Goal: Task Accomplishment & Management: Complete application form

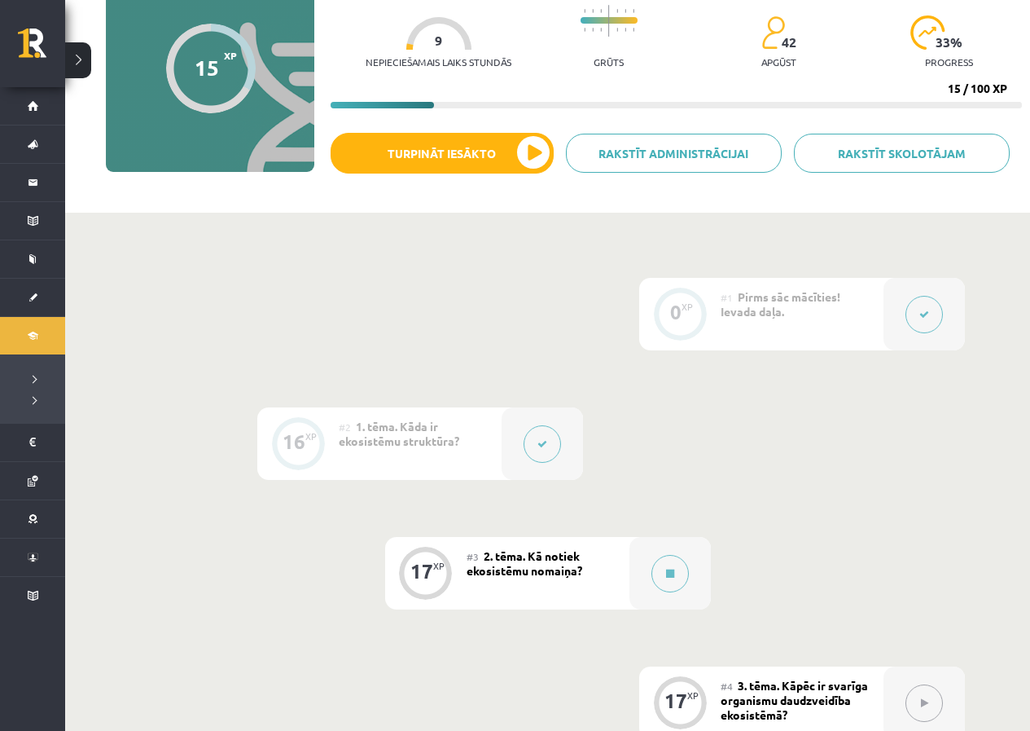
scroll to position [163, 0]
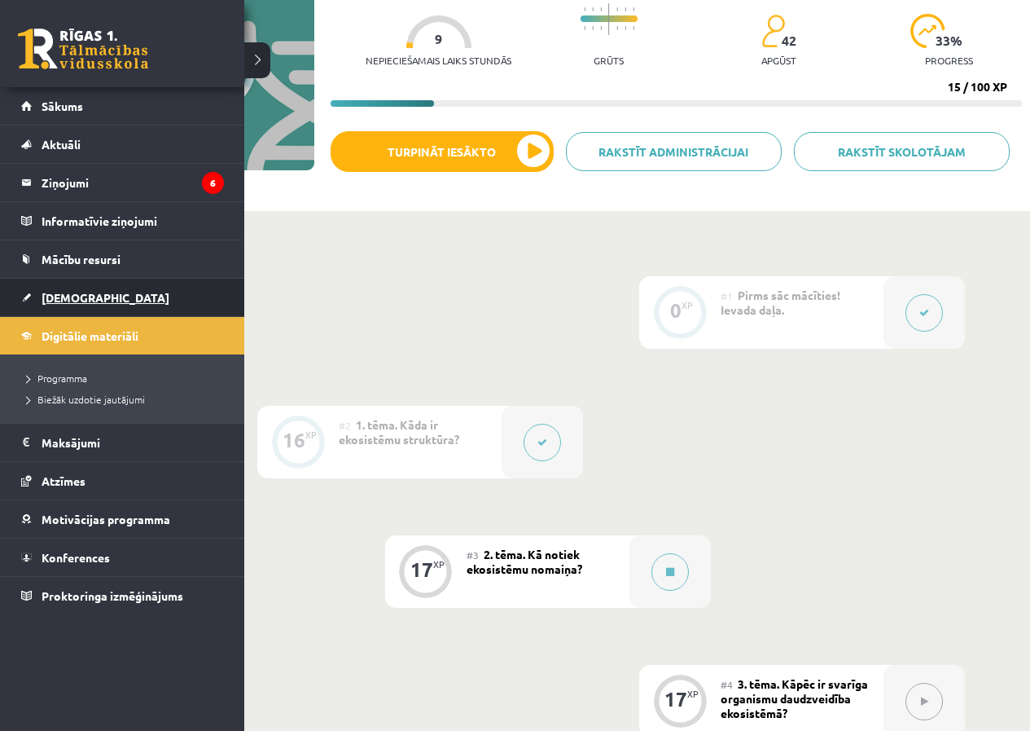
click at [72, 305] on link "[DEMOGRAPHIC_DATA]" at bounding box center [122, 297] width 203 height 37
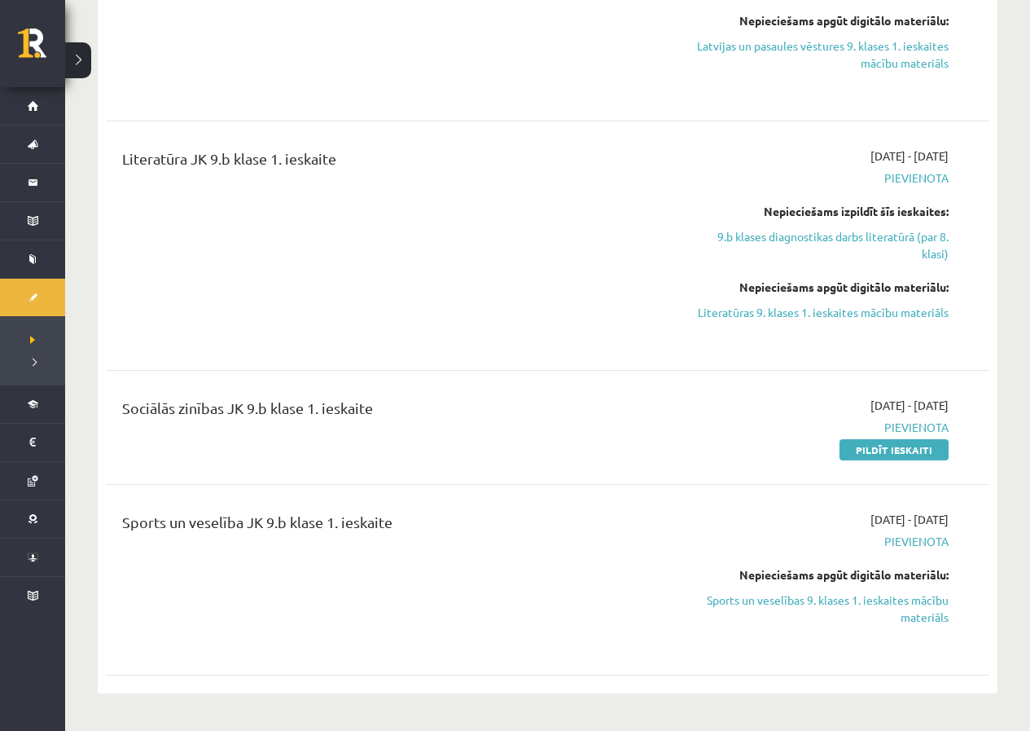
scroll to position [1874, 0]
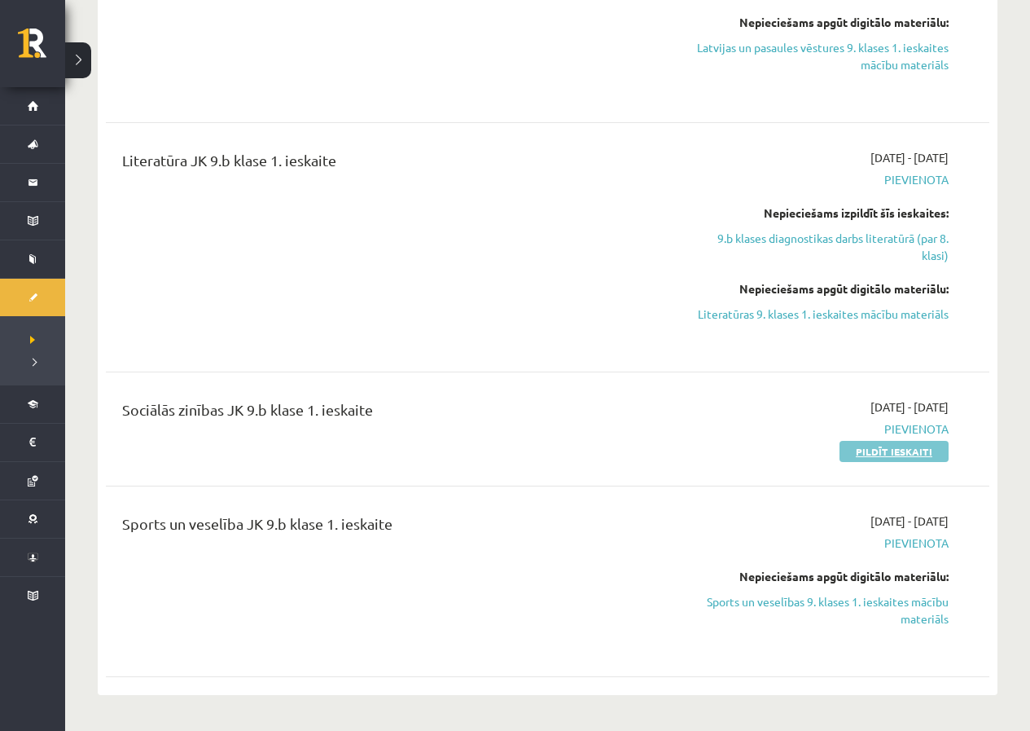
click at [894, 441] on link "Pildīt ieskaiti" at bounding box center [894, 451] width 109 height 21
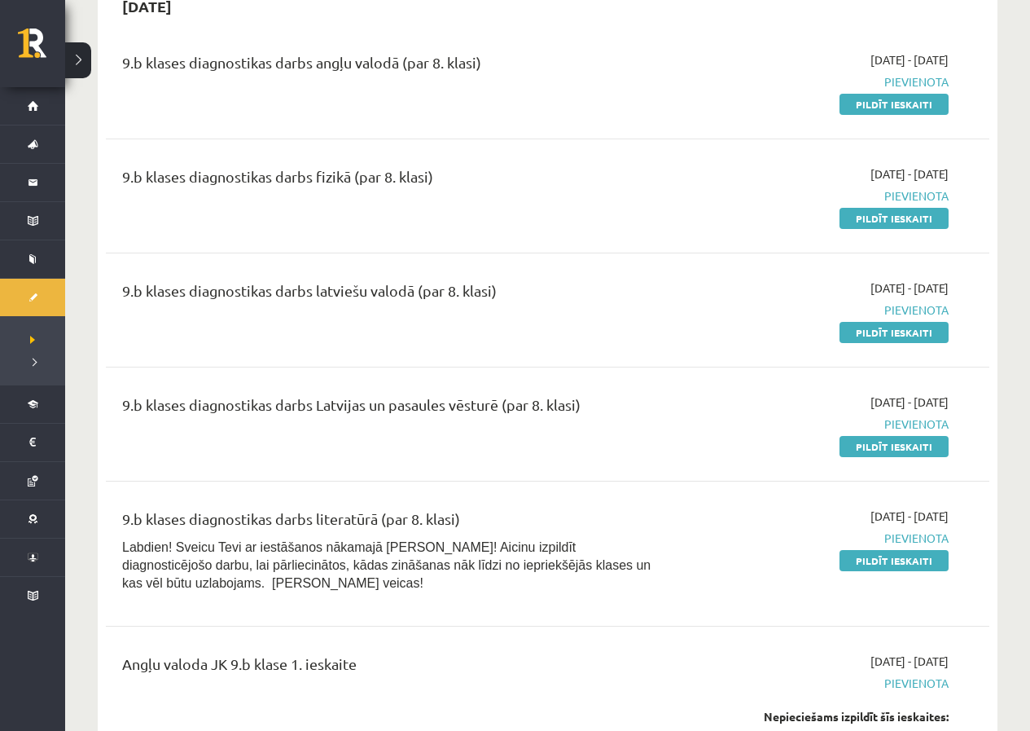
scroll to position [163, 0]
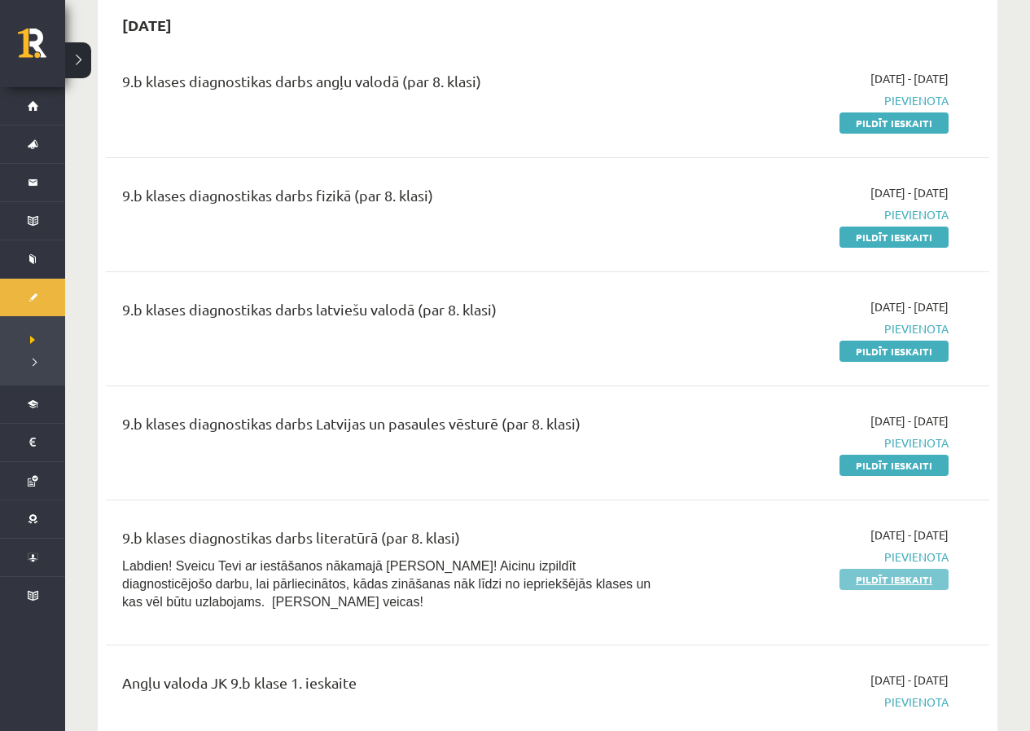
click at [885, 578] on link "Pildīt ieskaiti" at bounding box center [894, 579] width 109 height 21
click at [903, 472] on link "Pildīt ieskaiti" at bounding box center [894, 465] width 109 height 21
click at [859, 341] on div "2025-09-10 - 2025-09-30 Pievienota Pildīt ieskaiti" at bounding box center [819, 328] width 283 height 61
drag, startPoint x: 859, startPoint y: 343, endPoint x: 676, endPoint y: 94, distance: 308.9
click at [858, 344] on link "Pildīt ieskaiti" at bounding box center [894, 350] width 109 height 21
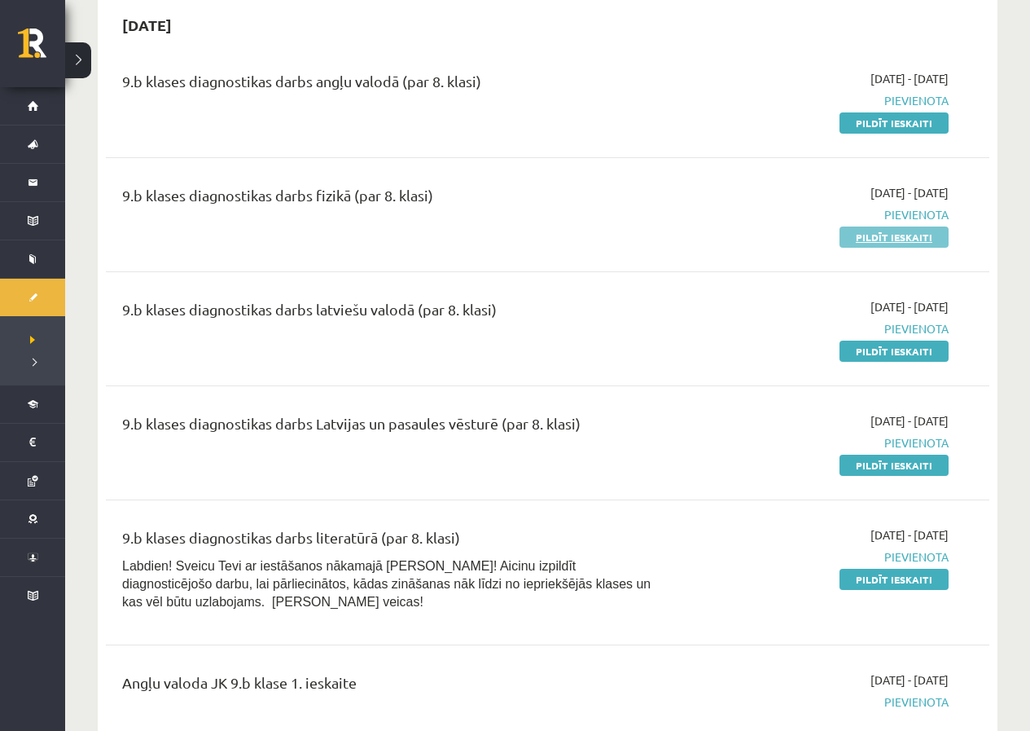
click at [876, 237] on link "Pildīt ieskaiti" at bounding box center [894, 236] width 109 height 21
click at [864, 131] on link "Pildīt ieskaiti" at bounding box center [894, 122] width 109 height 21
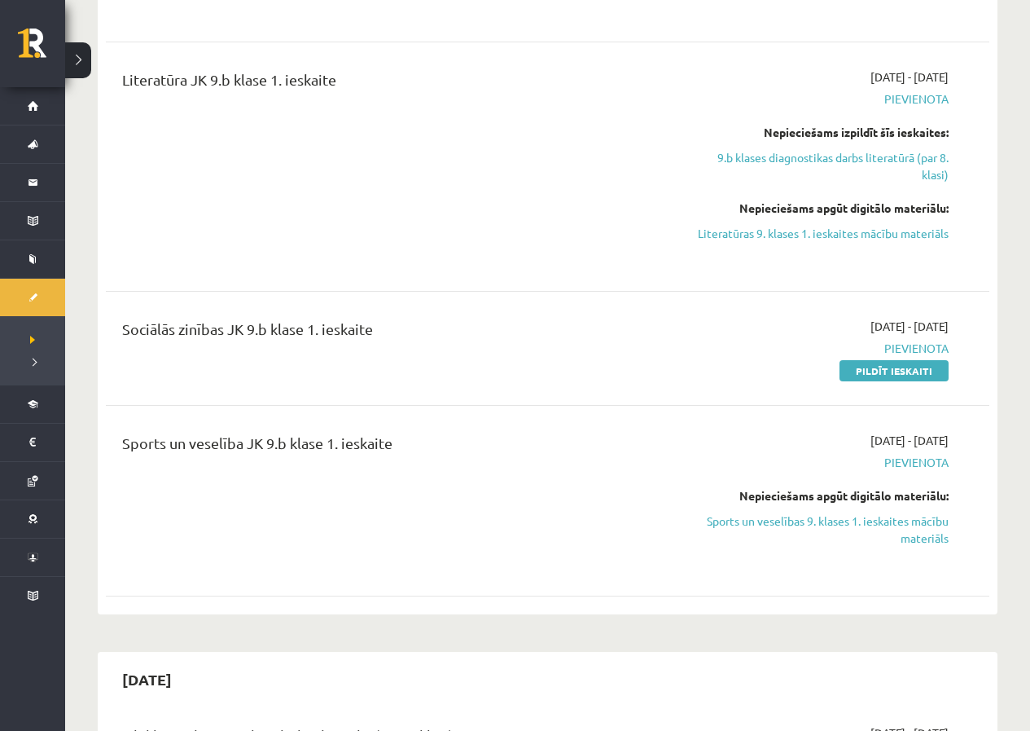
scroll to position [1955, 0]
click at [864, 359] on link "Pildīt ieskaiti" at bounding box center [894, 369] width 109 height 21
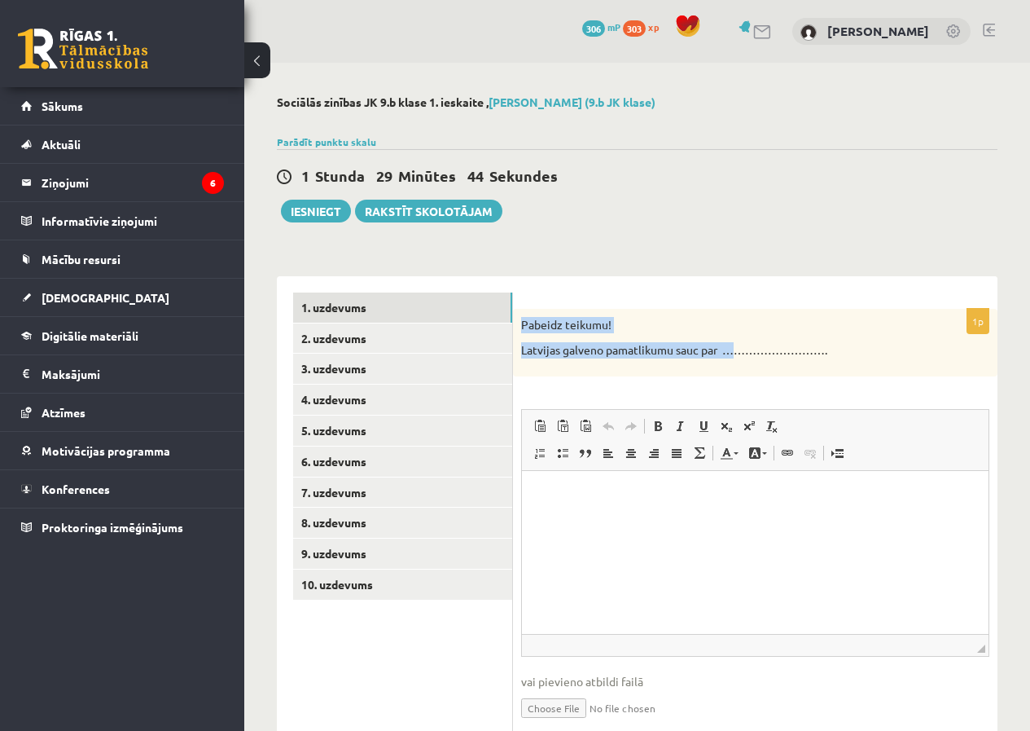
drag, startPoint x: 524, startPoint y: 327, endPoint x: 739, endPoint y: 359, distance: 217.5
click at [739, 359] on div "Pabeidz teikumu! Latvijas galveno pamatlikumu sauc par ………………………." at bounding box center [755, 343] width 485 height 68
drag, startPoint x: 721, startPoint y: 359, endPoint x: 712, endPoint y: 358, distance: 9.1
copy div "Pabeidz teikumu! Latvijas galveno pamatlikumu sauc par …"
click at [577, 505] on html at bounding box center [755, 495] width 467 height 50
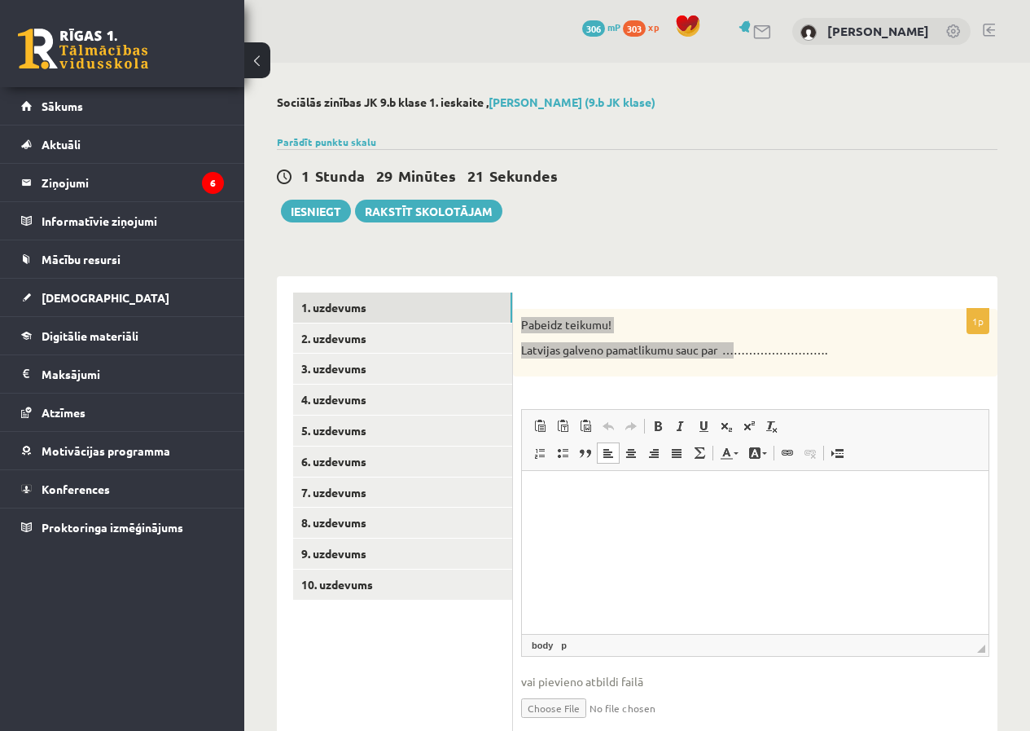
click at [565, 510] on html at bounding box center [755, 495] width 467 height 50
click at [675, 349] on p "Latvijas galveno pamatlikumu sauc par ………………………." at bounding box center [714, 350] width 387 height 16
click at [612, 511] on html at bounding box center [755, 495] width 467 height 50
click at [544, 500] on p "*********" at bounding box center [755, 494] width 434 height 17
click at [540, 495] on p "*********" at bounding box center [755, 494] width 434 height 17
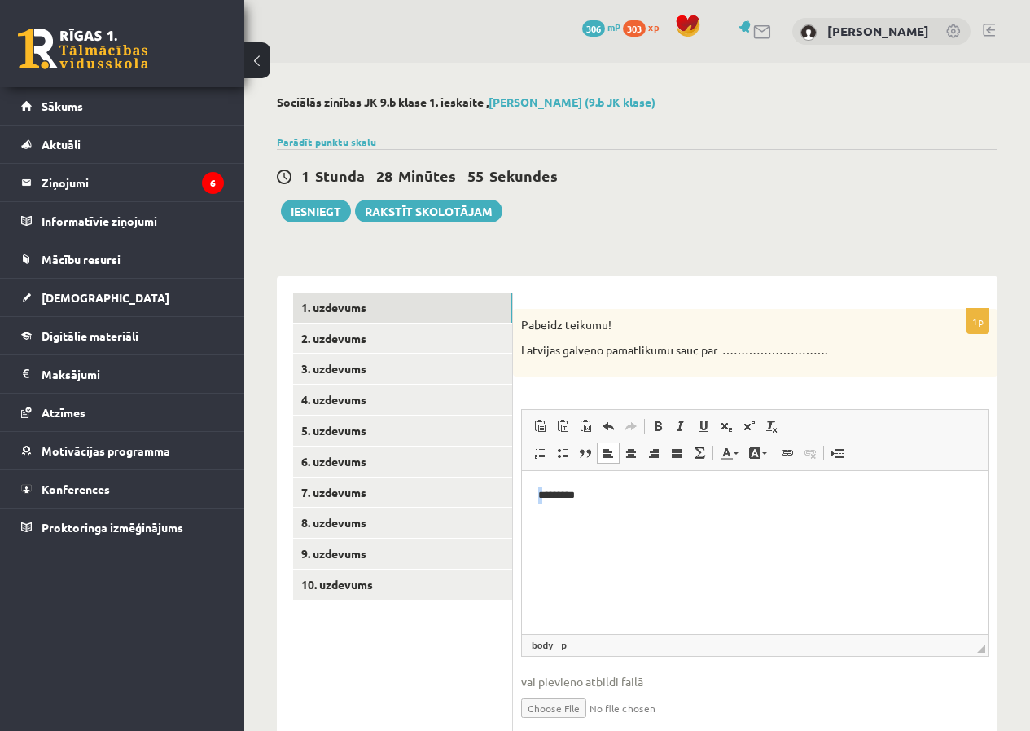
click at [539, 497] on p "*********" at bounding box center [755, 494] width 434 height 17
click at [386, 334] on link "2. uzdevums" at bounding box center [402, 338] width 219 height 30
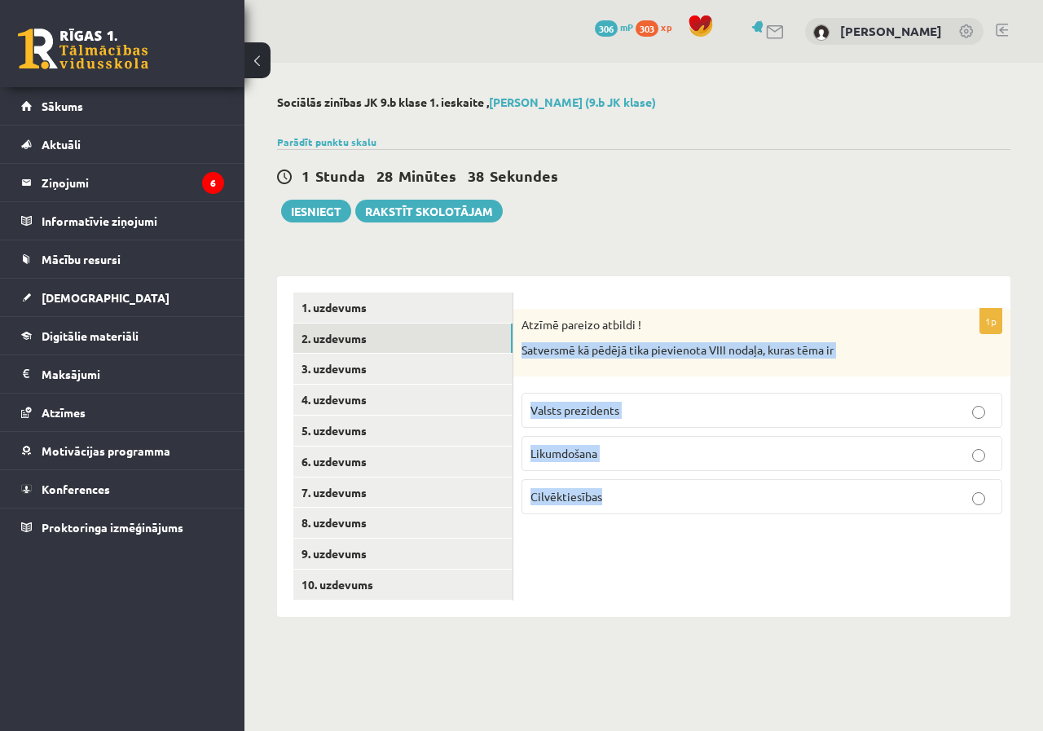
drag, startPoint x: 520, startPoint y: 352, endPoint x: 619, endPoint y: 517, distance: 192.9
click at [840, 504] on div "1p Atzīmē pareizo atbildi ! Satversmē kā pēdējā tika pievienota VIII nodaļa, ku…" at bounding box center [761, 418] width 497 height 218
copy div "Satversmē kā pēdējā tika pievienota VIII nodaļa, kuras tēma ir Valsts prezident…"
click at [606, 555] on div "1p Atzīmē pareizo atbildi ! Satversmē kā pēdējā tika pievienota VIII nodaļa, ku…" at bounding box center [761, 446] width 497 height 340
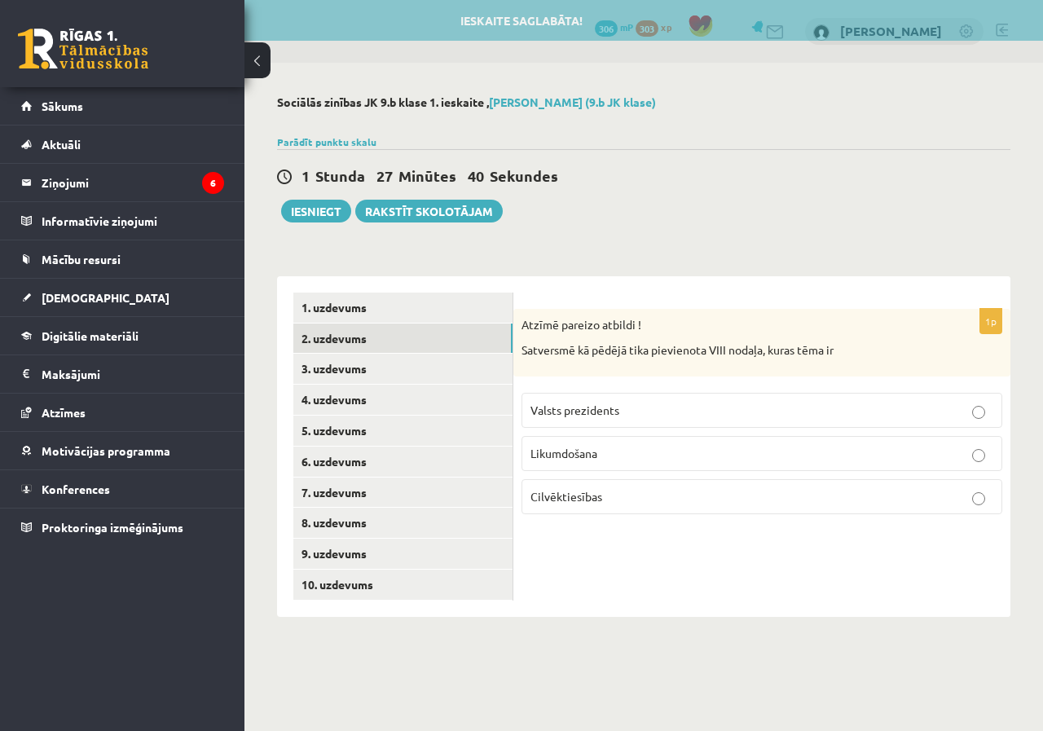
click at [568, 495] on span "Cilvēktiesības" at bounding box center [566, 496] width 72 height 15
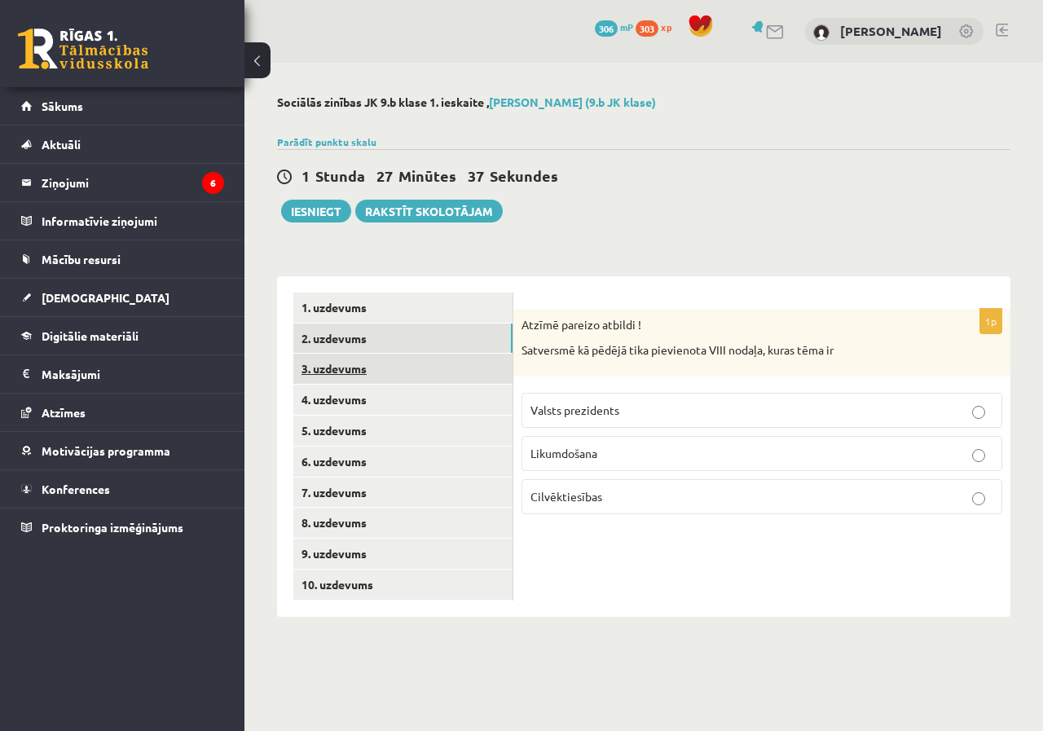
click at [406, 376] on link "3. uzdevums" at bounding box center [402, 369] width 219 height 30
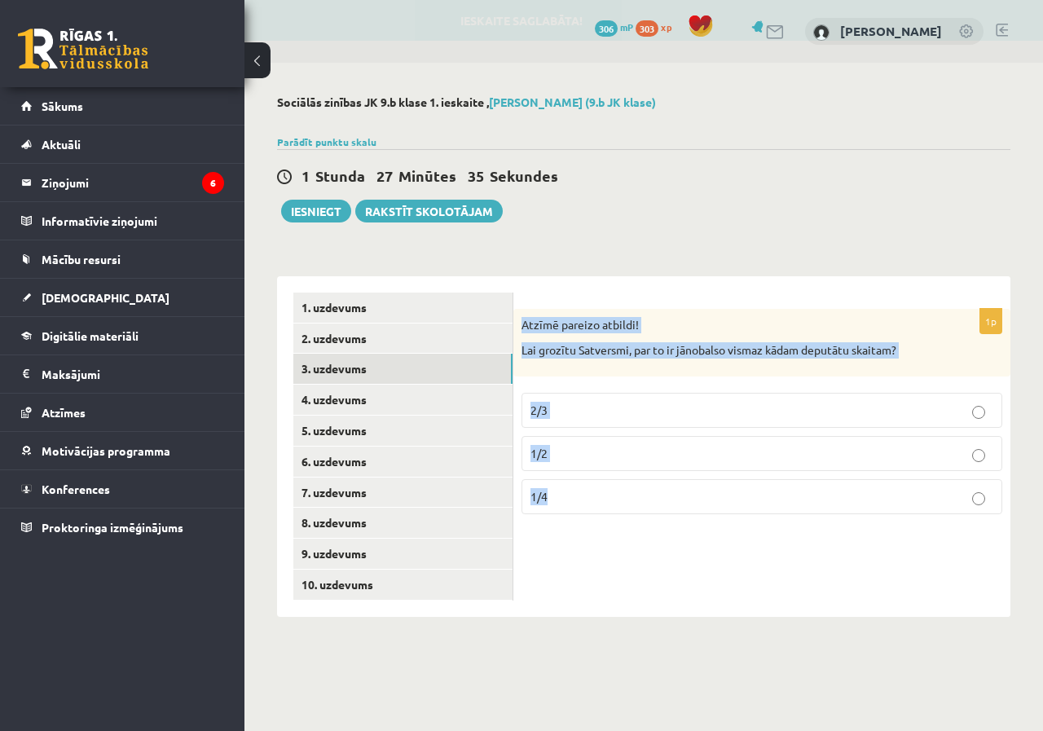
drag, startPoint x: 521, startPoint y: 323, endPoint x: 718, endPoint y: 542, distance: 294.1
click at [718, 542] on div "1p Atzīmē pareizo atbildi! Lai grozītu Satversmi, par to ir jānobalso vismaz kā…" at bounding box center [761, 446] width 497 height 340
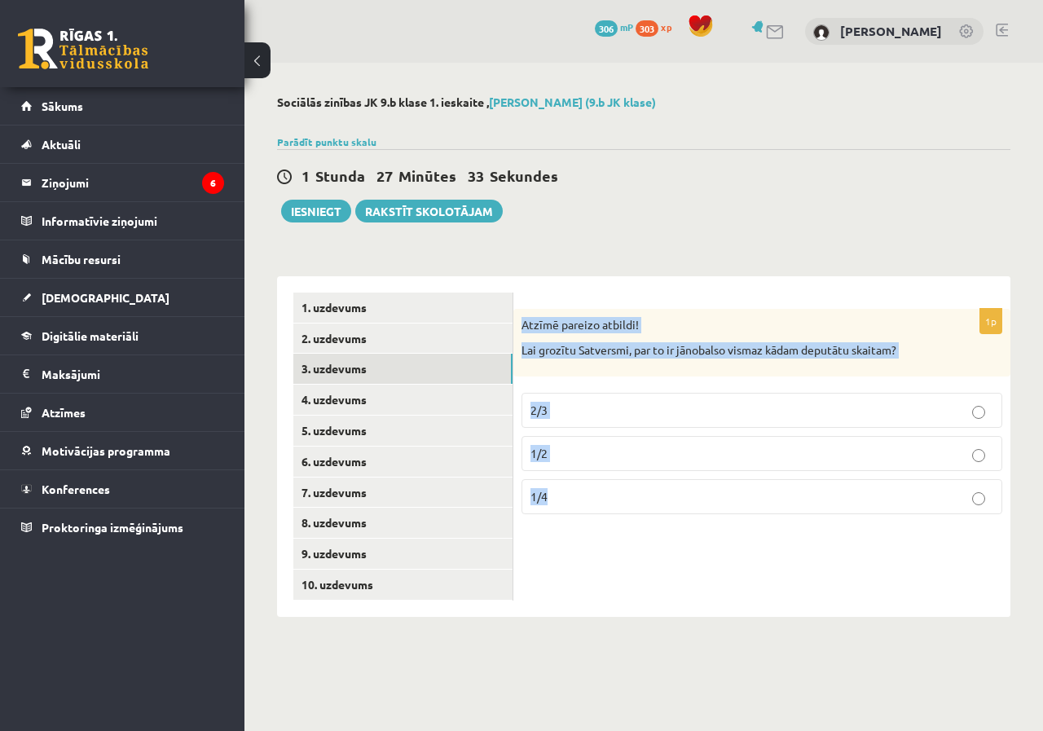
copy div "Atzīmē pareizo atbildi! Lai grozītu Satversmi, par to ir jānobalso vismaz kādam…"
drag, startPoint x: 620, startPoint y: 569, endPoint x: 613, endPoint y: 556, distance: 15.0
click at [619, 569] on div "1p Atzīmē pareizo atbildi! Lai grozītu Satversmi, par to ir jānobalso vismaz kā…" at bounding box center [761, 446] width 497 height 340
click at [571, 338] on div "Atzīmē pareizo atbildi! Lai grozītu Satversmi, par to ir jānobalso vismaz kādam…" at bounding box center [761, 343] width 497 height 68
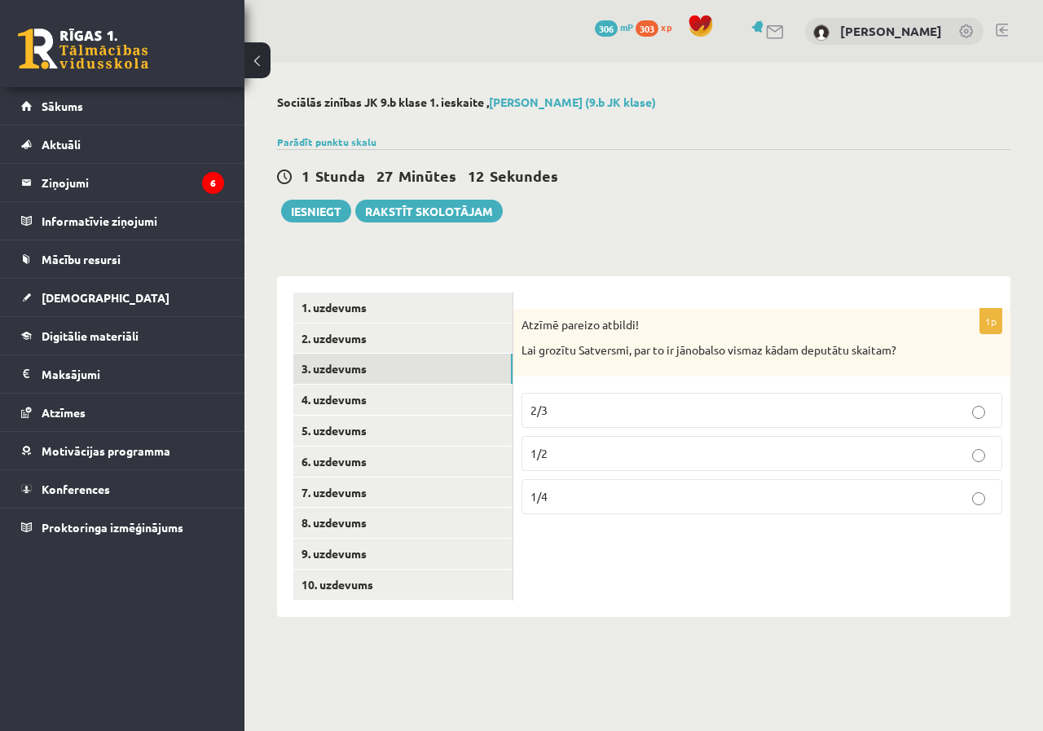
click at [551, 410] on p "2/3" at bounding box center [761, 410] width 463 height 17
click at [367, 405] on link "4. uzdevums" at bounding box center [402, 399] width 219 height 30
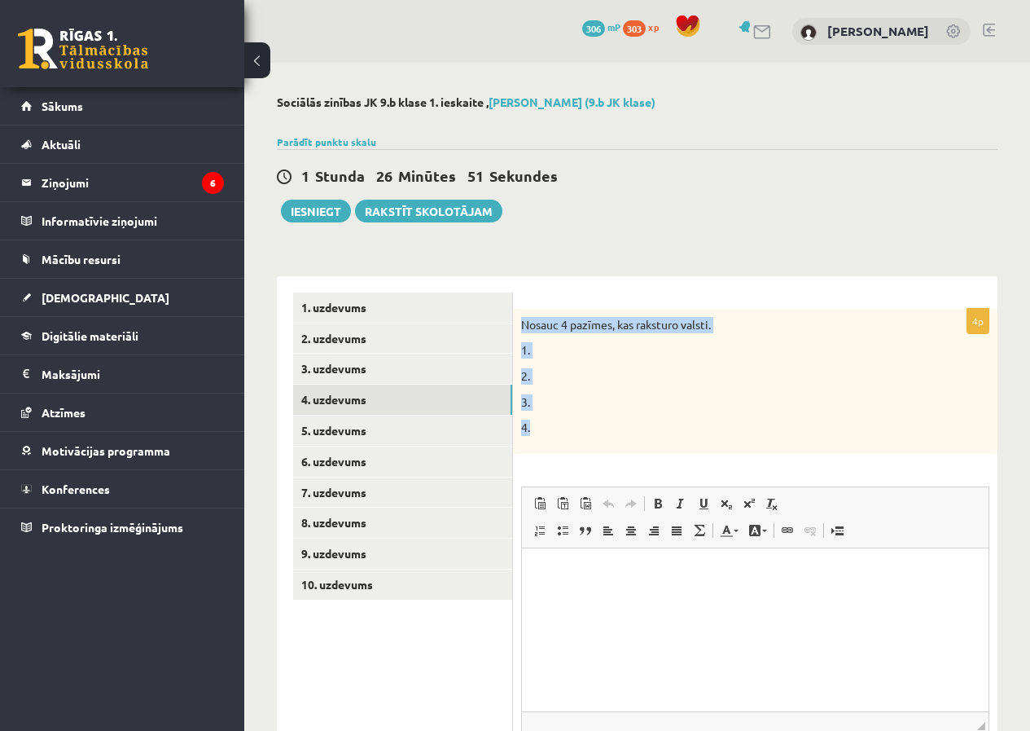
drag, startPoint x: 521, startPoint y: 324, endPoint x: 681, endPoint y: 428, distance: 190.7
click at [681, 428] on div "Nosauc 4 pazīmes, kas raksturo valsti. 1. 2. 3. 4." at bounding box center [755, 381] width 485 height 145
copy div "Nosauc 4 pazīmes, kas raksturo valsti. 1. 2. 3. 4."
click at [550, 452] on div "Nosauc 4 pazīmes, kas raksturo valsti. 1. 2. 3. 4." at bounding box center [755, 381] width 485 height 145
drag, startPoint x: 522, startPoint y: 362, endPoint x: 531, endPoint y: 389, distance: 27.6
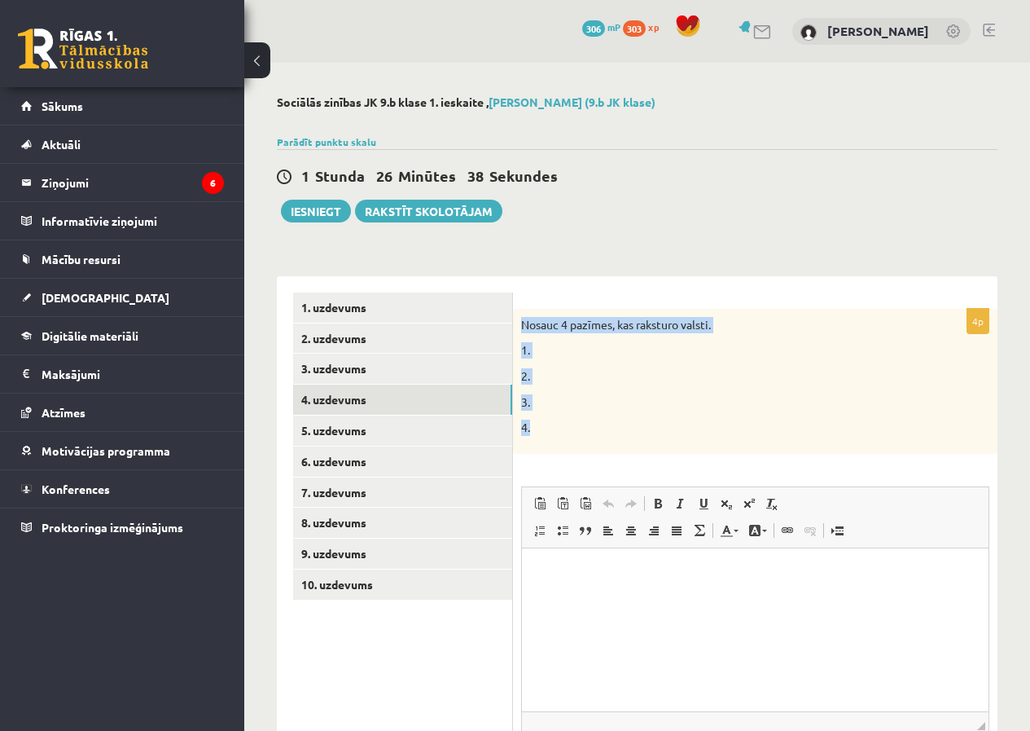
click at [522, 364] on div "Nosauc 4 pazīmes, kas raksturo valsti. 1. 2. 3. 4." at bounding box center [755, 381] width 485 height 145
click at [525, 378] on p "2." at bounding box center [714, 376] width 387 height 16
drag, startPoint x: 522, startPoint y: 350, endPoint x: 564, endPoint y: 442, distance: 101.0
click at [564, 442] on div "Nosauc 4 pazīmes, kas raksturo valsti. 1. 2. 3. 4." at bounding box center [755, 381] width 485 height 145
copy div "1. 2. 3. 4."
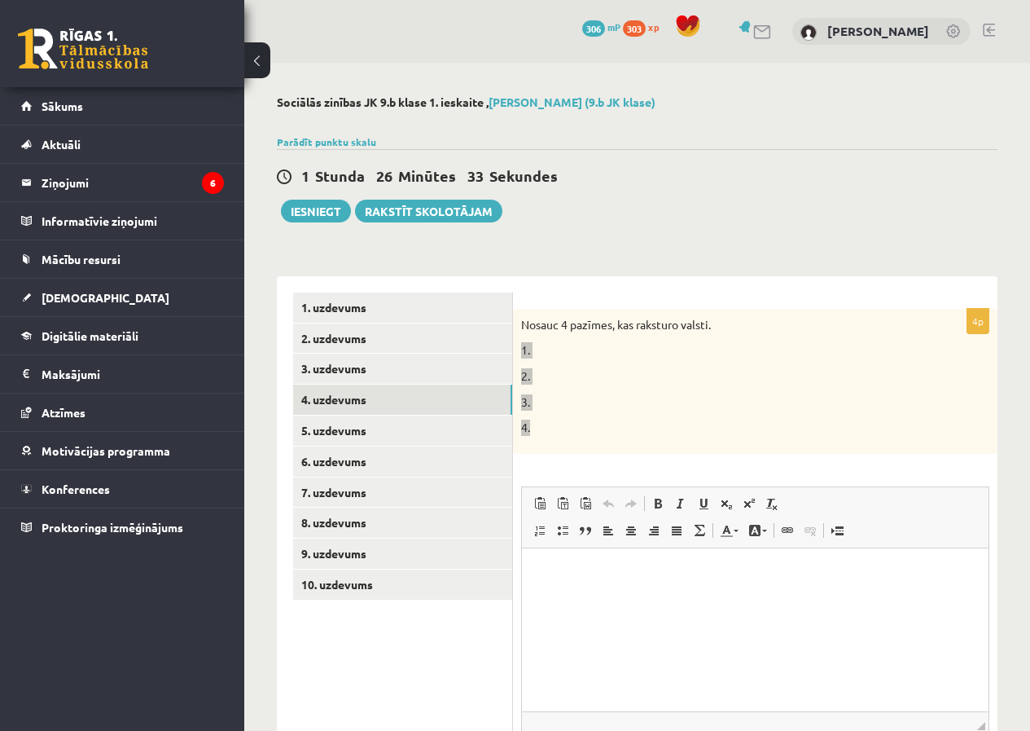
click at [578, 576] on p "Editor, wiswyg-editor-user-answer-47024759894420" at bounding box center [755, 572] width 434 height 17
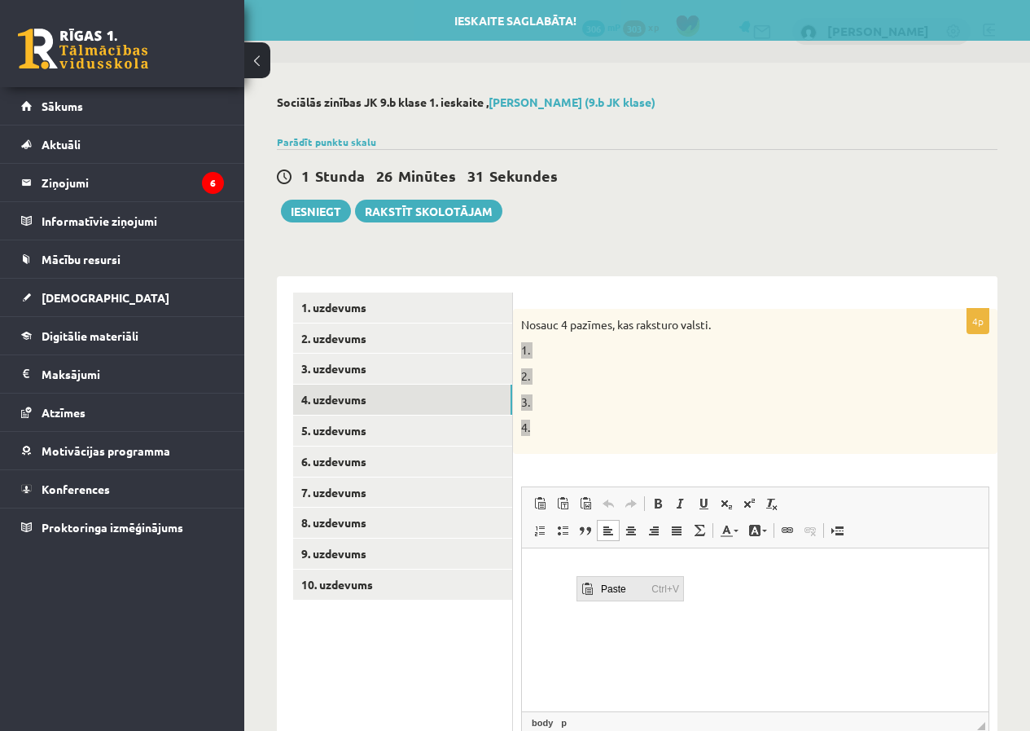
click at [609, 589] on span "Paste" at bounding box center [622, 588] width 51 height 24
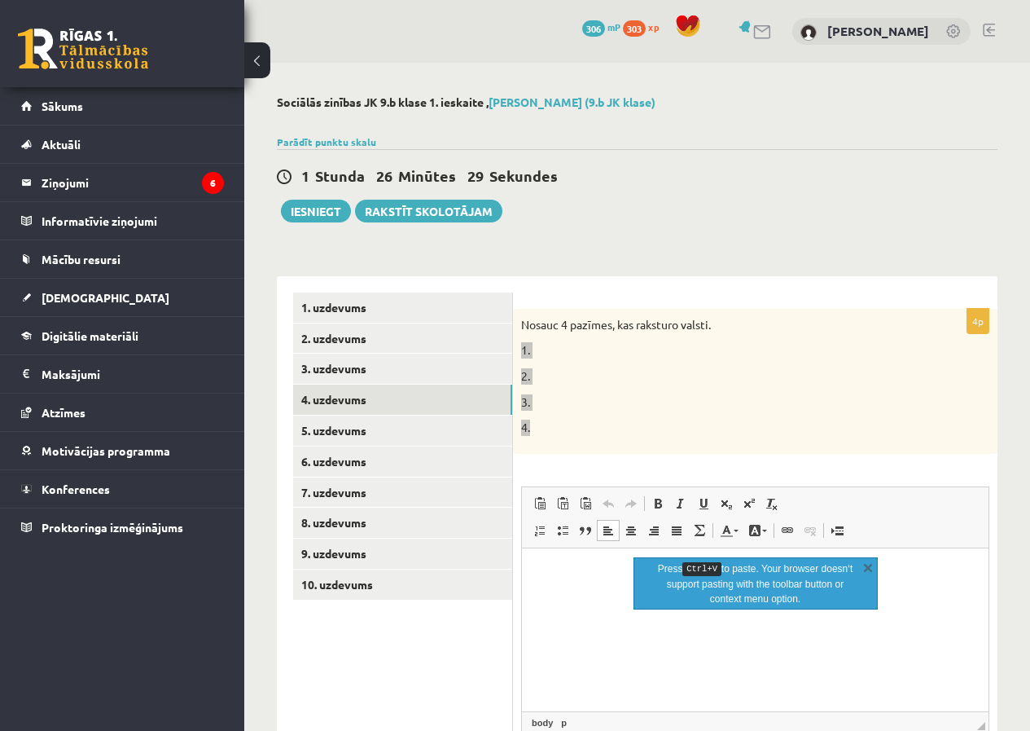
click at [574, 566] on p "Editor, wiswyg-editor-user-answer-47024759894420" at bounding box center [755, 572] width 434 height 17
click at [538, 529] on span at bounding box center [540, 530] width 13 height 13
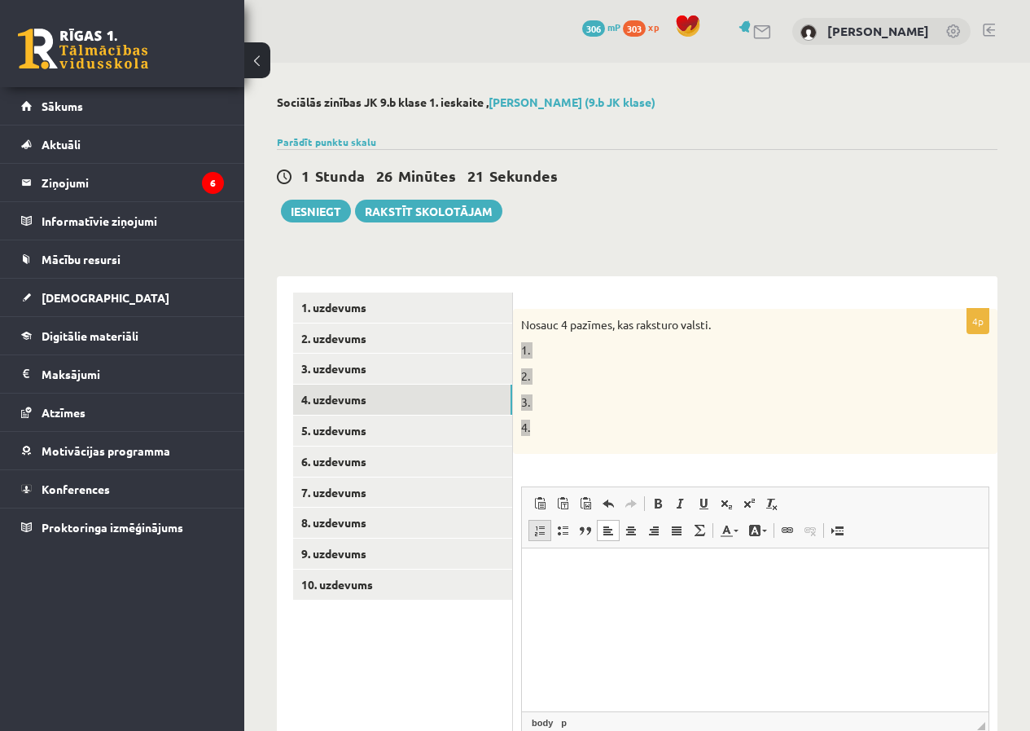
click at [539, 533] on span at bounding box center [540, 530] width 13 height 13
click at [596, 591] on li "**********" at bounding box center [755, 589] width 369 height 17
click at [628, 591] on li "**********" at bounding box center [755, 589] width 369 height 17
click at [679, 624] on li "**********" at bounding box center [755, 622] width 369 height 17
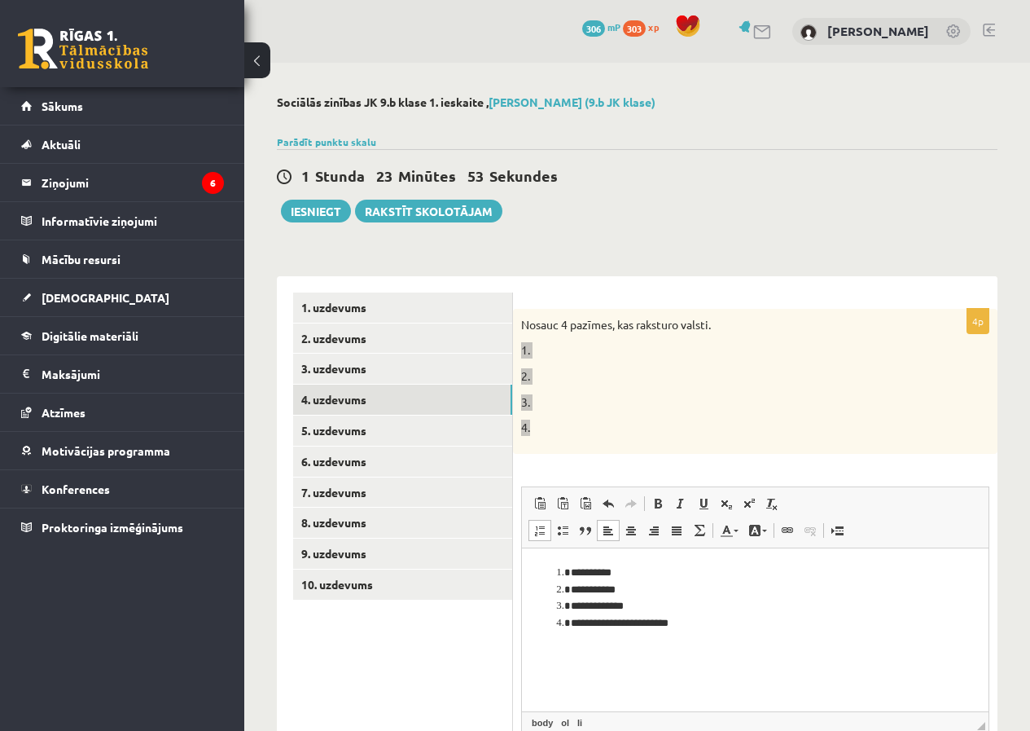
click at [668, 620] on li "**********" at bounding box center [755, 622] width 369 height 17
click at [732, 612] on li "**********" at bounding box center [755, 605] width 369 height 17
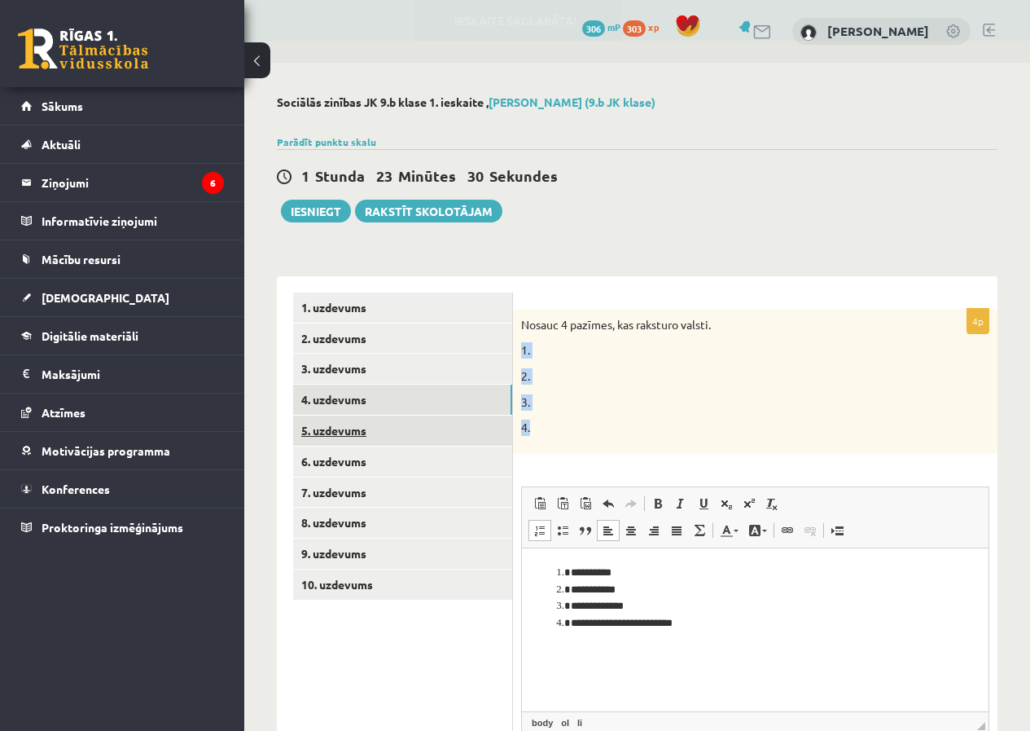
click at [338, 436] on link "5. uzdevums" at bounding box center [402, 430] width 219 height 30
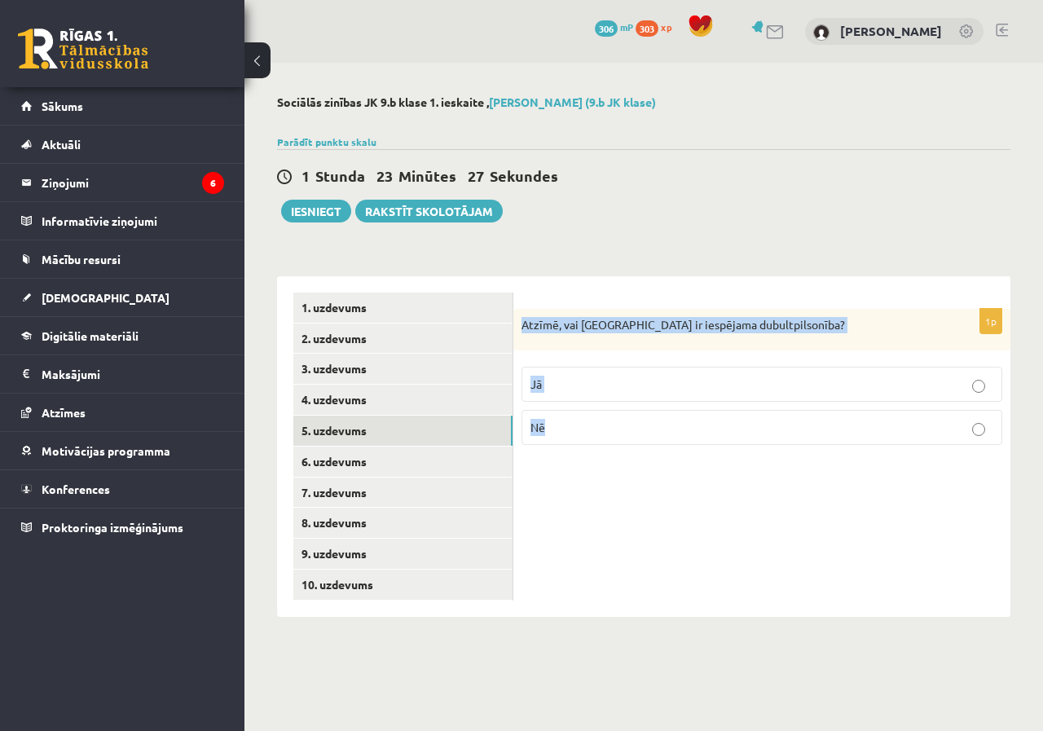
drag, startPoint x: 521, startPoint y: 324, endPoint x: 747, endPoint y: 452, distance: 260.1
click at [729, 457] on div "1p Atzīmē, vai Latvijā ir iespējama dubultpilsonība? Jā Nē" at bounding box center [761, 384] width 497 height 150
copy div "Atzīmē, vai Latvijā ir iespējama dubultpilsonība? Jā Nē"
click at [641, 356] on div "1p Atzīmē, vai Latvijā ir iespējama dubultpilsonība? Jā Nē" at bounding box center [761, 384] width 497 height 150
click at [623, 335] on div "Atzīmē, vai Latvijā ir iespējama dubultpilsonība?" at bounding box center [761, 330] width 497 height 42
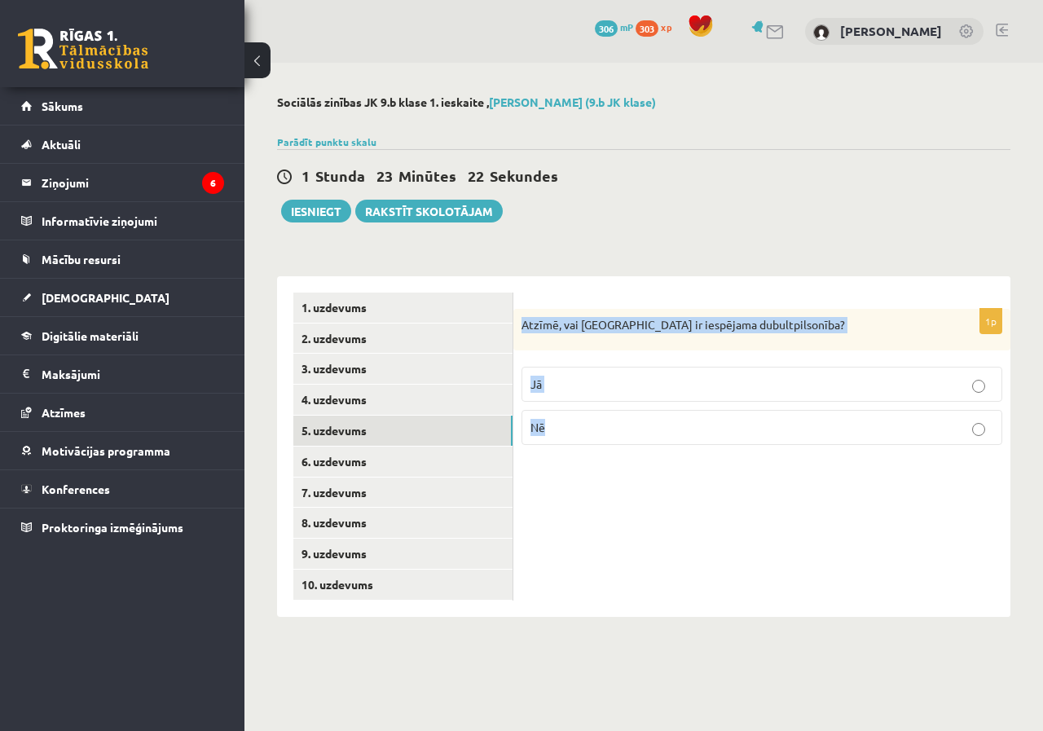
drag, startPoint x: 614, startPoint y: 318, endPoint x: 609, endPoint y: 328, distance: 11.7
click at [614, 319] on p "Atzīmē, vai Latvijā ir iespējama dubultpilsonība?" at bounding box center [720, 325] width 399 height 16
click at [608, 330] on p "Atzīmē, vai Latvijā ir iespējama dubultpilsonība?" at bounding box center [720, 325] width 399 height 16
click at [536, 418] on label "Nē" at bounding box center [761, 427] width 481 height 35
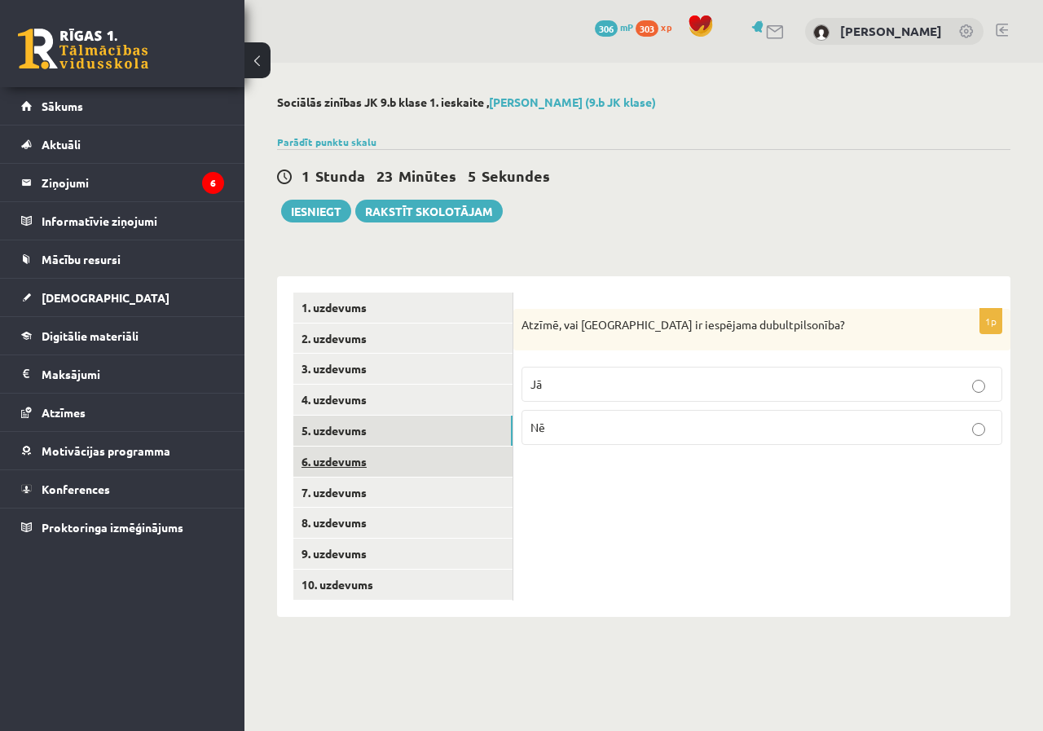
drag, startPoint x: 442, startPoint y: 461, endPoint x: 433, endPoint y: 468, distance: 11.6
click at [444, 461] on link "6. uzdevums" at bounding box center [402, 461] width 219 height 30
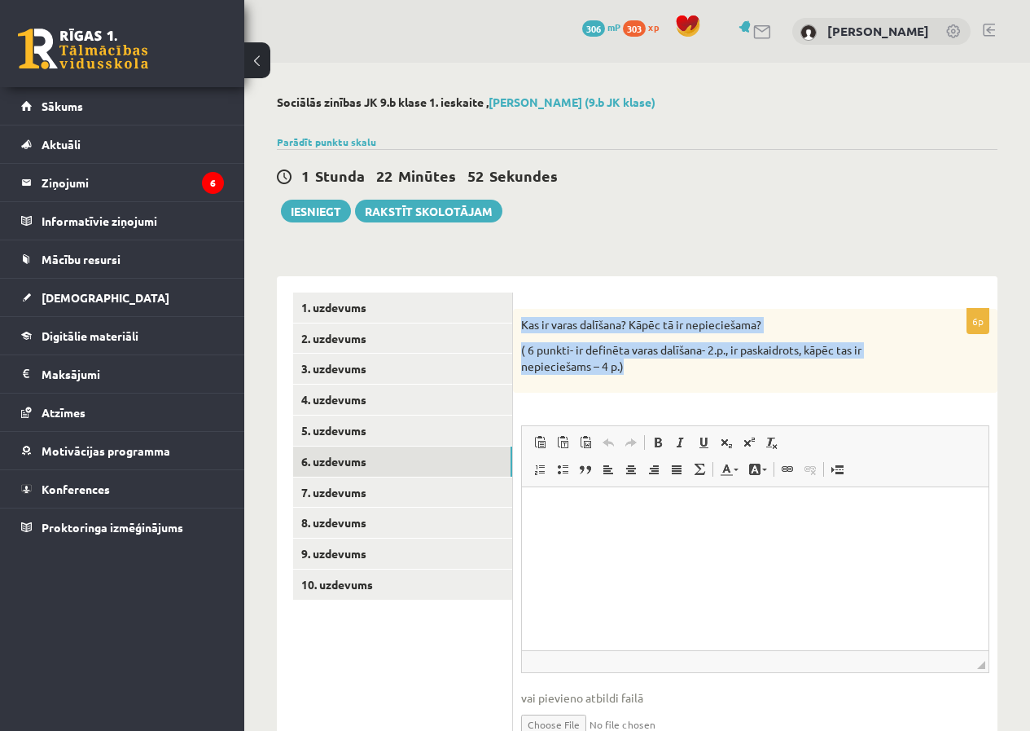
drag, startPoint x: 516, startPoint y: 324, endPoint x: 656, endPoint y: 392, distance: 154.8
click at [656, 392] on div "Kas ir varas dalīšana? Kāpēc tā ir nepieciešama? ( 6 punkti- ir definēta varas …" at bounding box center [755, 351] width 485 height 84
copy div "Kas ir varas dalīšana? Kāpēc tā ir nepieciešama? ( 6 punkti- ir definēta varas …"
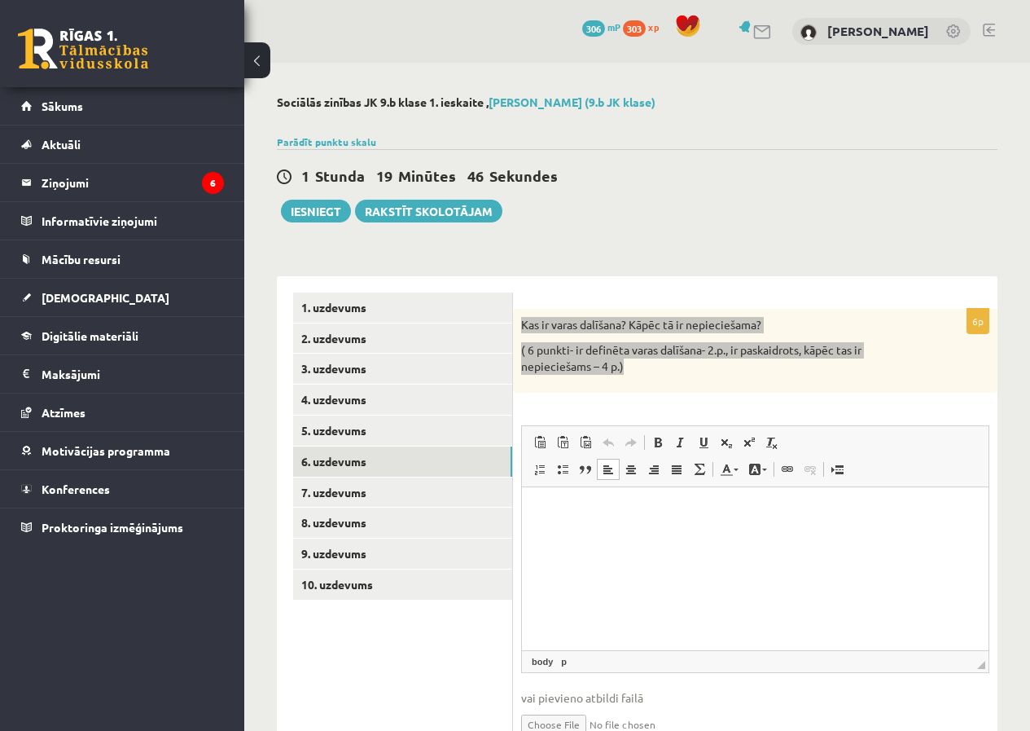
click at [576, 536] on html at bounding box center [755, 511] width 467 height 50
click at [572, 512] on p "Editor, wiswyg-editor-user-answer-47024883461820" at bounding box center [755, 511] width 434 height 17
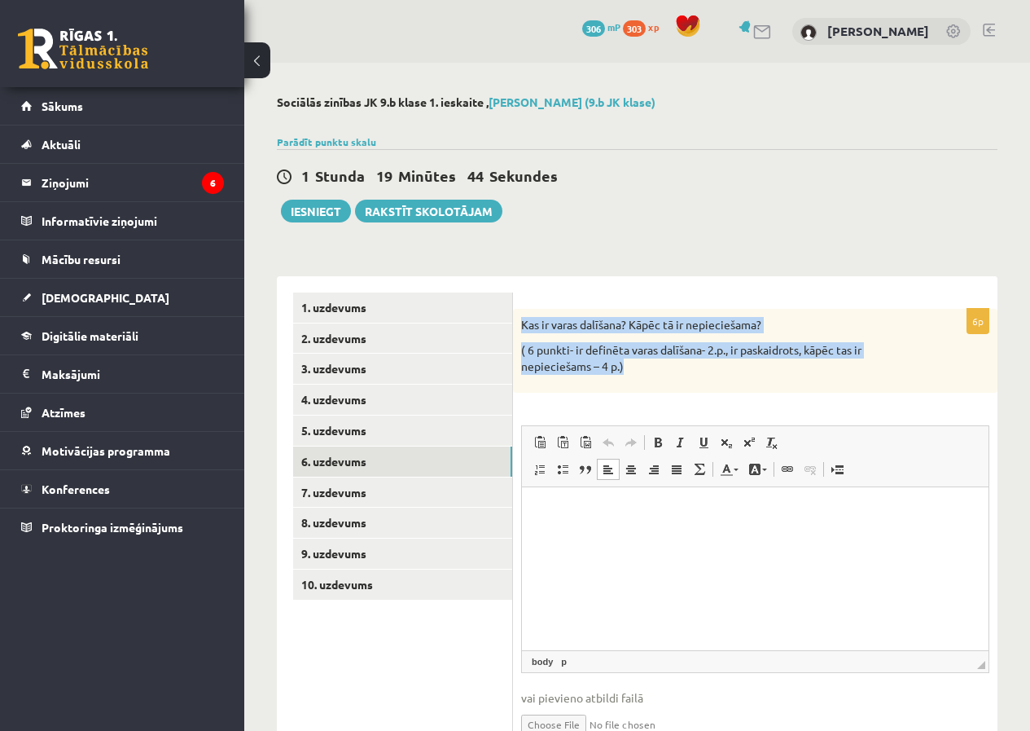
click at [575, 355] on p "( 6 punkti- ir definēta varas dalīšana- 2.p., ir paskaidrots, kāpēc tas ir nepi…" at bounding box center [714, 358] width 387 height 32
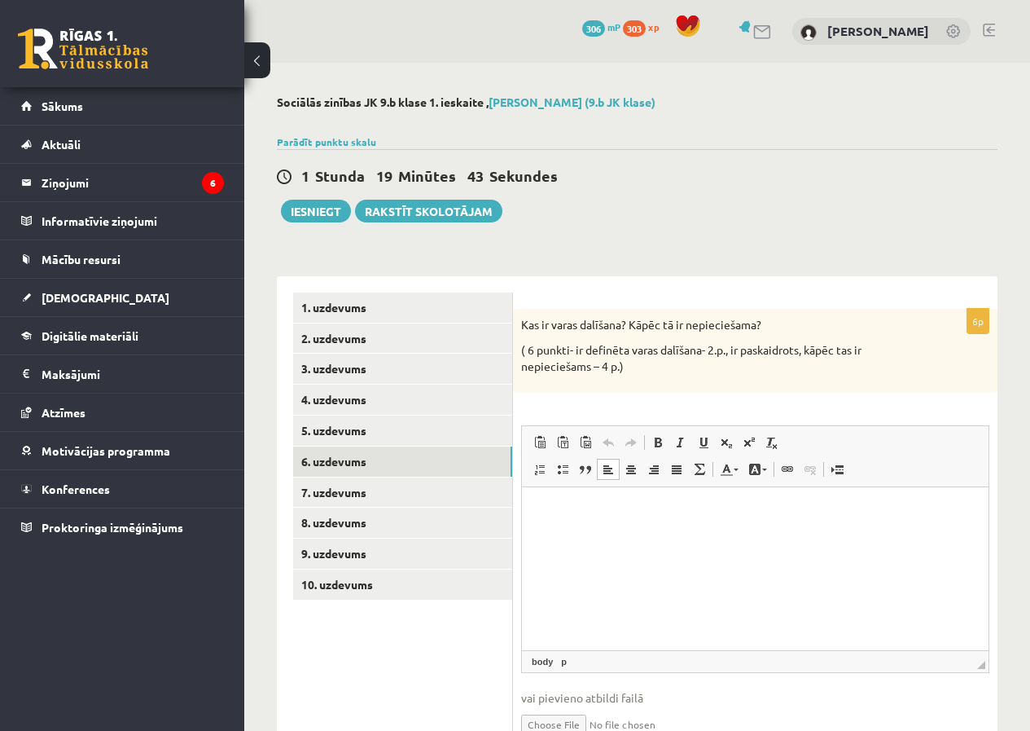
click at [591, 519] on p "Editor, wiswyg-editor-user-answer-47024883461820" at bounding box center [755, 511] width 434 height 17
click at [599, 503] on p "Editor, wiswyg-editor-user-answer-47024883461820" at bounding box center [755, 511] width 434 height 17
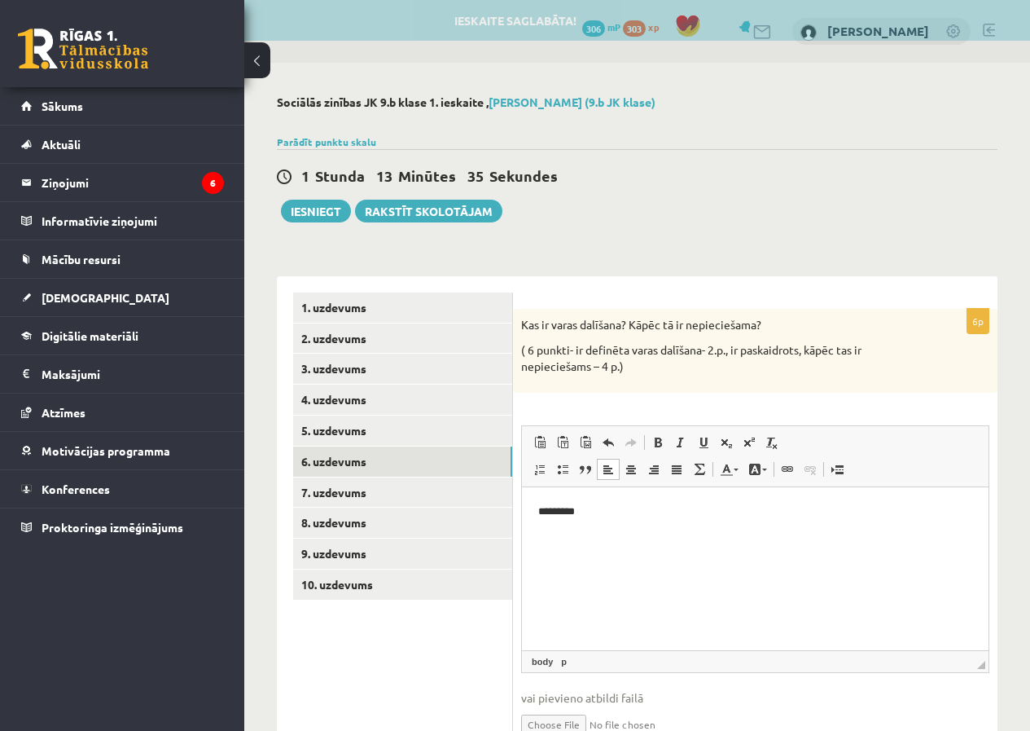
click at [643, 512] on p "*********" at bounding box center [755, 511] width 434 height 17
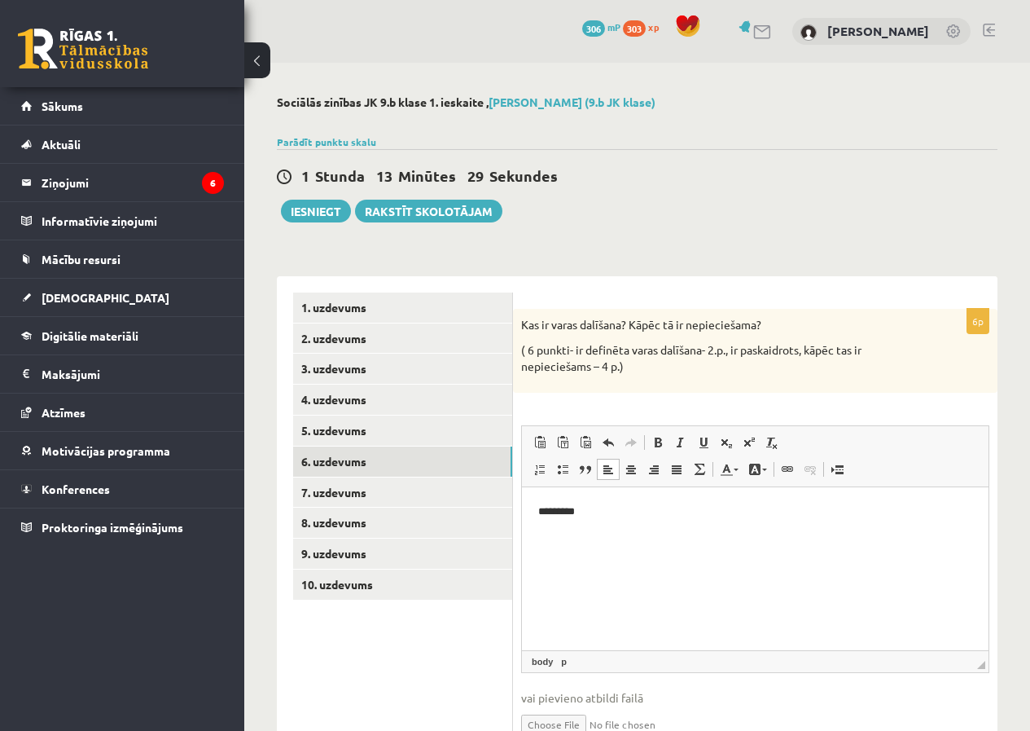
click at [643, 512] on p "*********" at bounding box center [755, 511] width 434 height 17
click at [544, 476] on span at bounding box center [540, 469] width 13 height 13
click at [688, 539] on li "**********" at bounding box center [755, 538] width 369 height 17
click at [783, 535] on li "**********" at bounding box center [755, 538] width 369 height 17
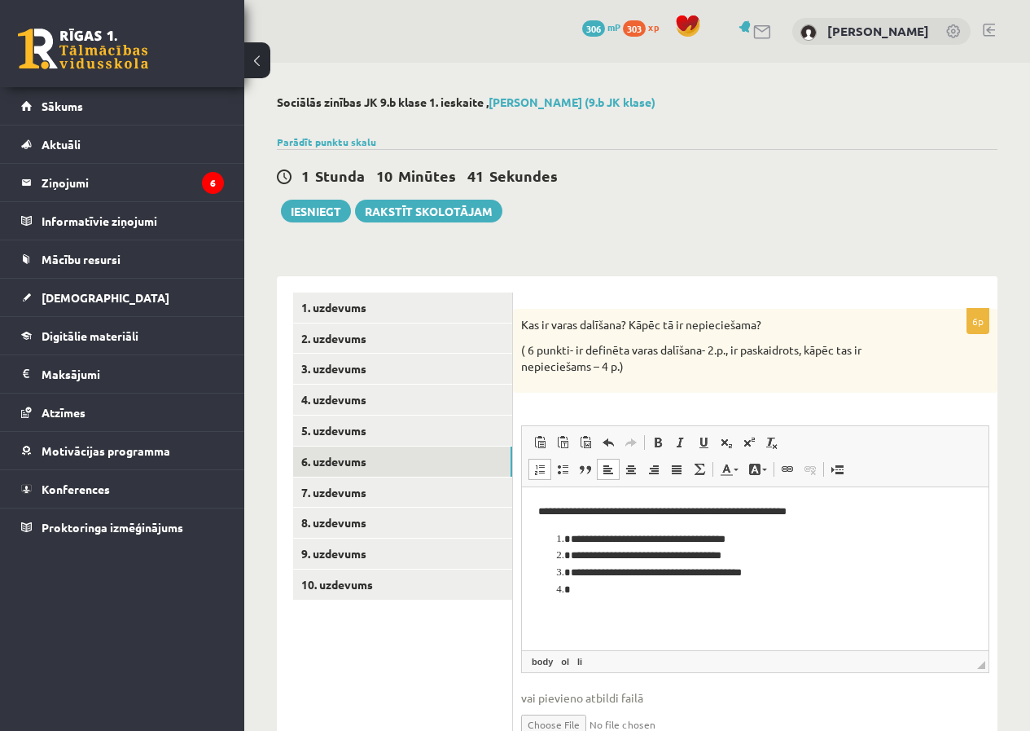
click at [537, 472] on span at bounding box center [540, 469] width 13 height 13
click at [665, 626] on p "**********" at bounding box center [749, 626] width 422 height 17
click at [852, 624] on p "**********" at bounding box center [749, 626] width 422 height 17
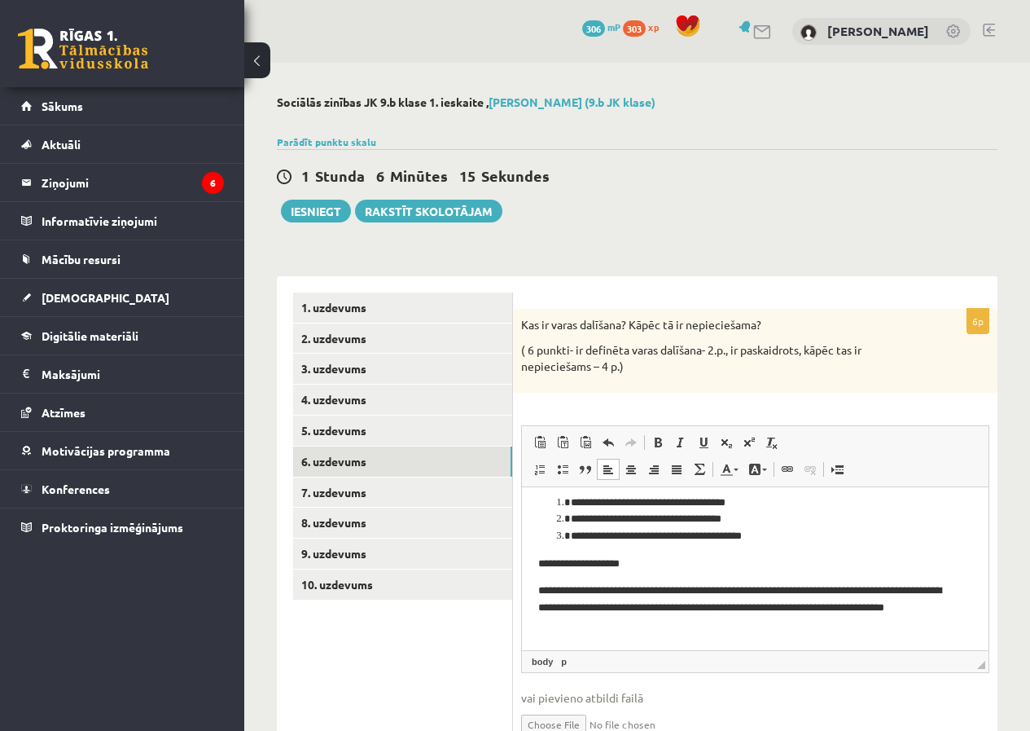
scroll to position [81, 0]
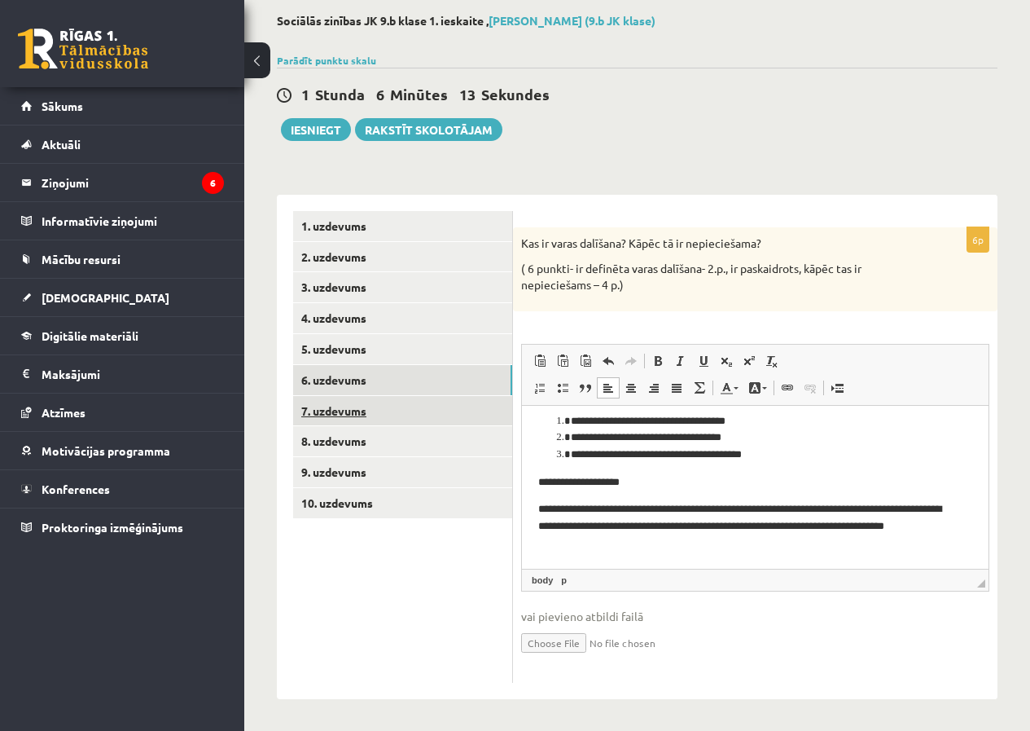
click at [351, 408] on link "7. uzdevums" at bounding box center [402, 411] width 219 height 30
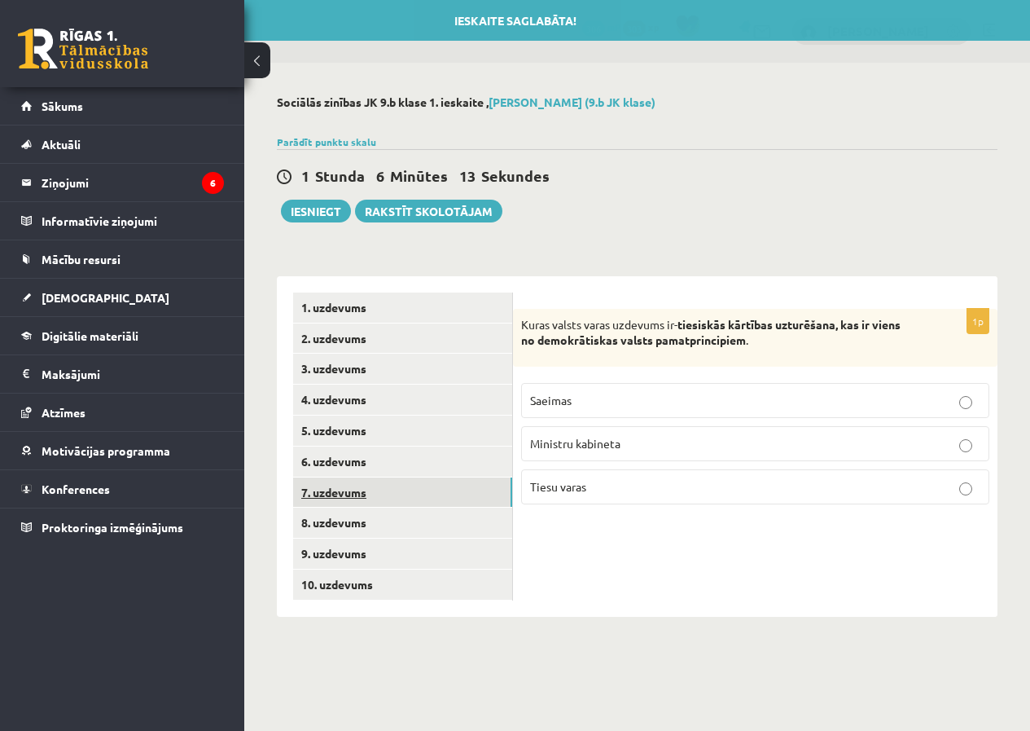
scroll to position [0, 0]
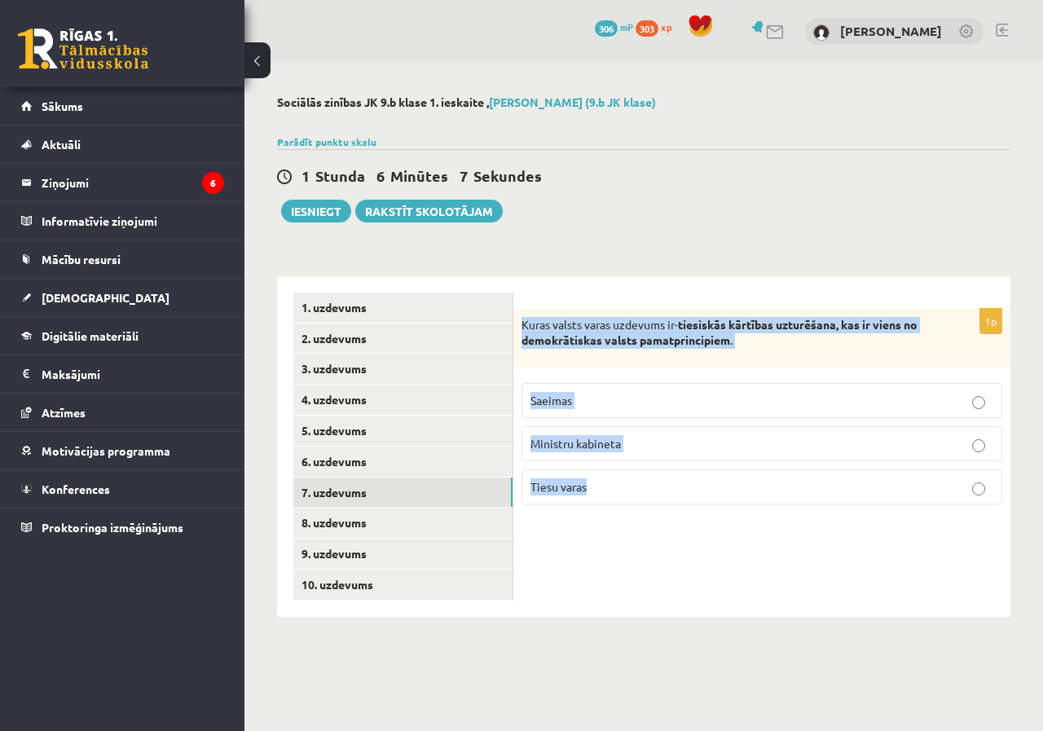
drag, startPoint x: 520, startPoint y: 325, endPoint x: 935, endPoint y: 510, distance: 454.7
click at [935, 510] on div "1p Kuras valsts varas uzdevums ir- tiesiskās kārtības uzturēšana, kas ir viens …" at bounding box center [761, 413] width 497 height 209
copy div "Kuras valsts varas uzdevums ir- tiesiskās kārtības uzturēšana, kas ir viens no …"
click at [656, 345] on strong "tiesiskās kārtības uzturēšana, kas ir viens no demokrātiskas valsts pamatprinci…" at bounding box center [719, 332] width 396 height 31
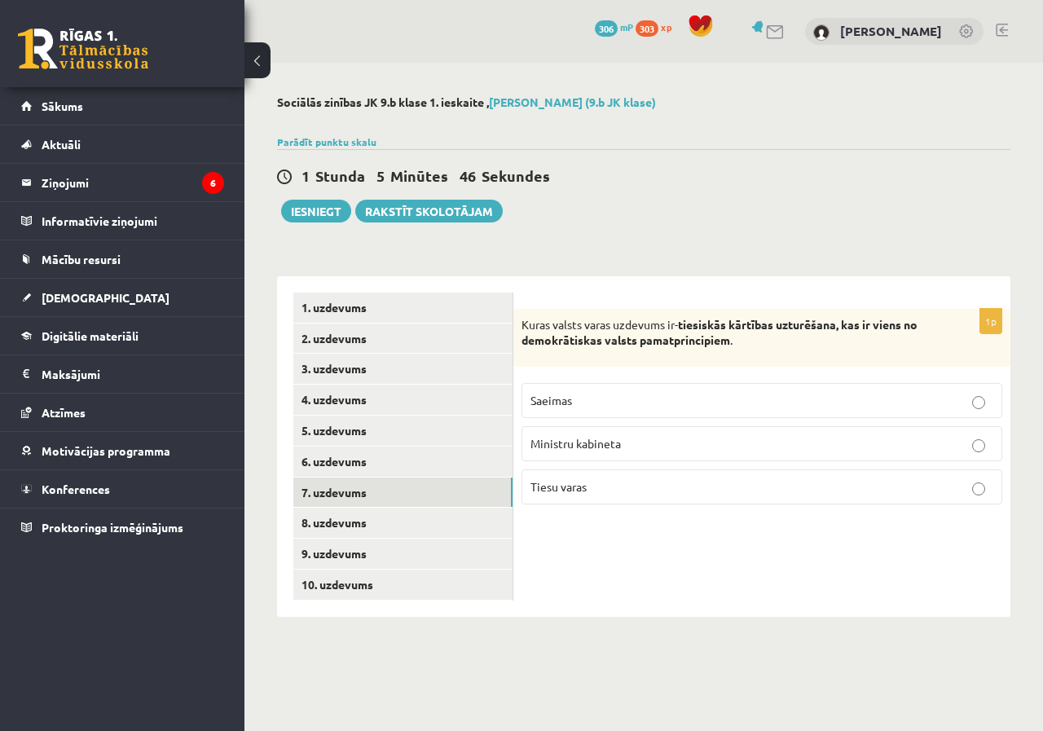
click at [551, 498] on label "Tiesu varas" at bounding box center [761, 486] width 481 height 35
click at [446, 512] on link "8. uzdevums" at bounding box center [402, 522] width 219 height 30
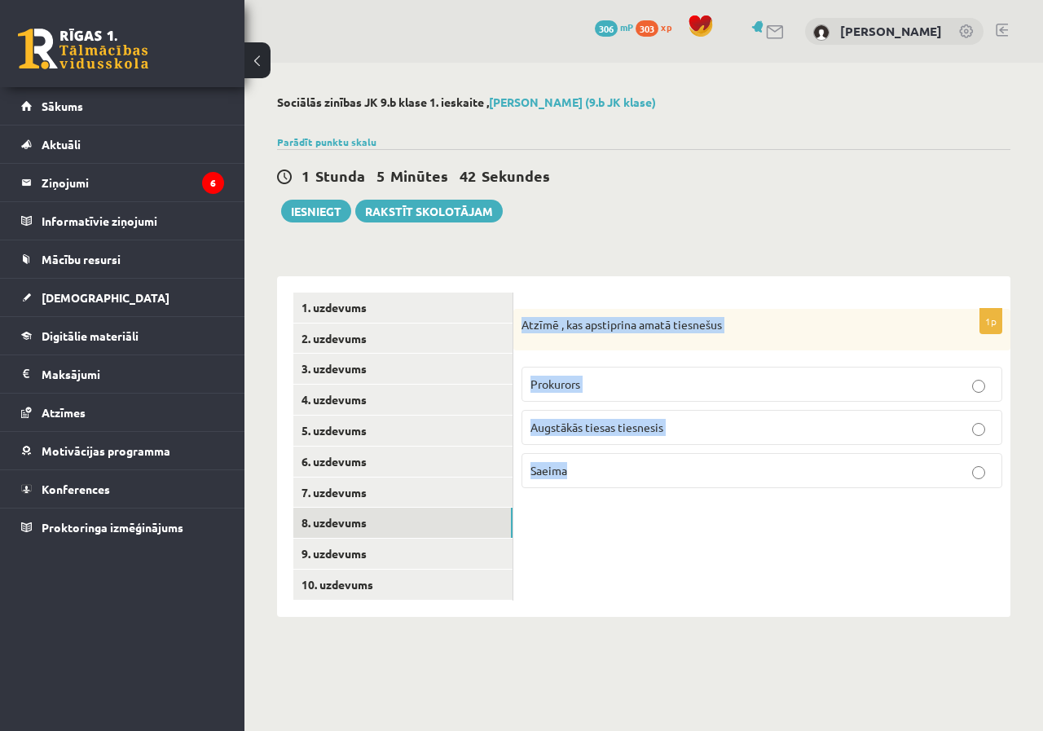
drag, startPoint x: 521, startPoint y: 330, endPoint x: 837, endPoint y: 577, distance: 401.0
click at [837, 577] on div "1p Atzīmē , kas apstiprina amatā tiesnešus Prokurors Augstākās tiesas tiesnesis…" at bounding box center [761, 446] width 497 height 340
copy div "Atzīmē , kas apstiprina amatā tiesnešus Prokurors Augstākās tiesas tiesnesis Sa…"
click at [567, 477] on span "Saeima" at bounding box center [548, 470] width 37 height 15
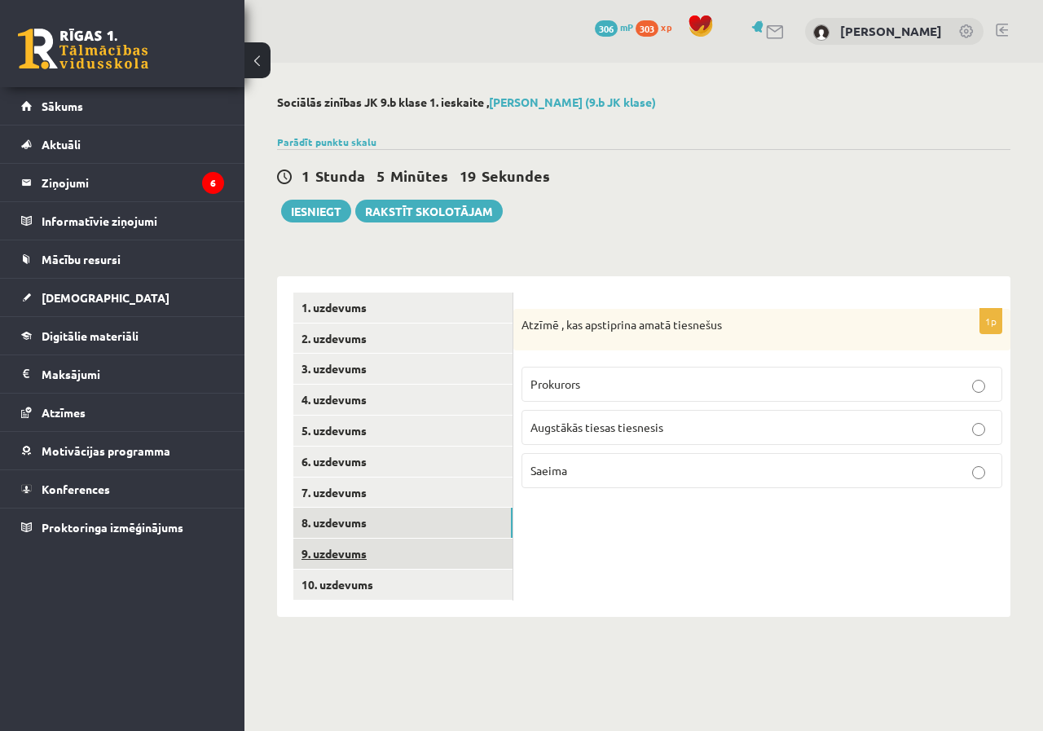
click at [345, 544] on link "9. uzdevums" at bounding box center [402, 553] width 219 height 30
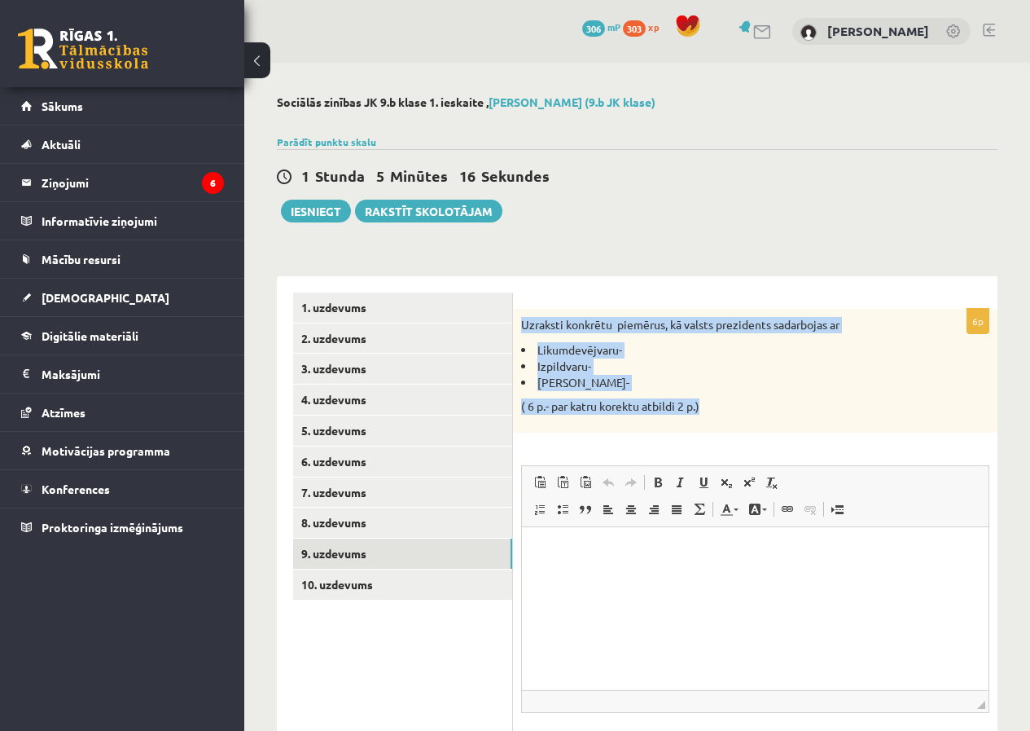
drag, startPoint x: 519, startPoint y: 330, endPoint x: 718, endPoint y: 409, distance: 213.9
click at [718, 409] on div "Uzraksti konkrētu piemērus, kā valsts prezidents sadarbojas ar Likumdevējvaru- …" at bounding box center [755, 371] width 485 height 124
copy div "Uzraksti konkrētu piemērus, kā valsts prezidents sadarbojas ar Likumdevējvaru- …"
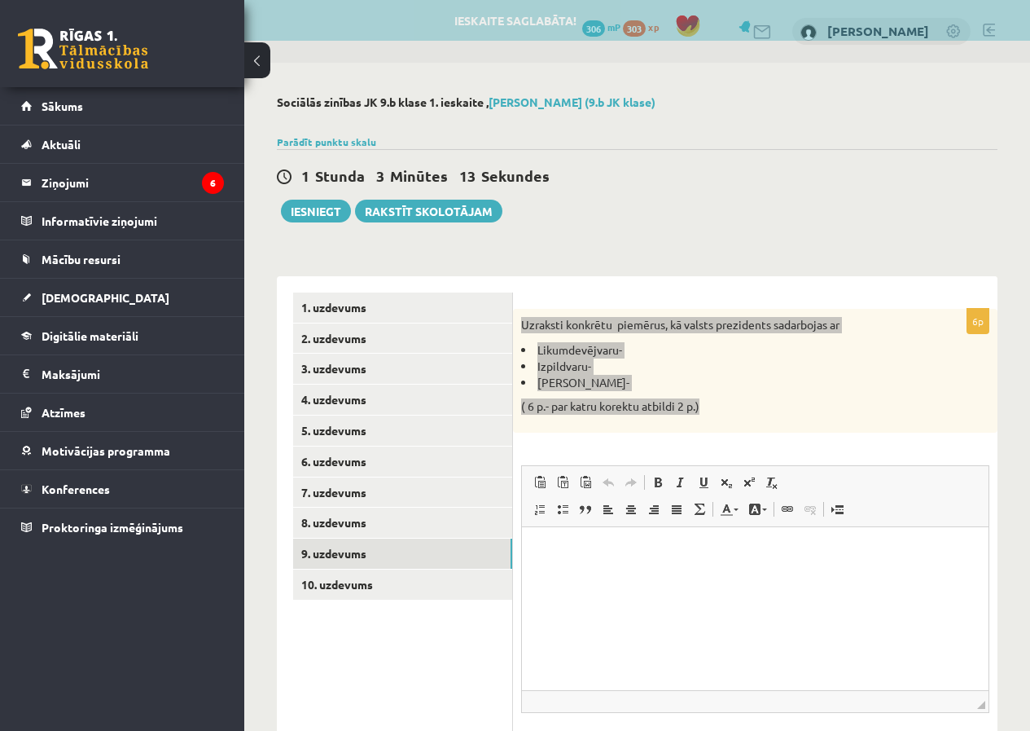
click at [667, 547] on p "Editor, wiswyg-editor-user-answer-47024997127000" at bounding box center [755, 551] width 434 height 17
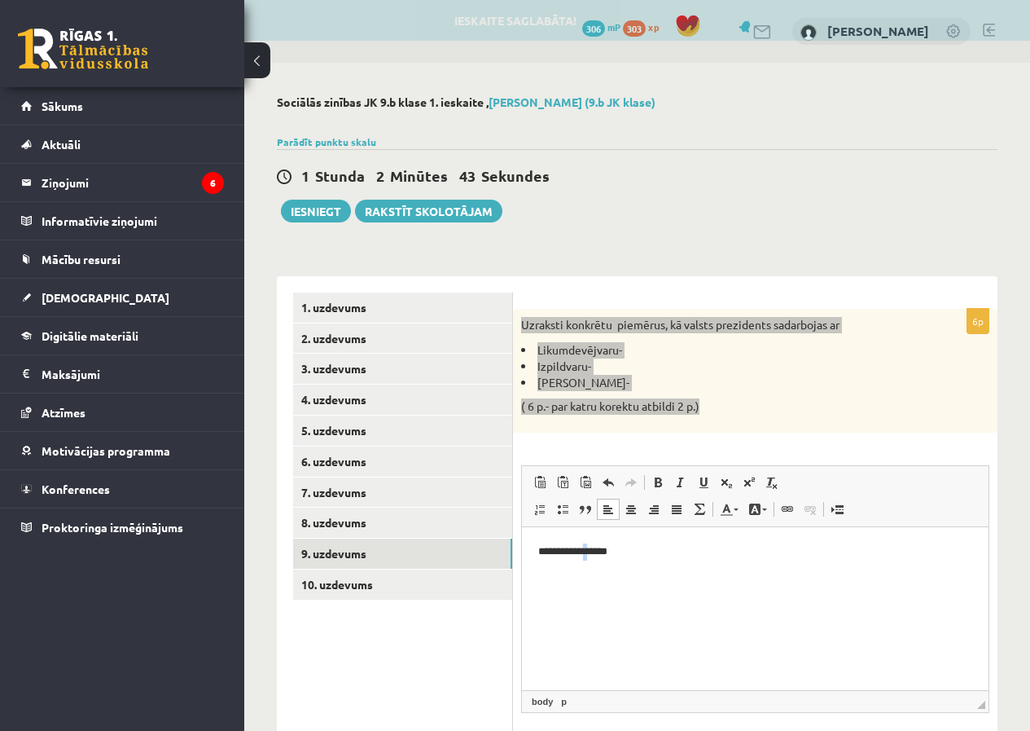
click at [599, 549] on p "**********" at bounding box center [755, 551] width 434 height 17
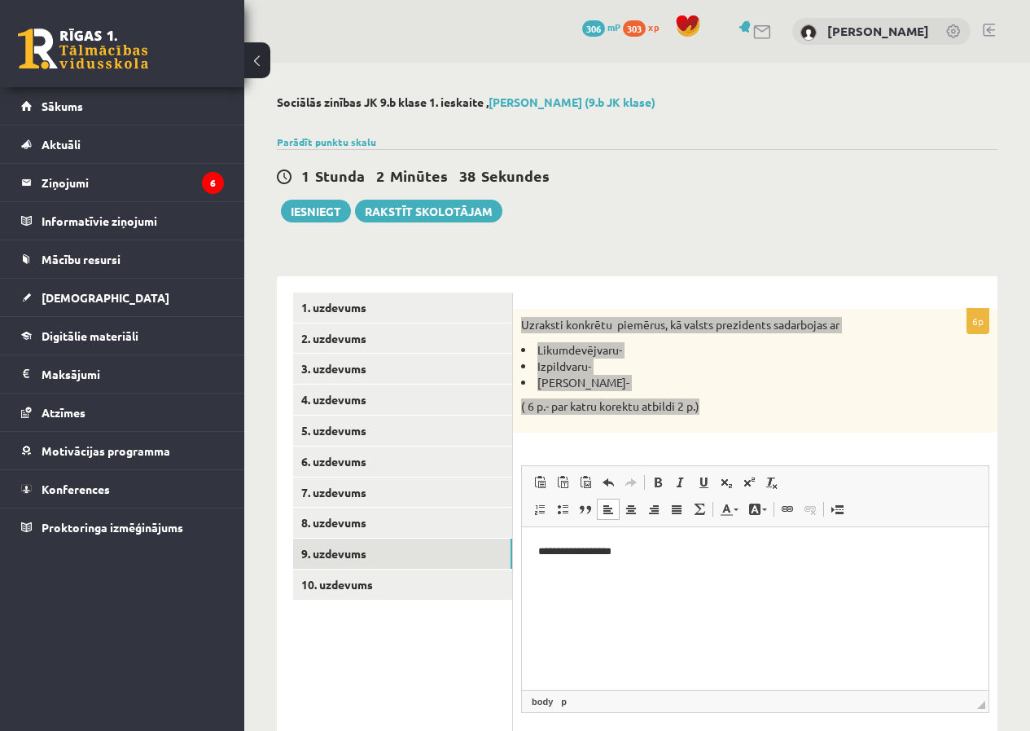
click at [674, 565] on html "**********" at bounding box center [755, 551] width 467 height 50
click at [562, 508] on span at bounding box center [562, 509] width 13 height 13
click at [676, 545] on p "**********" at bounding box center [755, 551] width 434 height 17
click at [783, 579] on li "**********" at bounding box center [755, 578] width 369 height 17
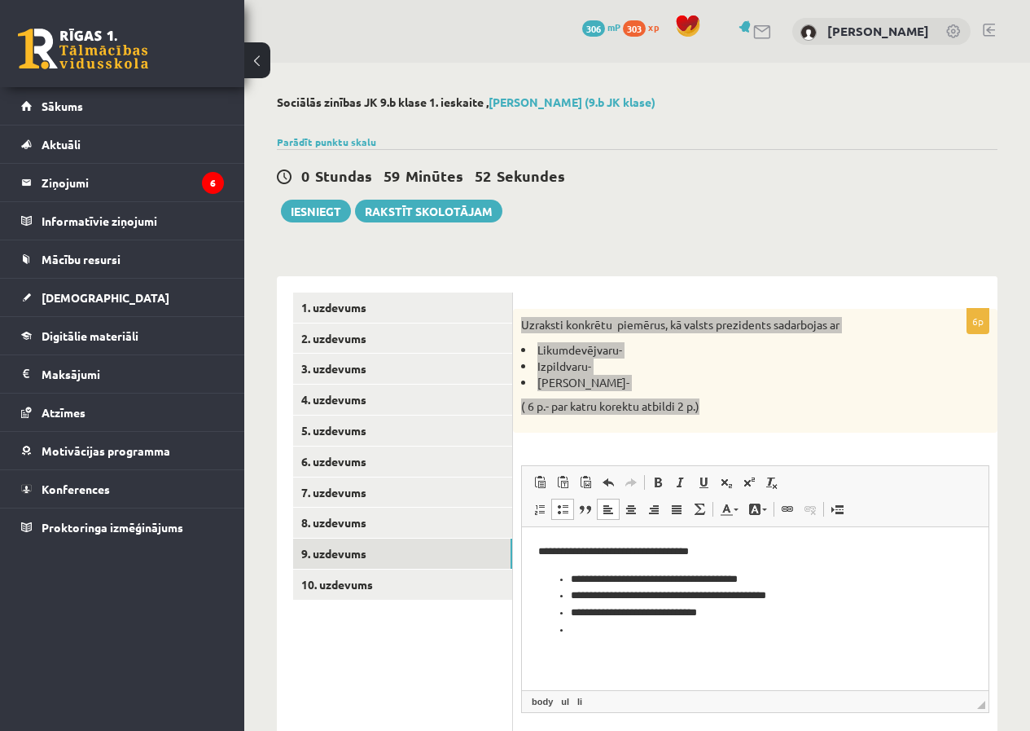
click at [552, 509] on link "Insert/Remove Bulleted List" at bounding box center [562, 509] width 23 height 21
click at [562, 513] on span at bounding box center [562, 509] width 13 height 13
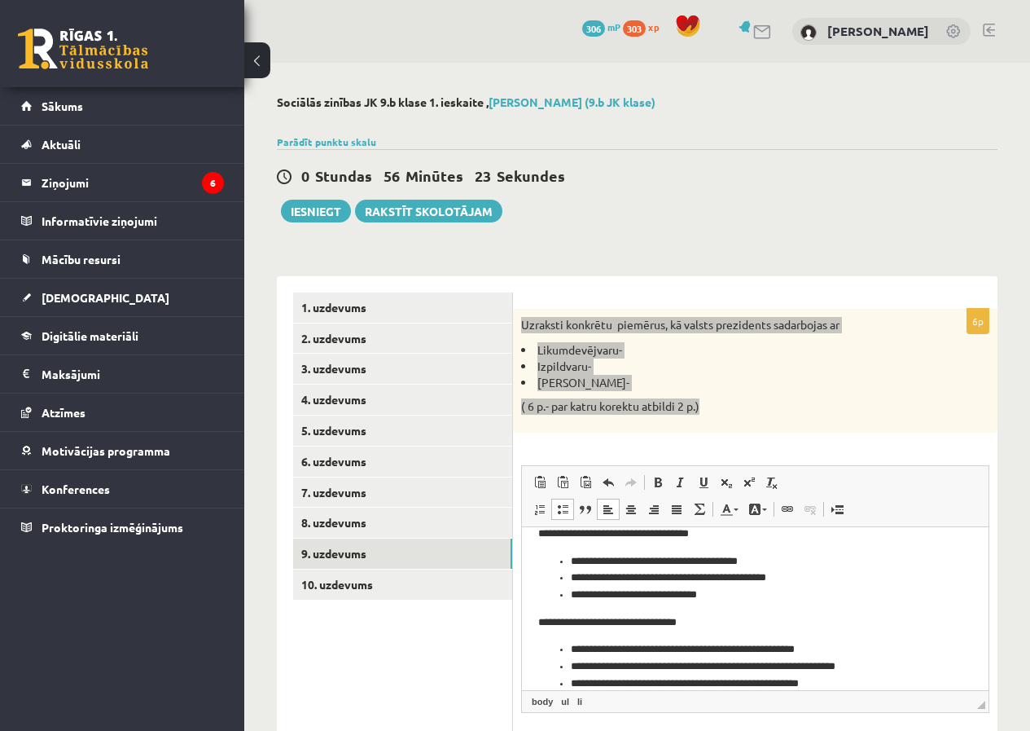
scroll to position [34, 0]
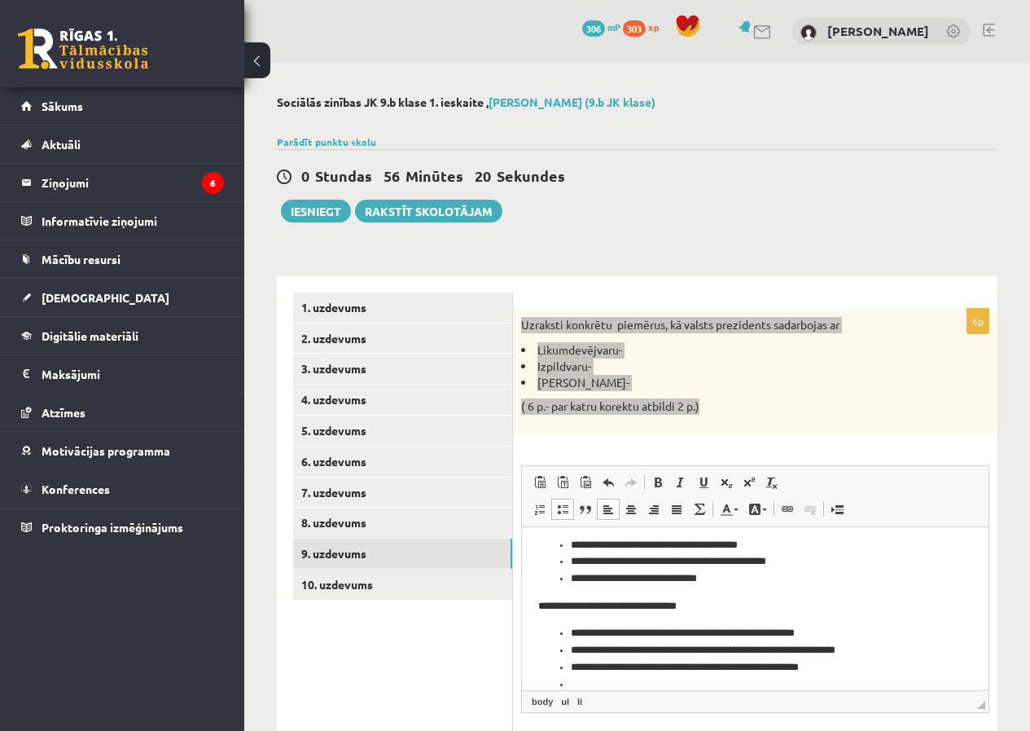
click at [565, 499] on link "Insert/Remove Bulleted List" at bounding box center [562, 509] width 23 height 21
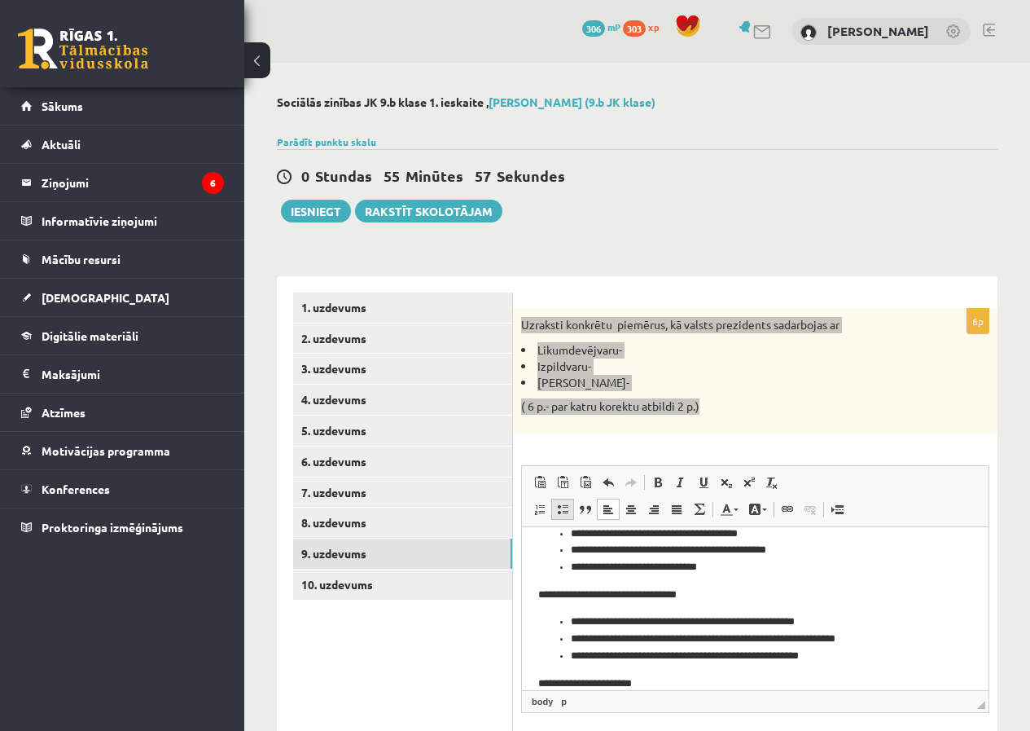
scroll to position [72, 0]
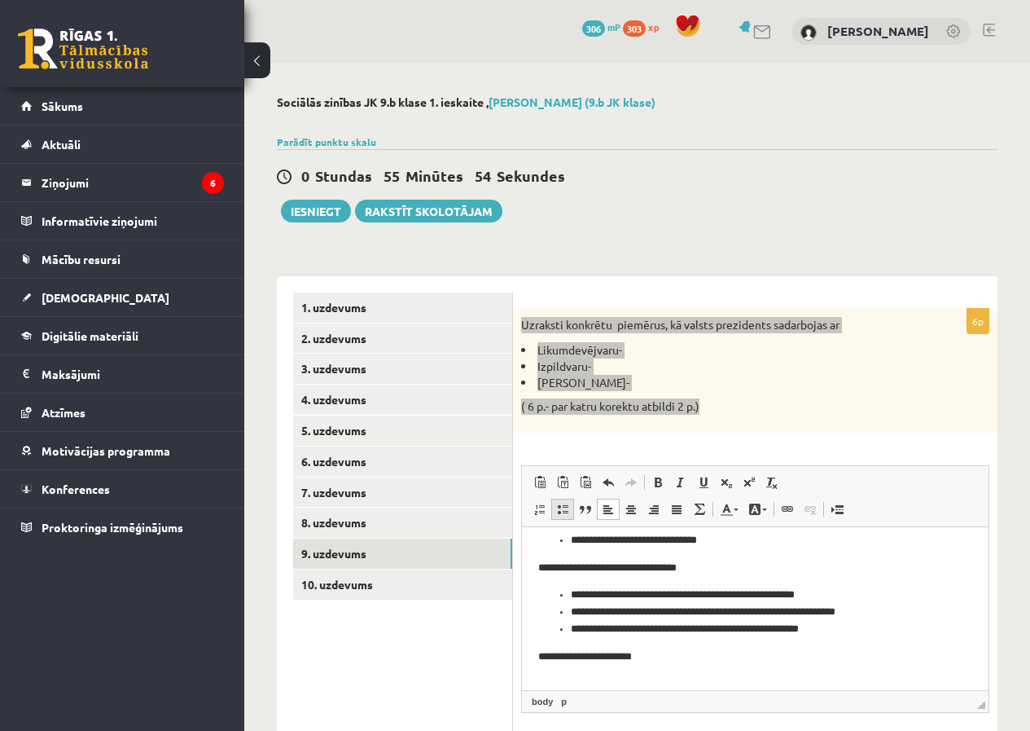
click at [556, 507] on span at bounding box center [562, 509] width 13 height 13
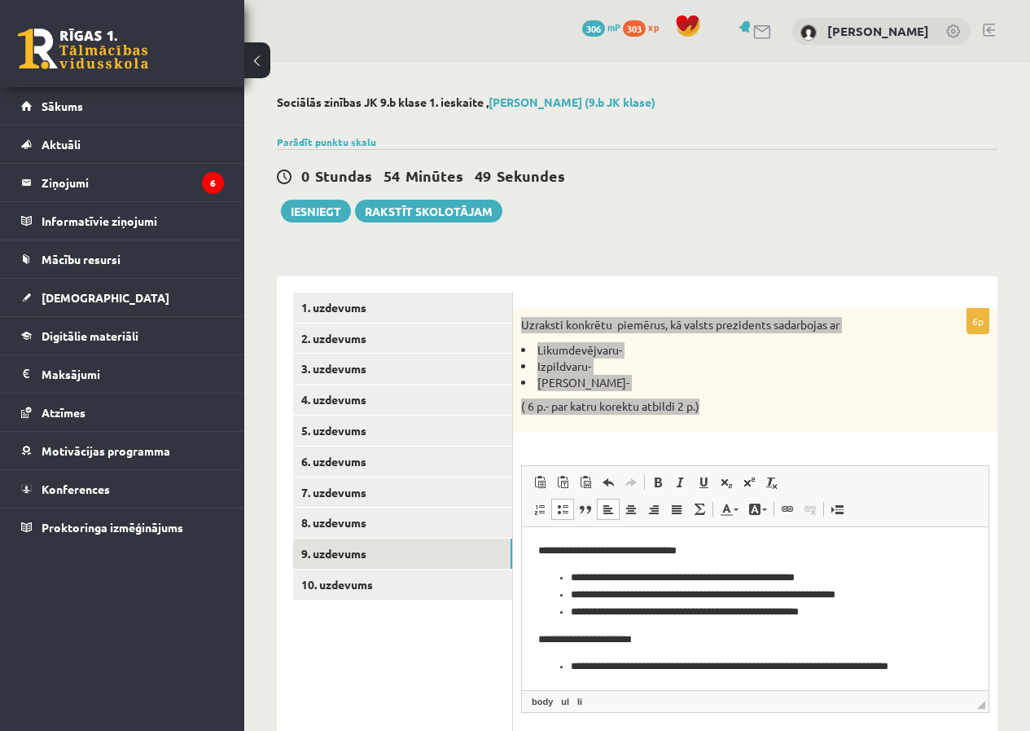
scroll to position [107, 0]
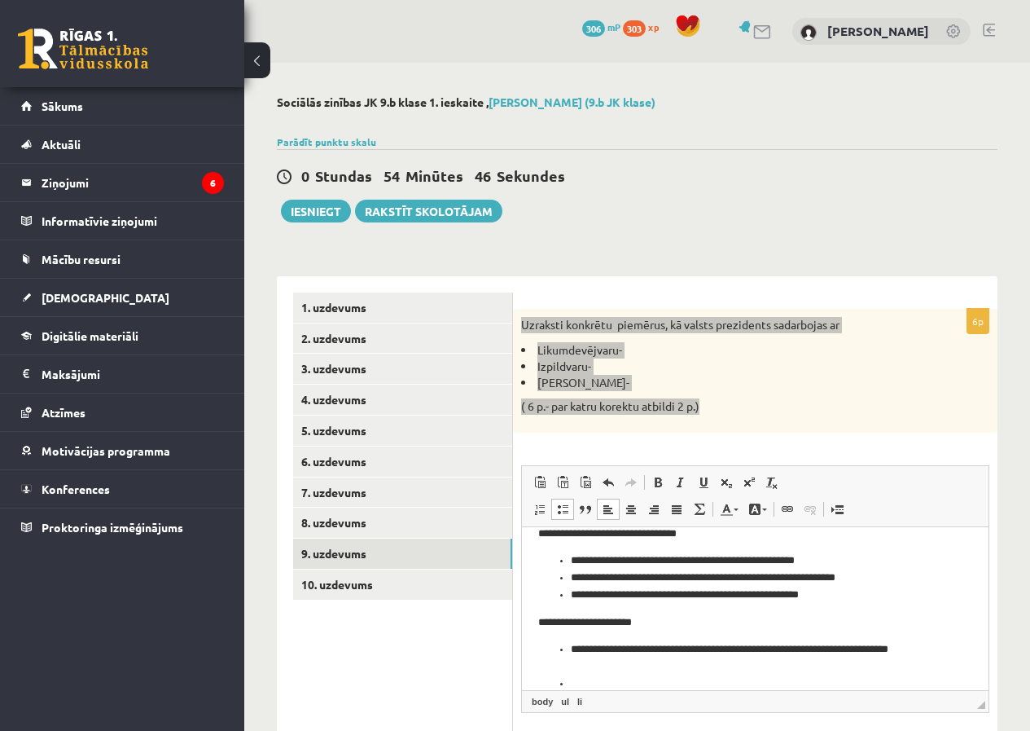
click at [883, 656] on li "**********" at bounding box center [749, 657] width 357 height 34
click at [882, 652] on li "**********" at bounding box center [749, 657] width 357 height 34
click at [883, 652] on li "**********" at bounding box center [749, 657] width 357 height 34
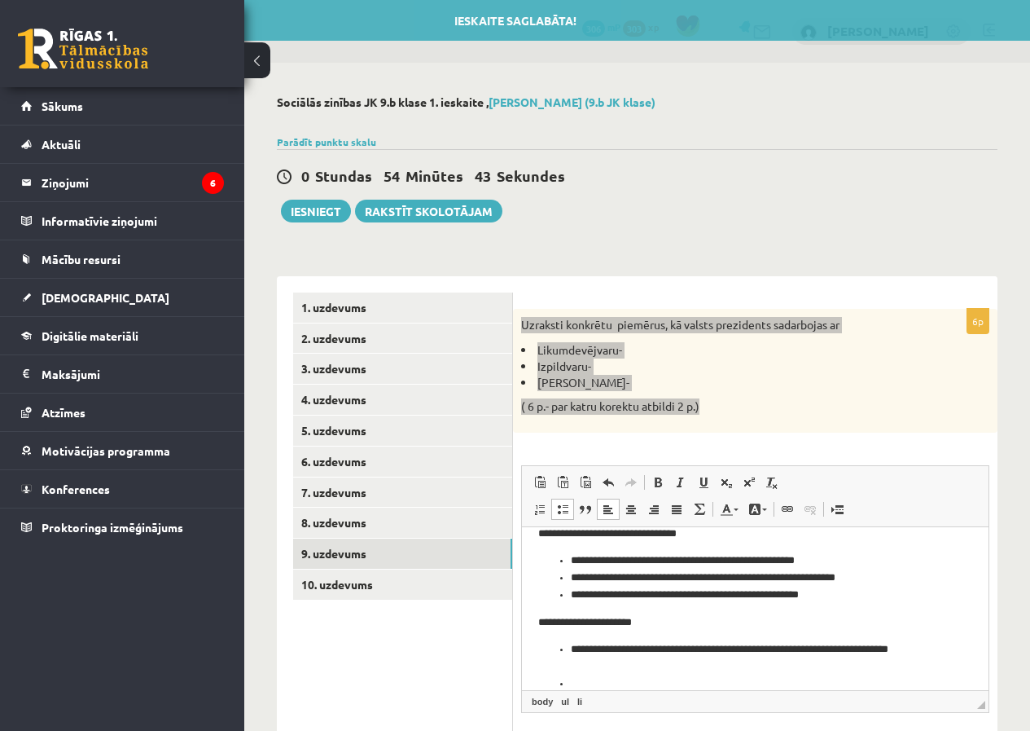
click at [875, 649] on li "**********" at bounding box center [749, 657] width 357 height 34
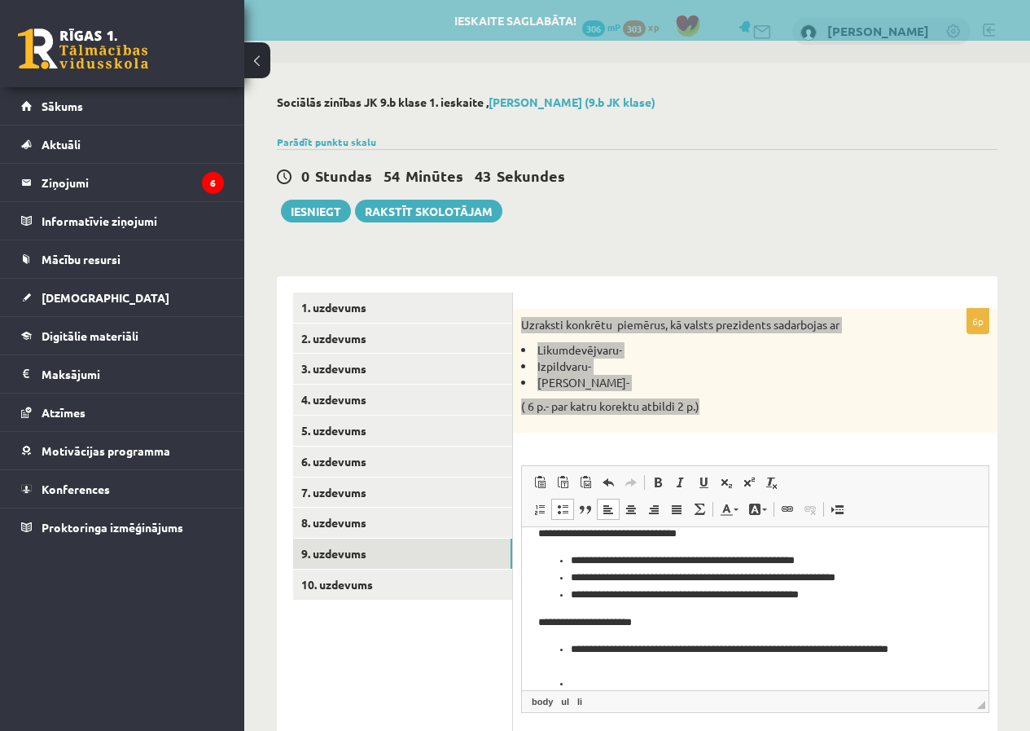
click at [885, 648] on li "**********" at bounding box center [749, 657] width 357 height 34
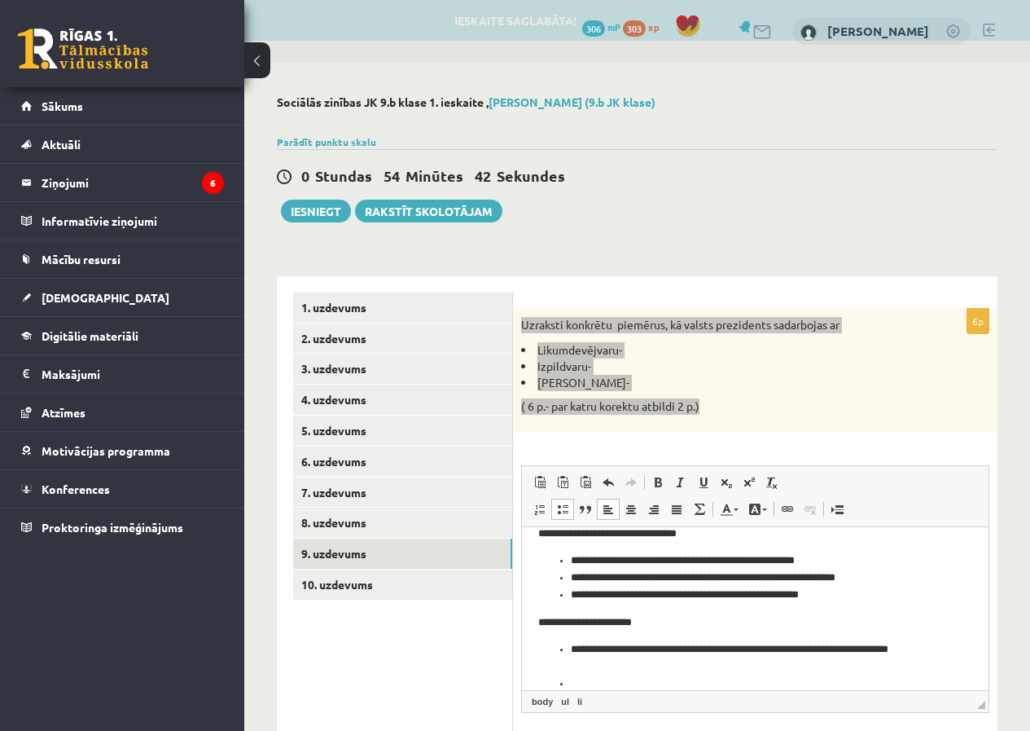
click at [881, 649] on li "**********" at bounding box center [749, 657] width 357 height 34
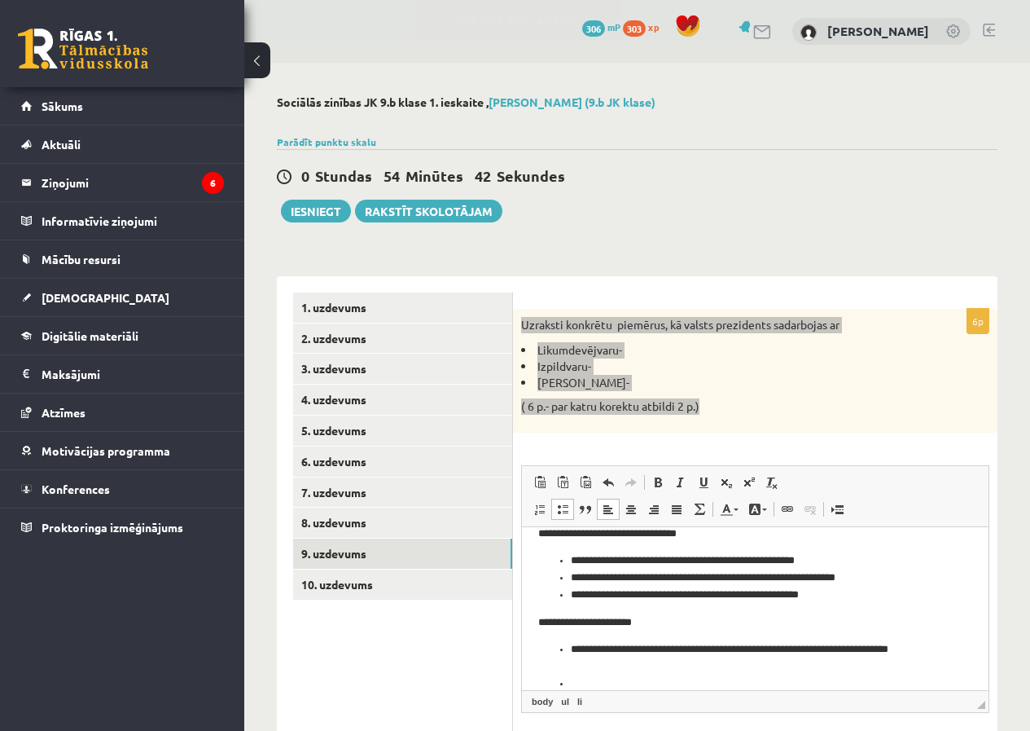
click at [880, 650] on li "**********" at bounding box center [749, 657] width 357 height 34
click at [637, 660] on li "**********" at bounding box center [749, 657] width 357 height 34
click at [622, 676] on li "Editor, wiswyg-editor-user-answer-47024997127000" at bounding box center [755, 682] width 369 height 17
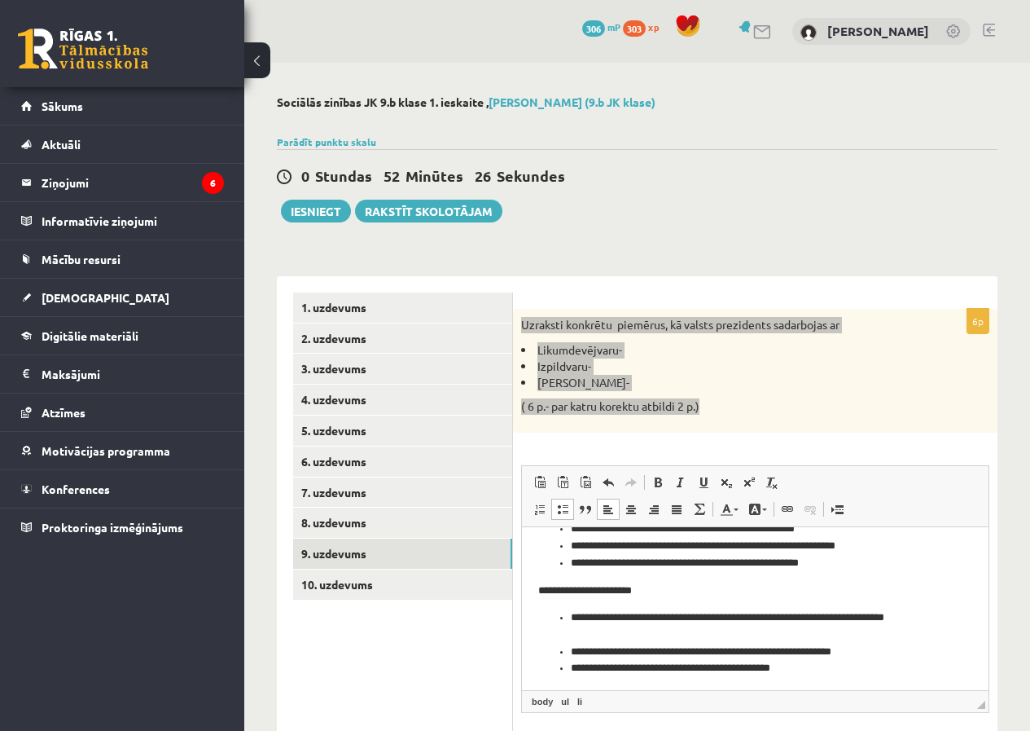
scroll to position [143, 0]
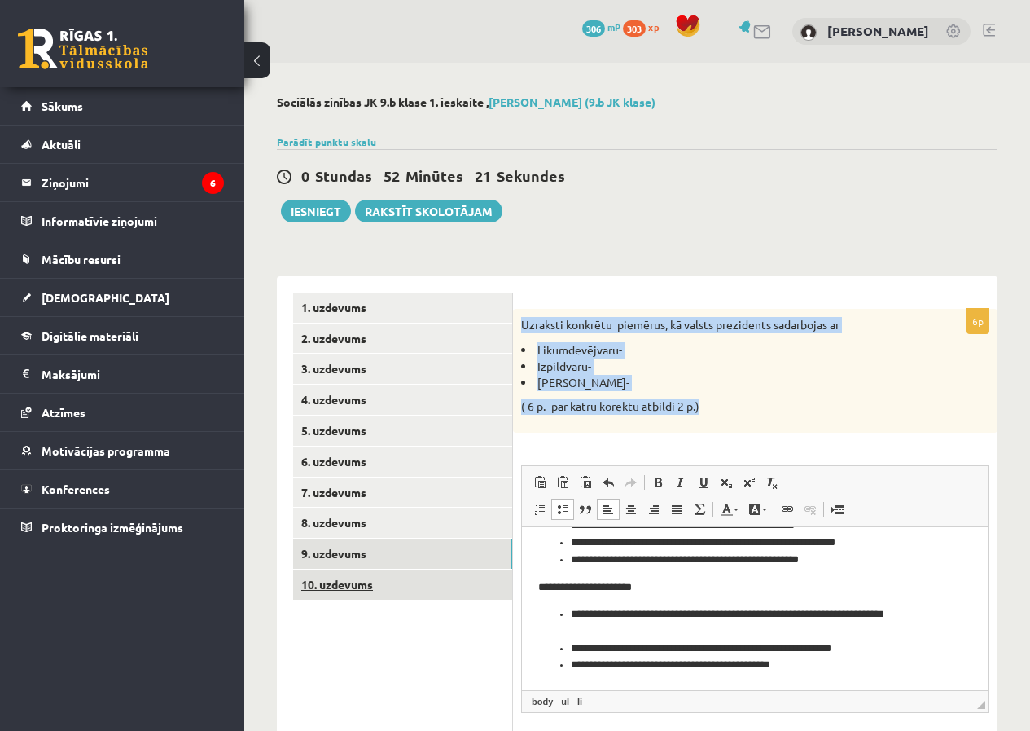
click at [380, 576] on link "10. uzdevums" at bounding box center [402, 584] width 219 height 30
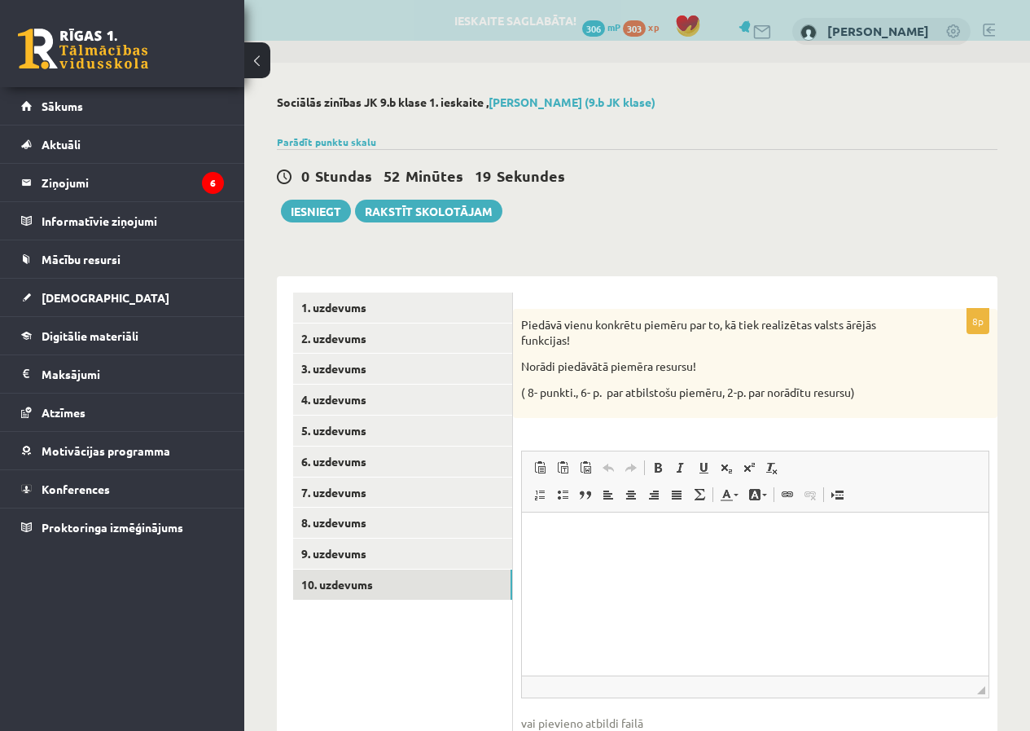
scroll to position [0, 0]
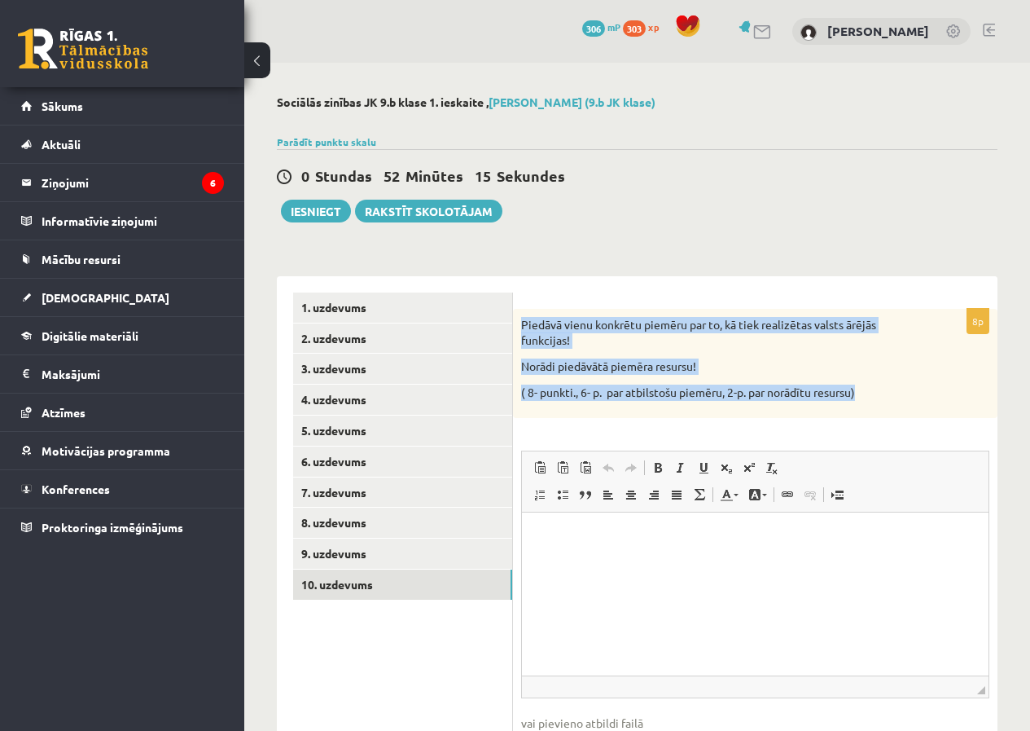
drag, startPoint x: 517, startPoint y: 318, endPoint x: 890, endPoint y: 396, distance: 381.2
click at [890, 396] on div "Piedāvā vienu konkrētu piemēru par to, kā tiek realizētas valsts ārējās funkcij…" at bounding box center [755, 363] width 485 height 109
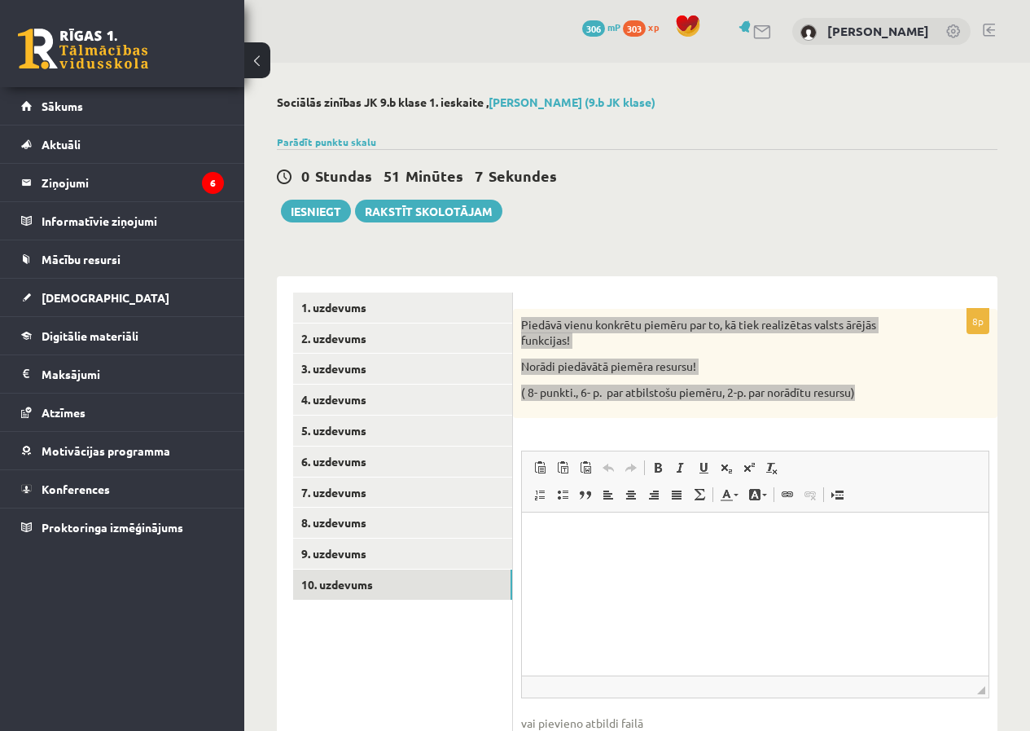
click at [601, 550] on html at bounding box center [755, 537] width 467 height 50
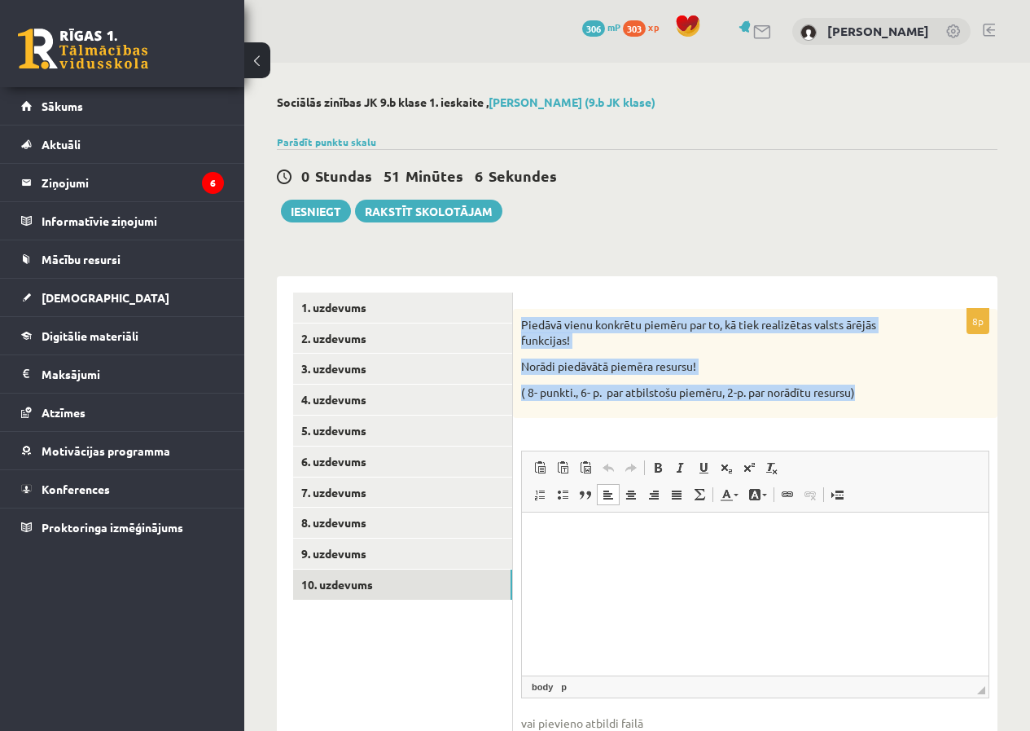
click at [565, 379] on div "Piedāvā vienu konkrētu piemēru par to, kā tiek realizētas valsts ārējās funkcij…" at bounding box center [755, 363] width 485 height 109
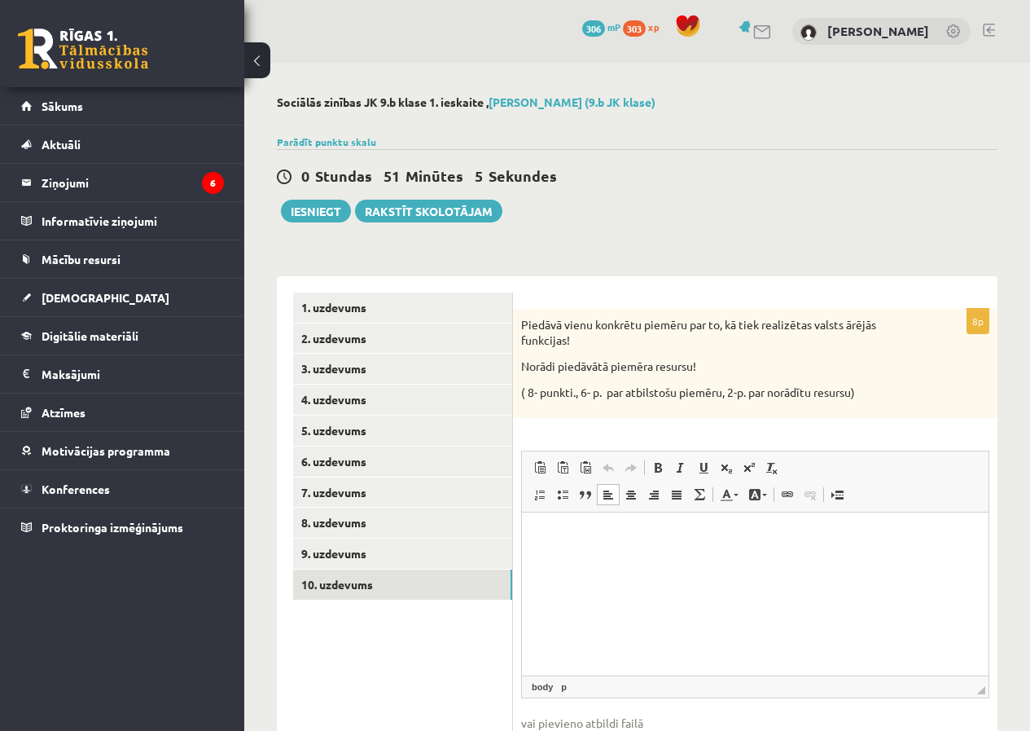
click at [550, 536] on p "Editor, wiswyg-editor-user-answer-47024823679680" at bounding box center [755, 537] width 434 height 17
click at [557, 534] on p "*****" at bounding box center [755, 537] width 434 height 17
click at [805, 541] on p "**********" at bounding box center [755, 537] width 434 height 17
click at [570, 538] on p "**********" at bounding box center [755, 546] width 434 height 34
click at [563, 529] on p "**********" at bounding box center [755, 546] width 434 height 34
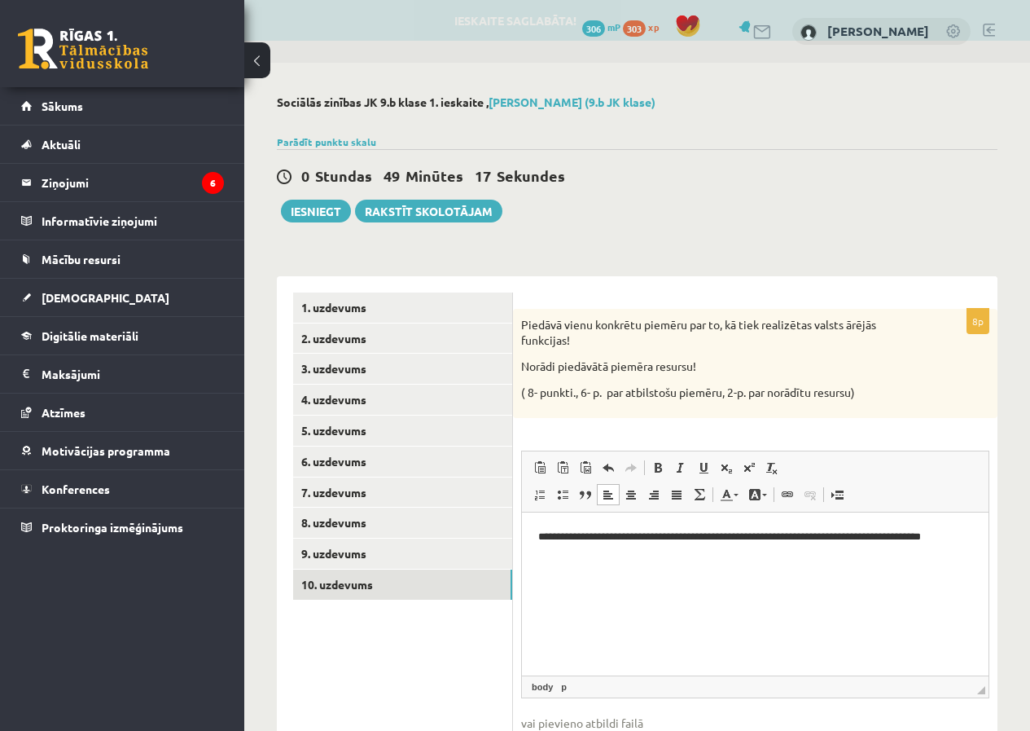
click at [644, 556] on p "**********" at bounding box center [755, 546] width 434 height 34
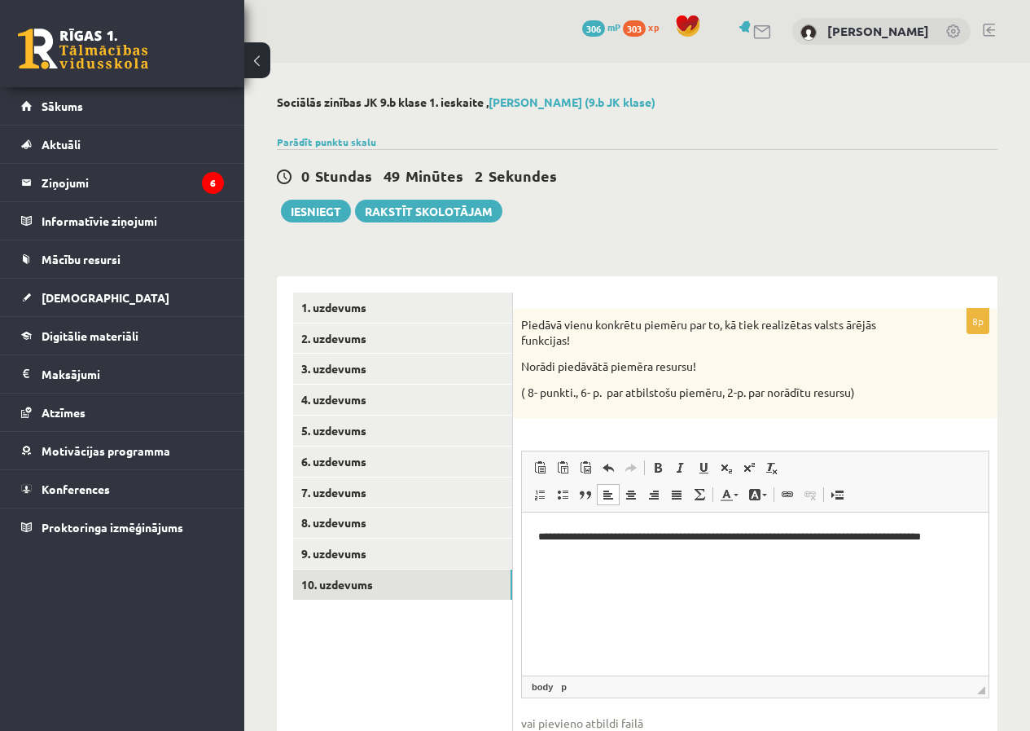
click at [652, 525] on html "**********" at bounding box center [755, 545] width 467 height 67
click at [606, 557] on p "**********" at bounding box center [755, 546] width 434 height 34
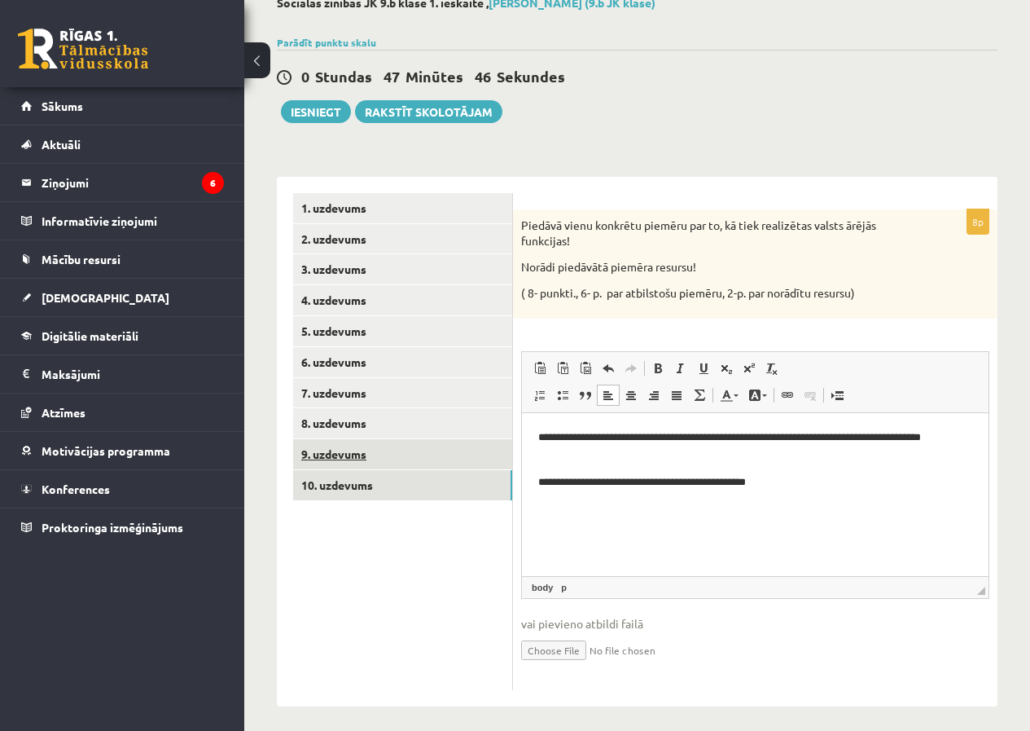
scroll to position [109, 0]
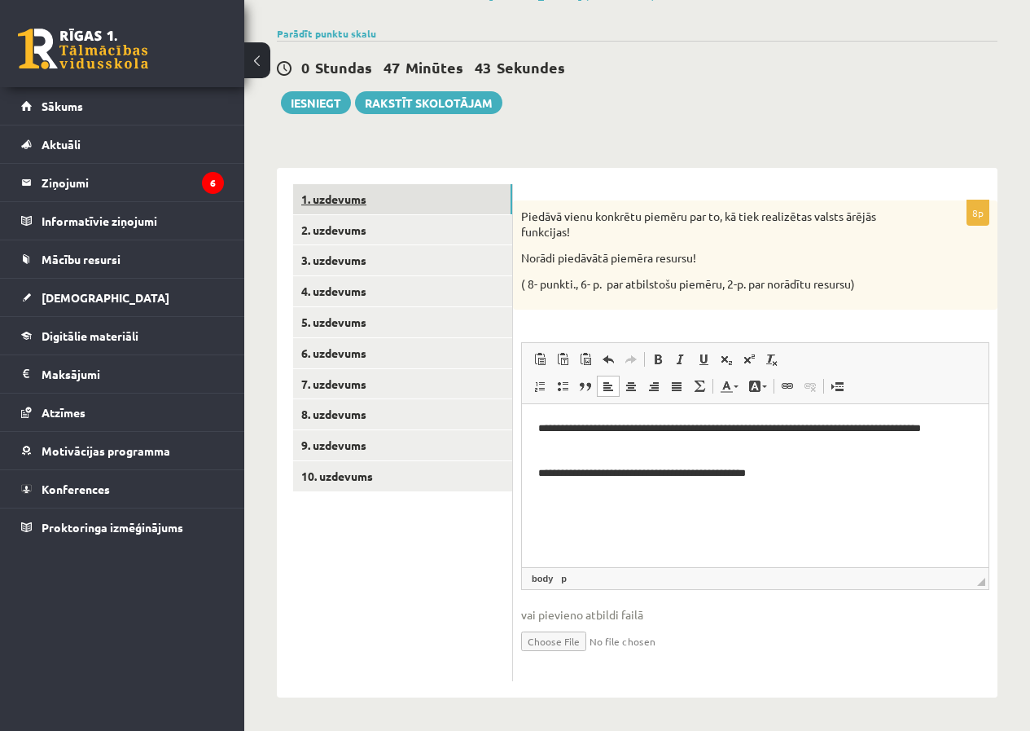
click at [420, 201] on link "1. uzdevums" at bounding box center [402, 199] width 219 height 30
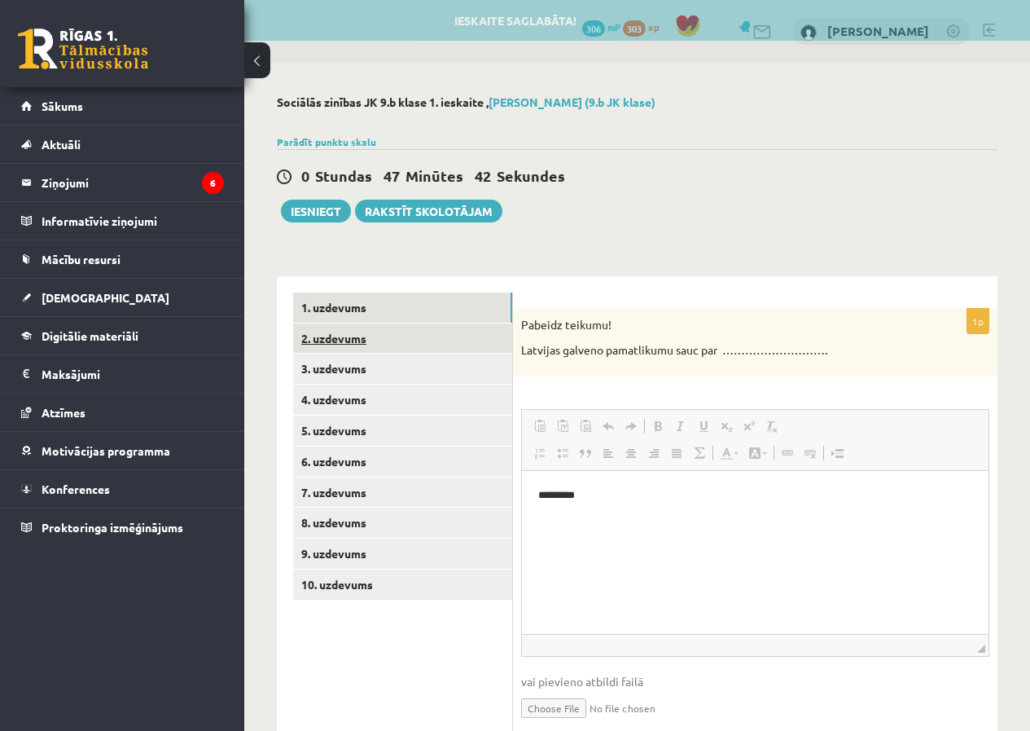
scroll to position [0, 0]
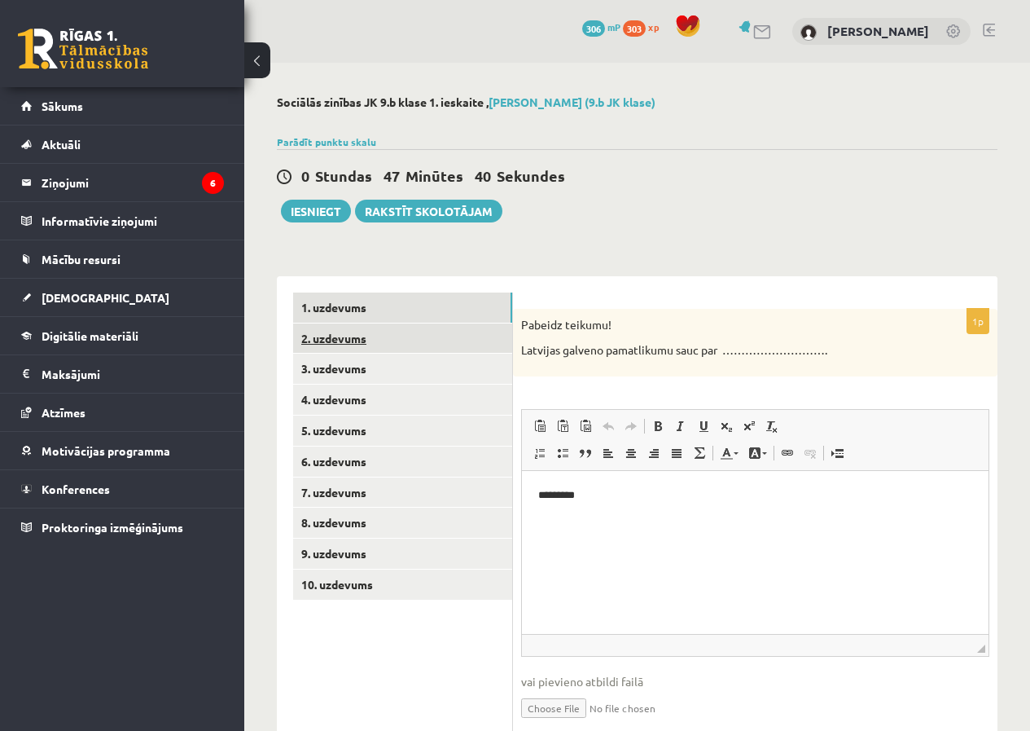
click at [368, 345] on link "2. uzdevums" at bounding box center [402, 338] width 219 height 30
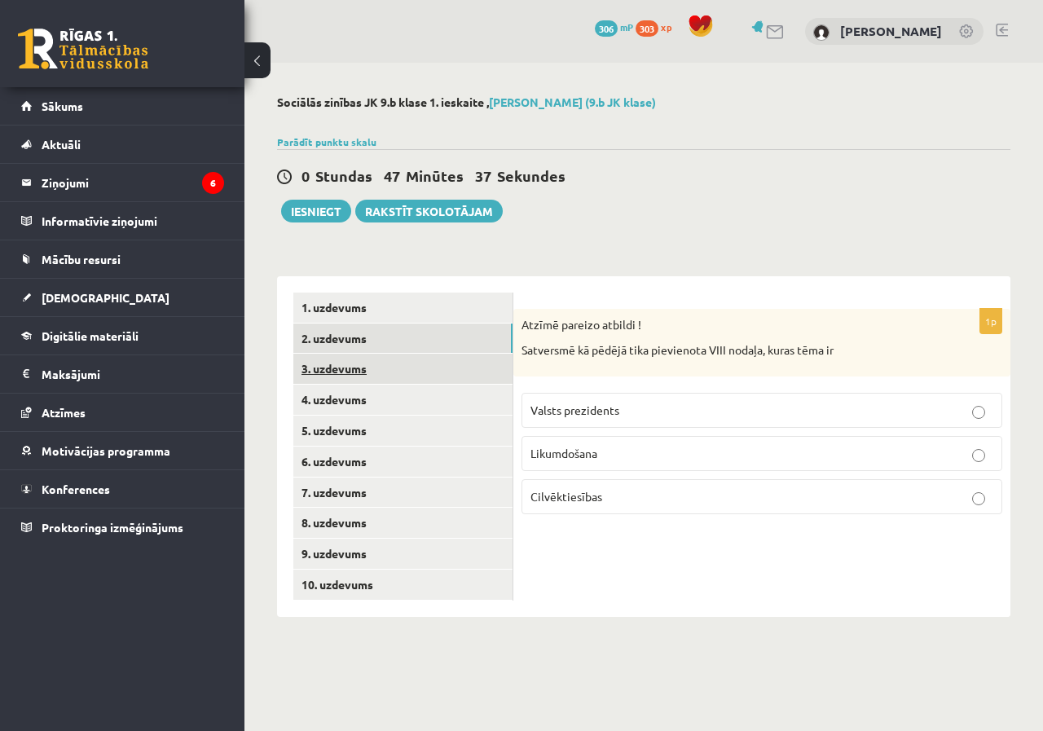
click at [368, 370] on link "3. uzdevums" at bounding box center [402, 369] width 219 height 30
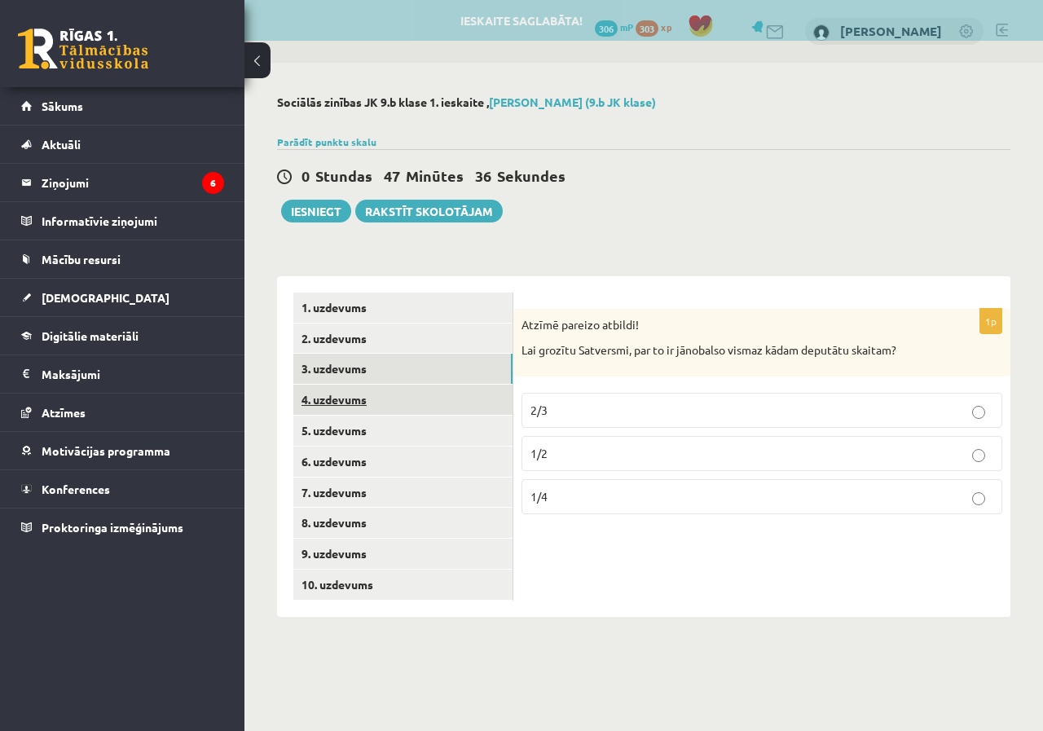
click at [367, 402] on link "4. uzdevums" at bounding box center [402, 399] width 219 height 30
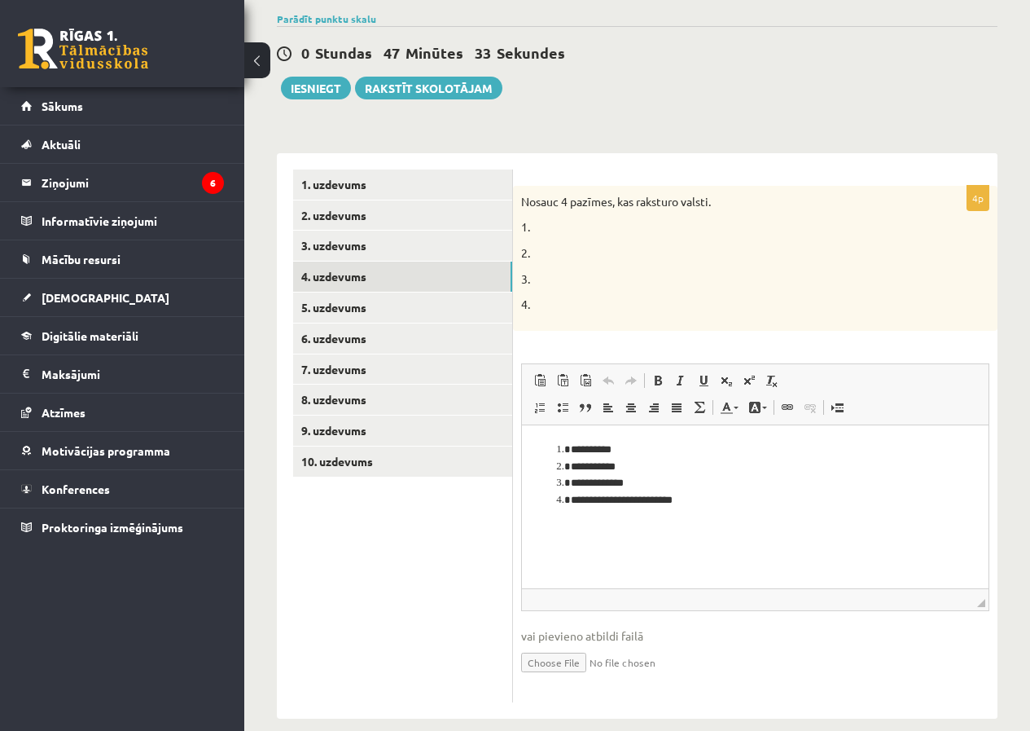
scroll to position [145, 0]
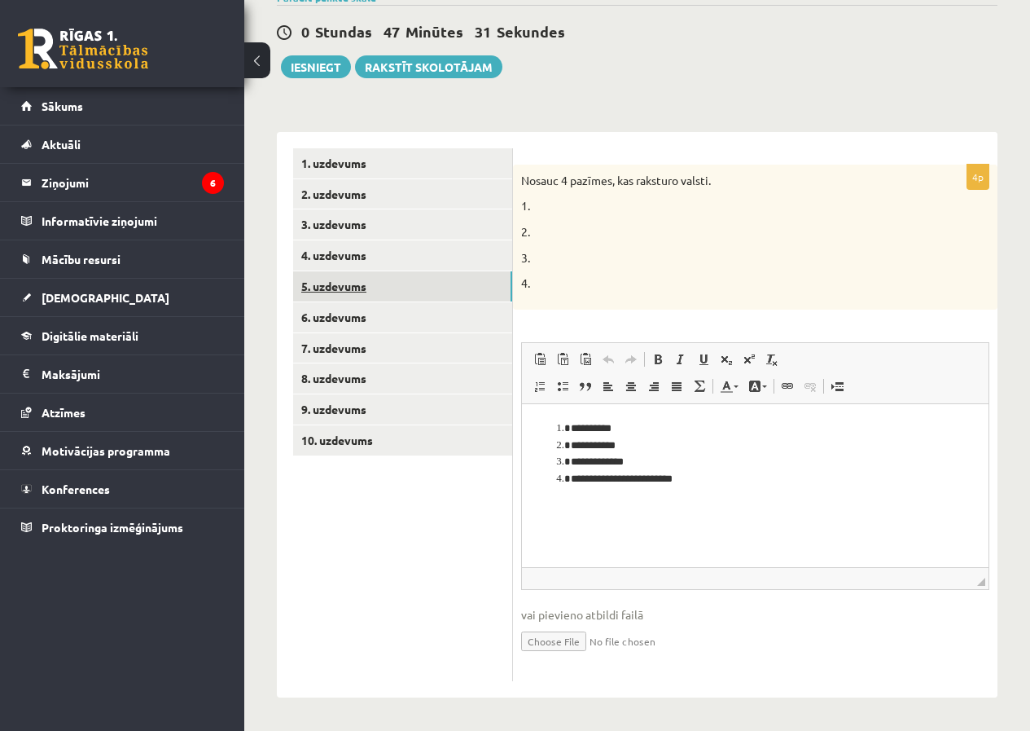
click at [370, 290] on link "5. uzdevums" at bounding box center [402, 286] width 219 height 30
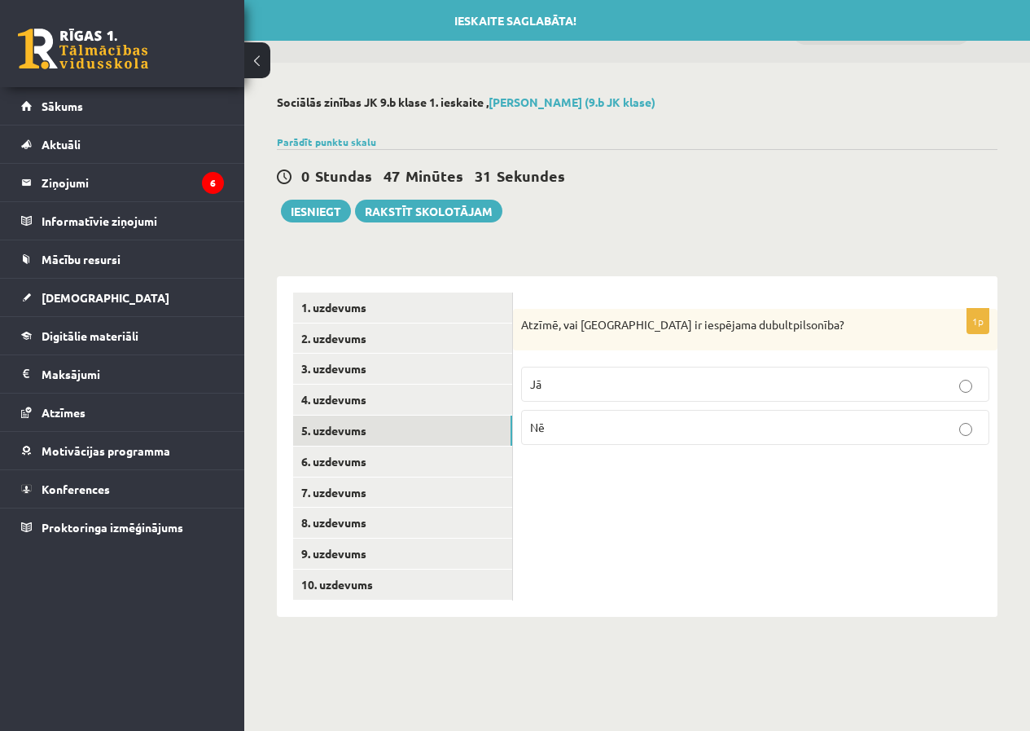
scroll to position [0, 0]
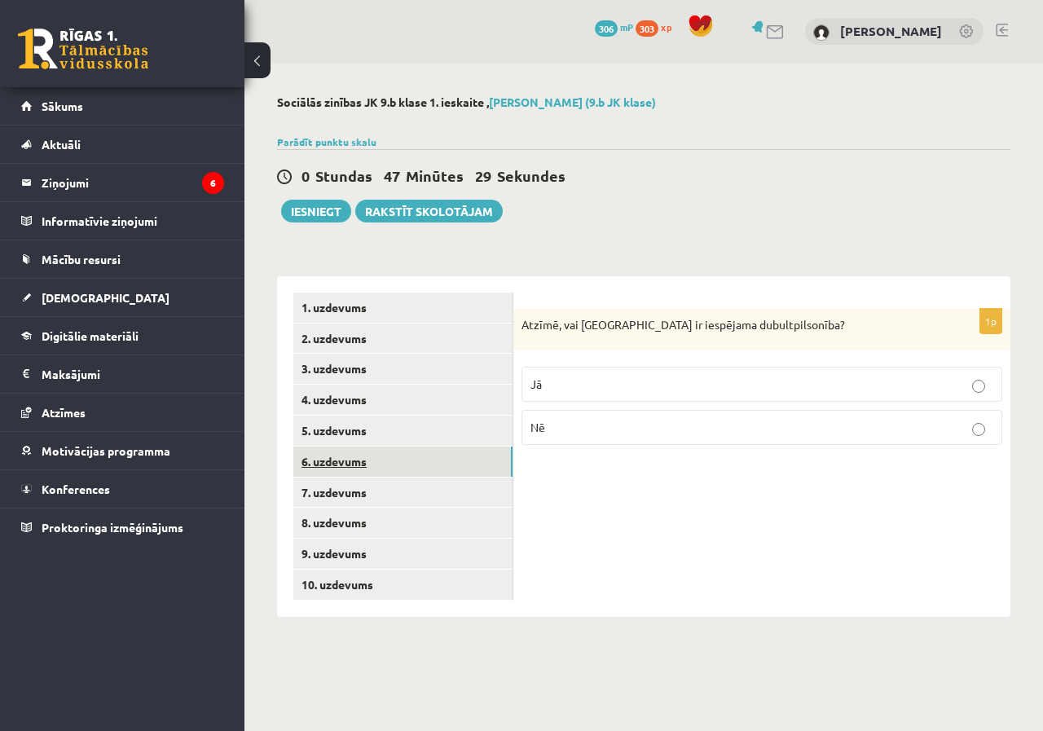
click at [354, 455] on link "6. uzdevums" at bounding box center [402, 461] width 219 height 30
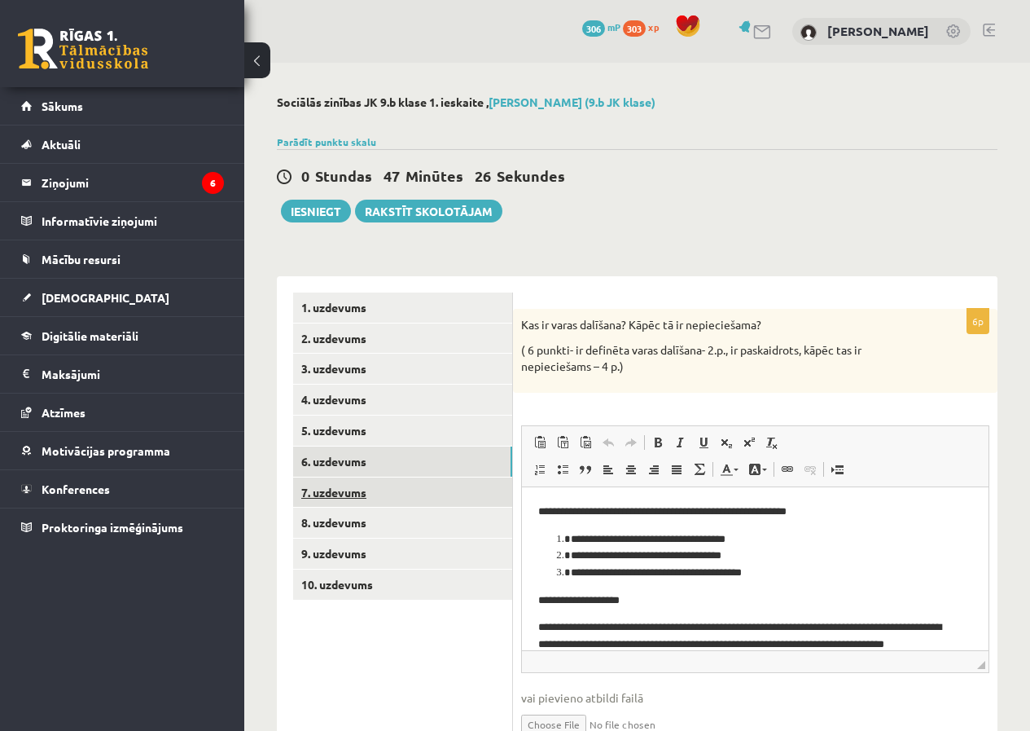
click at [378, 507] on link "7. uzdevums" at bounding box center [402, 492] width 219 height 30
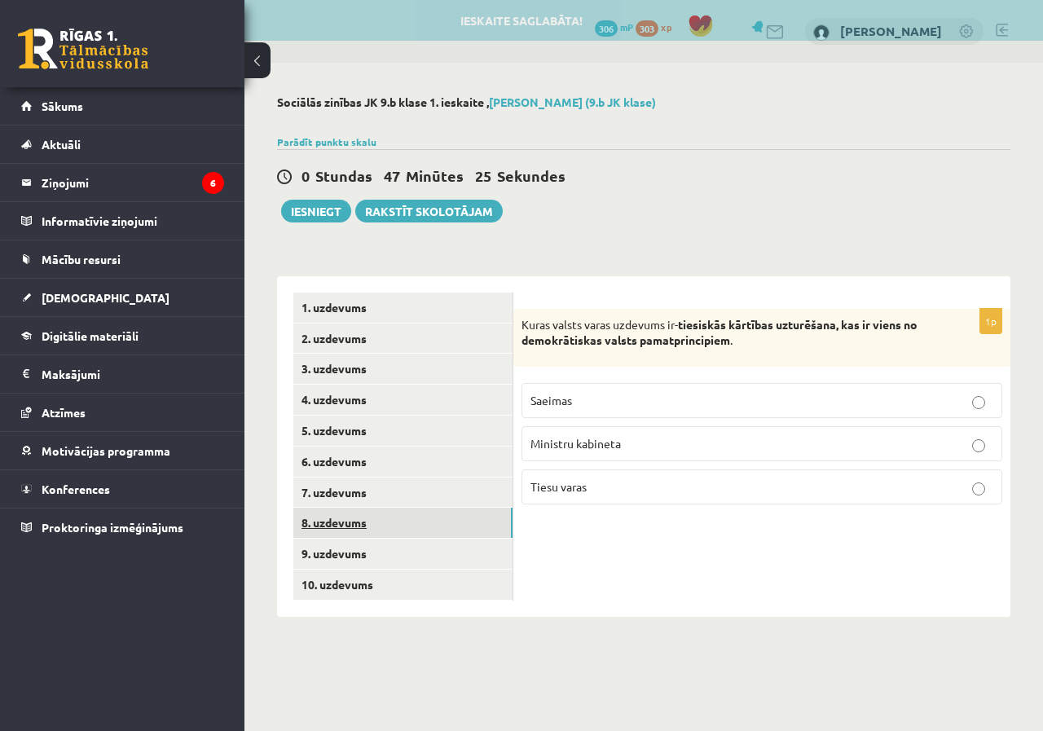
click at [362, 515] on link "8. uzdevums" at bounding box center [402, 522] width 219 height 30
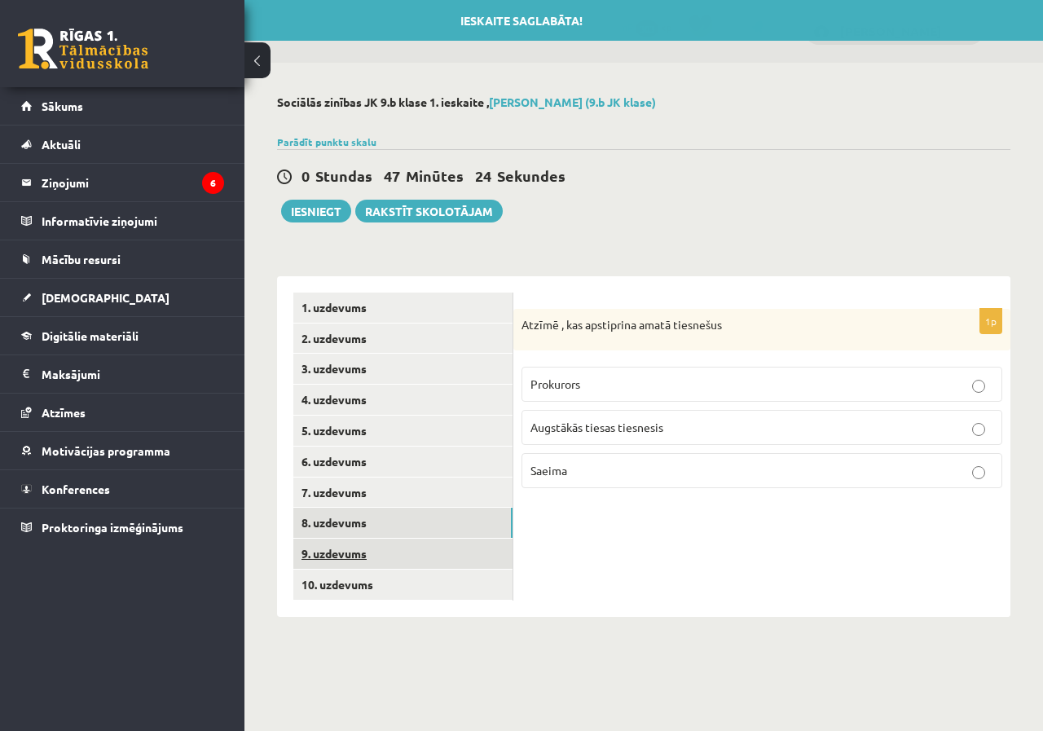
click at [377, 550] on link "9. uzdevums" at bounding box center [402, 553] width 219 height 30
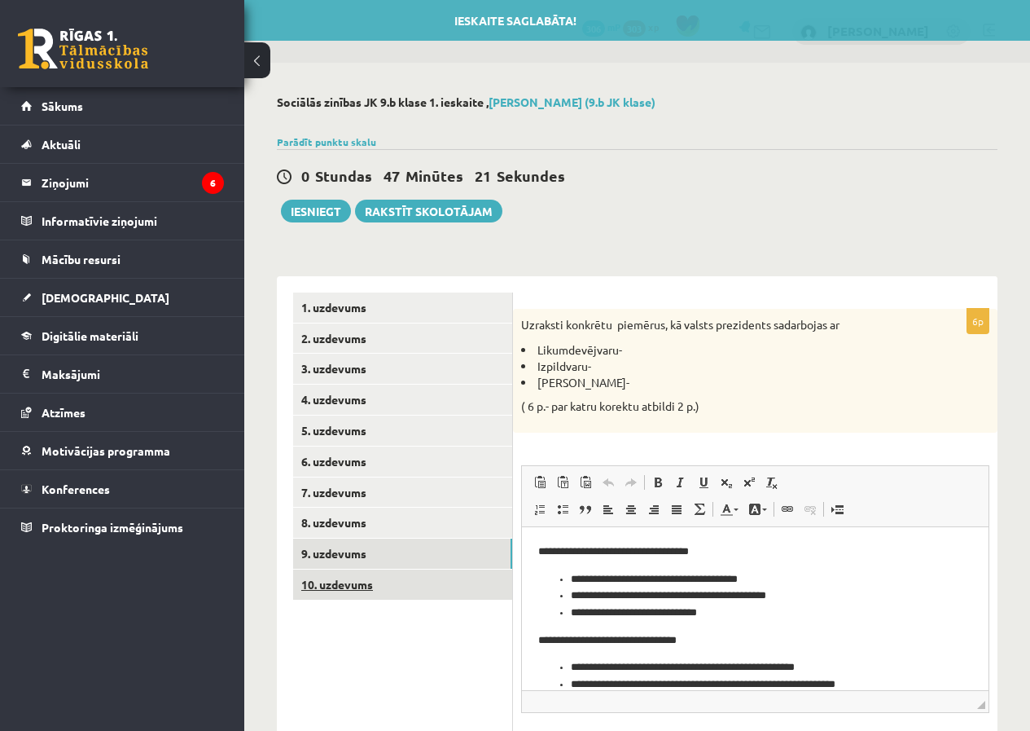
click at [392, 591] on link "10. uzdevums" at bounding box center [402, 584] width 219 height 30
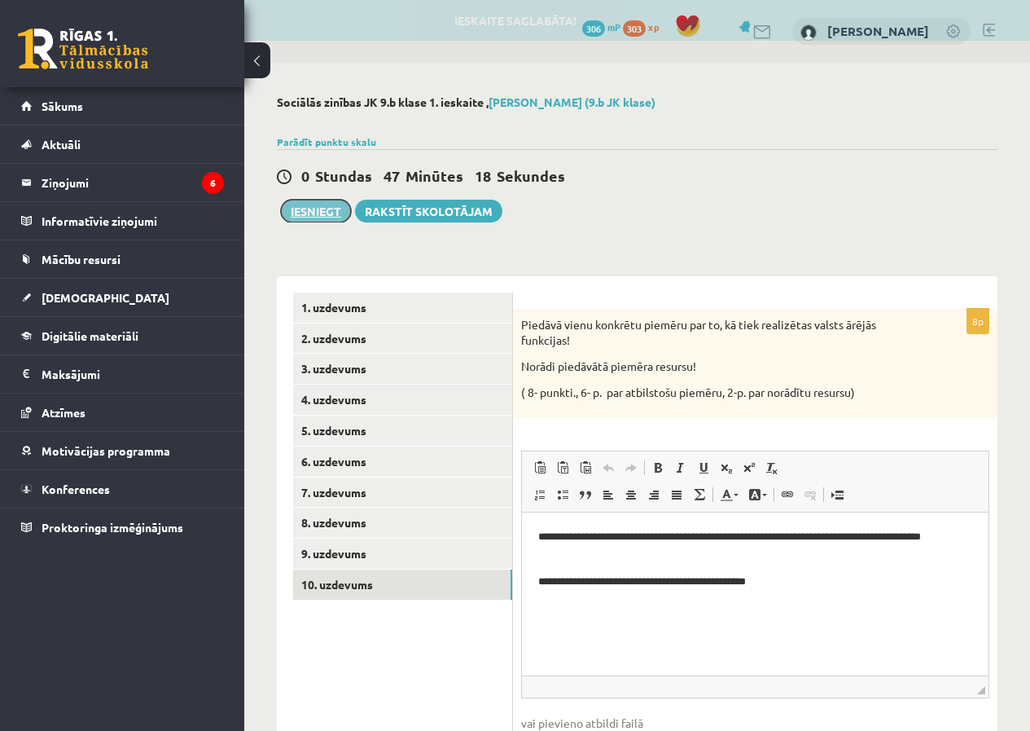
click at [320, 205] on button "Iesniegt" at bounding box center [316, 211] width 70 height 23
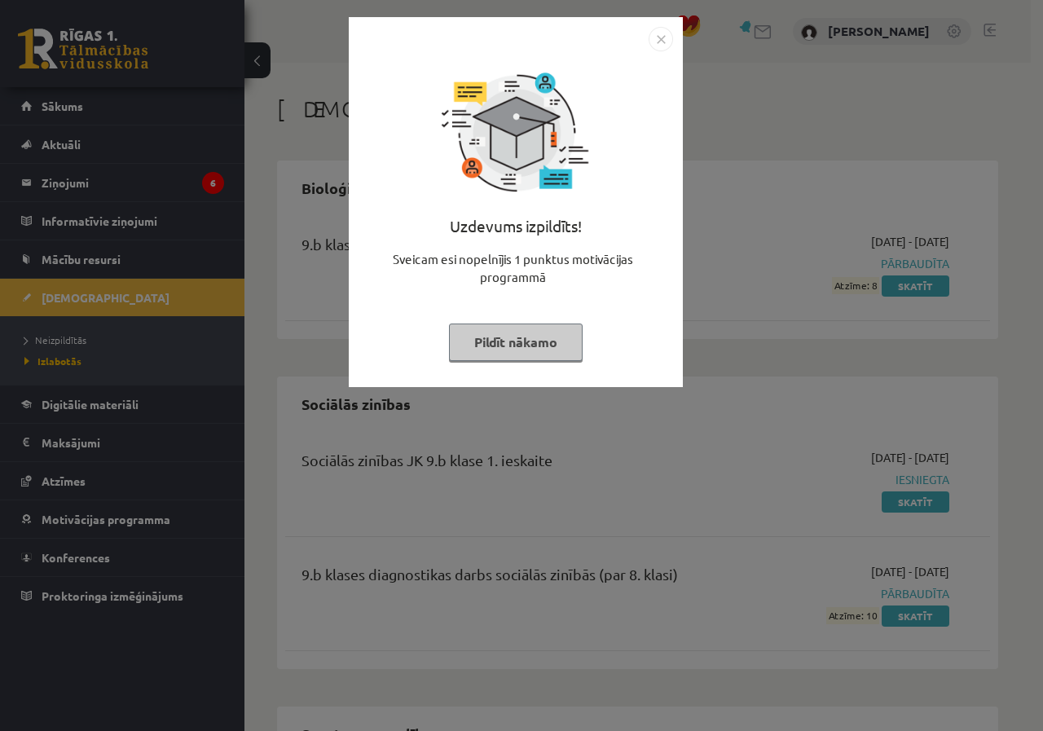
click at [521, 354] on button "Pildīt nākamo" at bounding box center [516, 341] width 134 height 37
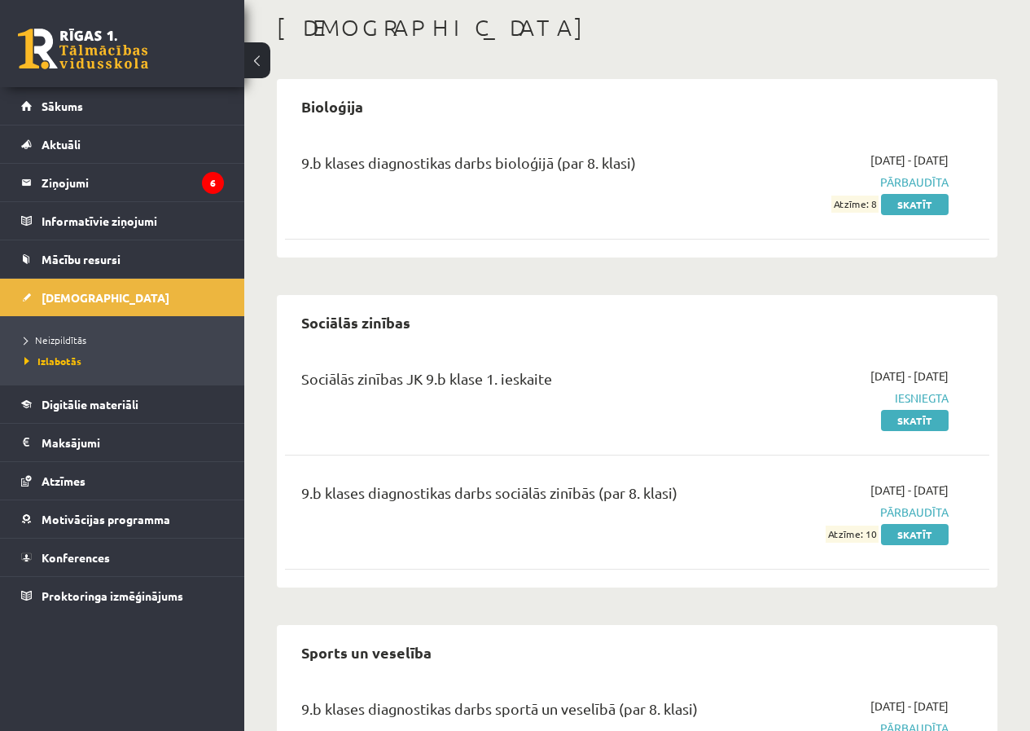
scroll to position [163, 0]
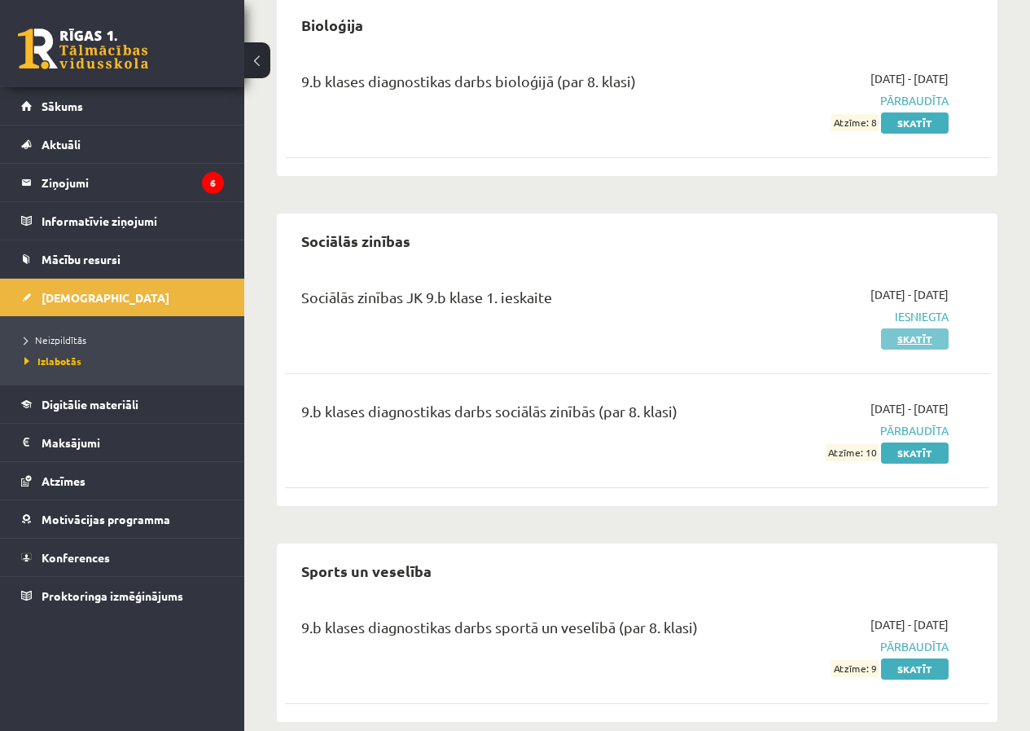
click at [903, 335] on link "Skatīt" at bounding box center [915, 338] width 68 height 21
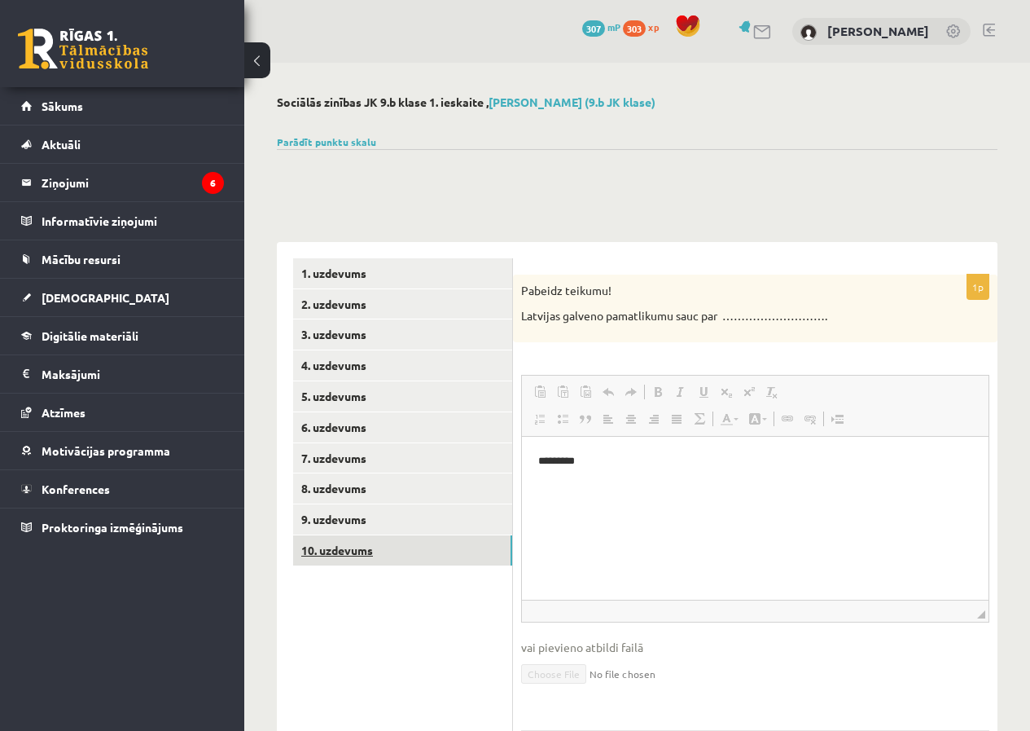
click at [345, 548] on link "10. uzdevums" at bounding box center [402, 550] width 219 height 30
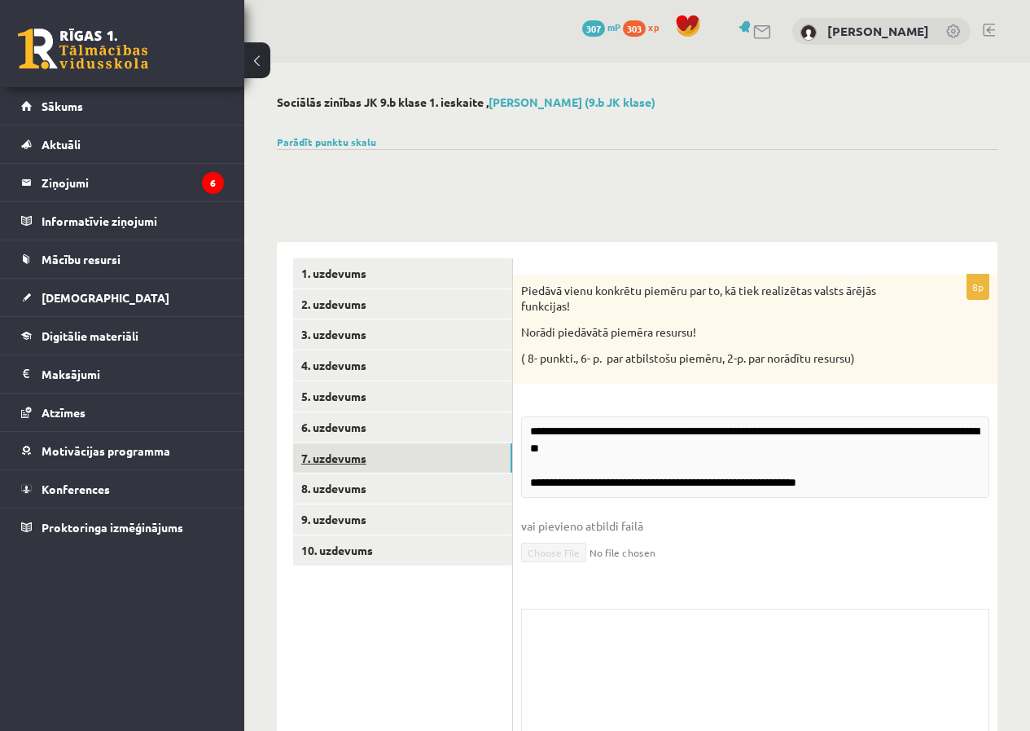
drag, startPoint x: 352, startPoint y: 465, endPoint x: 353, endPoint y: 436, distance: 29.3
click at [352, 463] on link "7. uzdevums" at bounding box center [402, 458] width 219 height 30
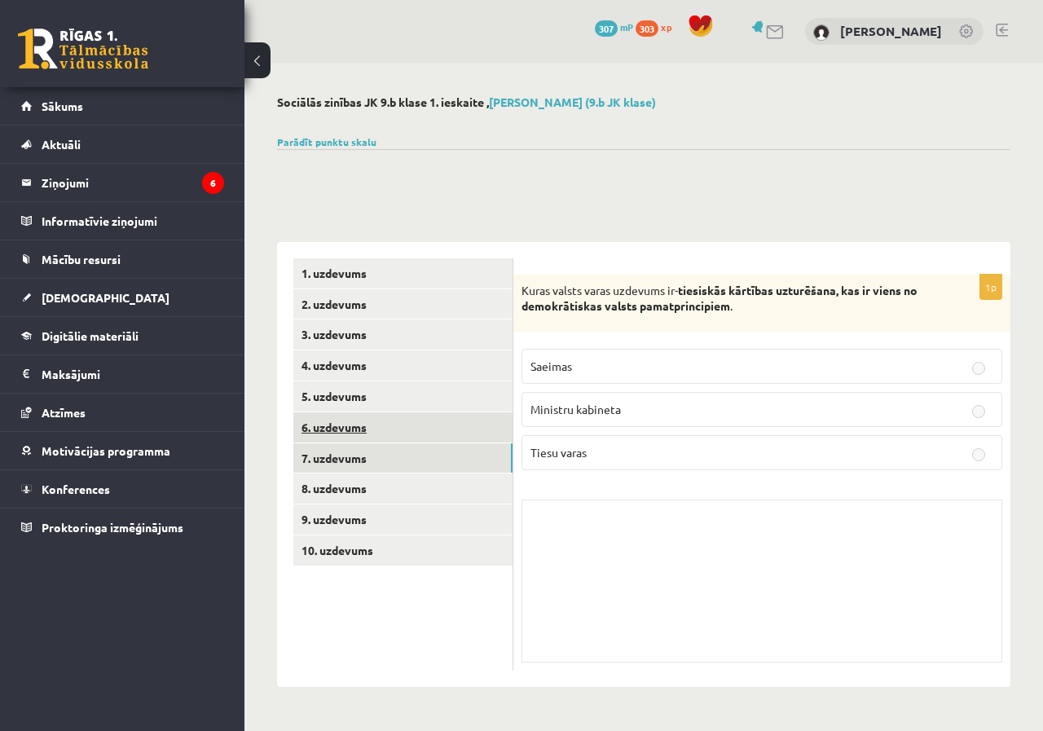
drag, startPoint x: 354, startPoint y: 436, endPoint x: 353, endPoint y: 380, distance: 55.4
click at [354, 434] on link "6. uzdevums" at bounding box center [402, 427] width 219 height 30
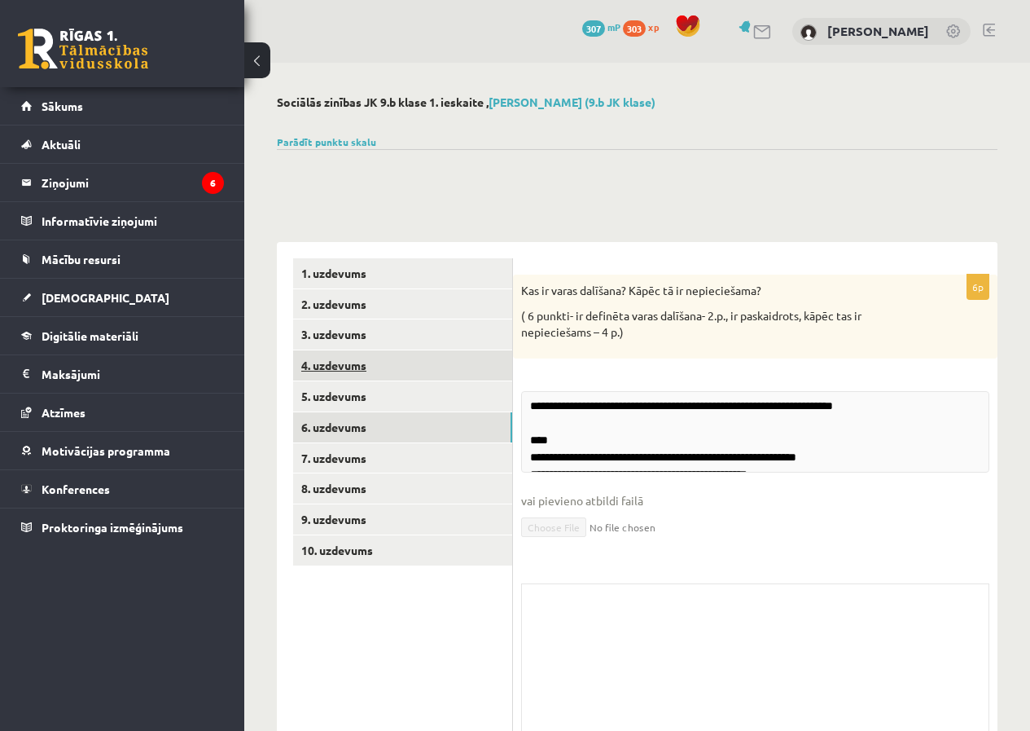
click at [353, 371] on link "4. uzdevums" at bounding box center [402, 365] width 219 height 30
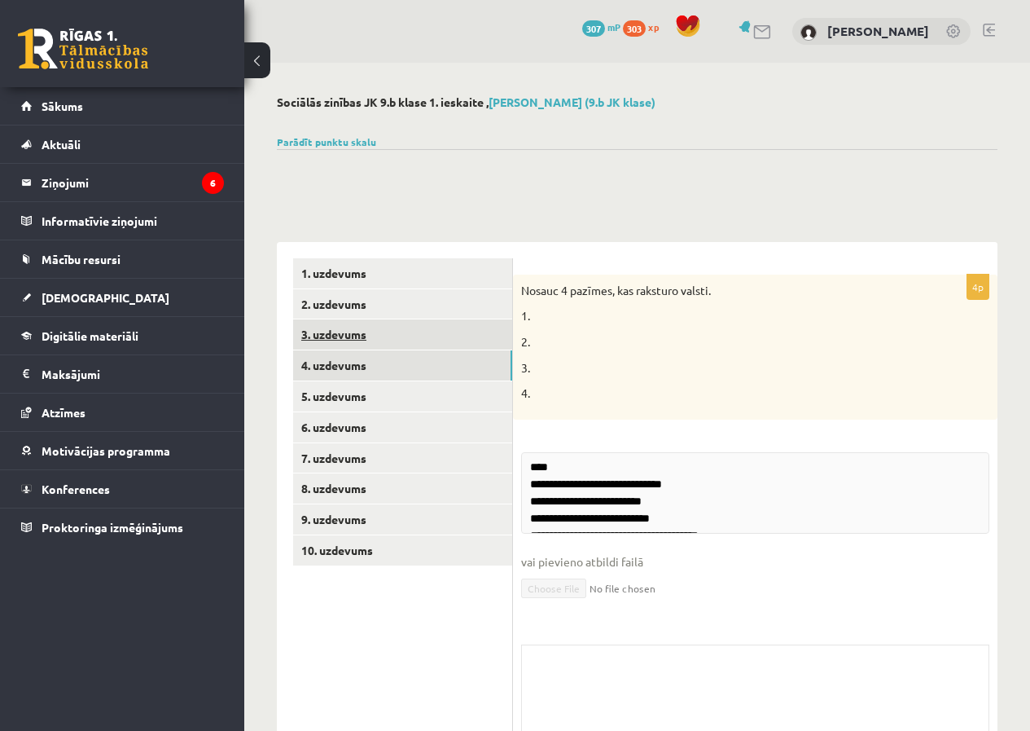
drag, startPoint x: 351, startPoint y: 338, endPoint x: 351, endPoint y: 319, distance: 18.7
click at [351, 336] on link "3. uzdevums" at bounding box center [402, 334] width 219 height 30
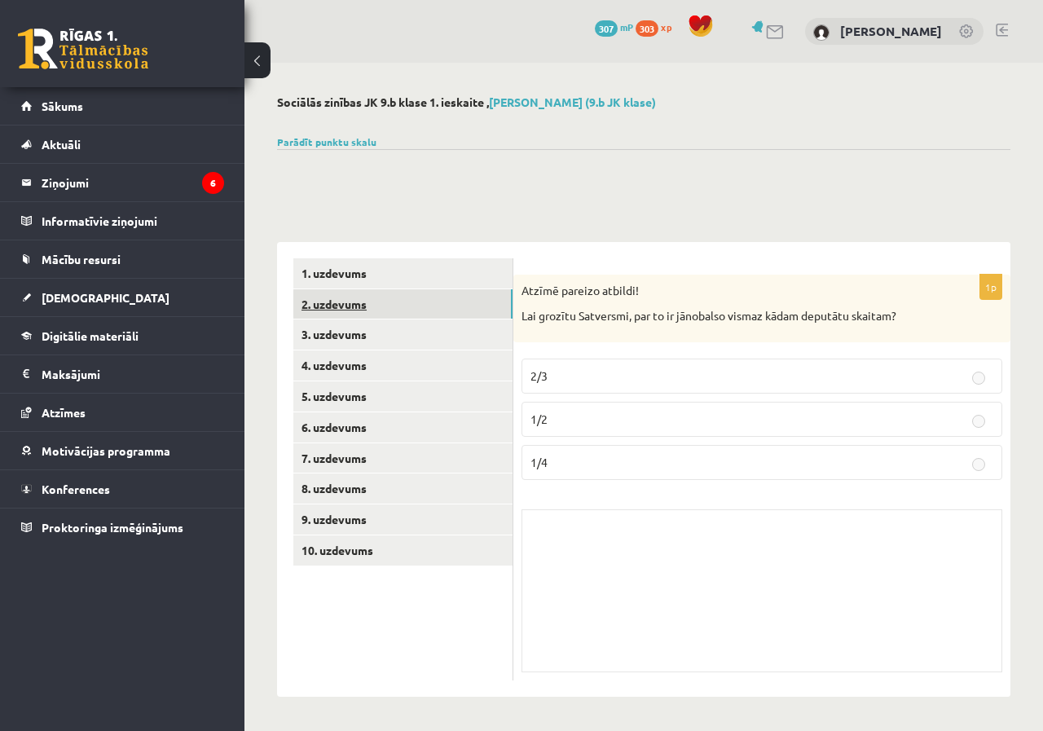
click at [352, 311] on link "2. uzdevums" at bounding box center [402, 304] width 219 height 30
click at [125, 296] on link "[DEMOGRAPHIC_DATA]" at bounding box center [122, 297] width 203 height 37
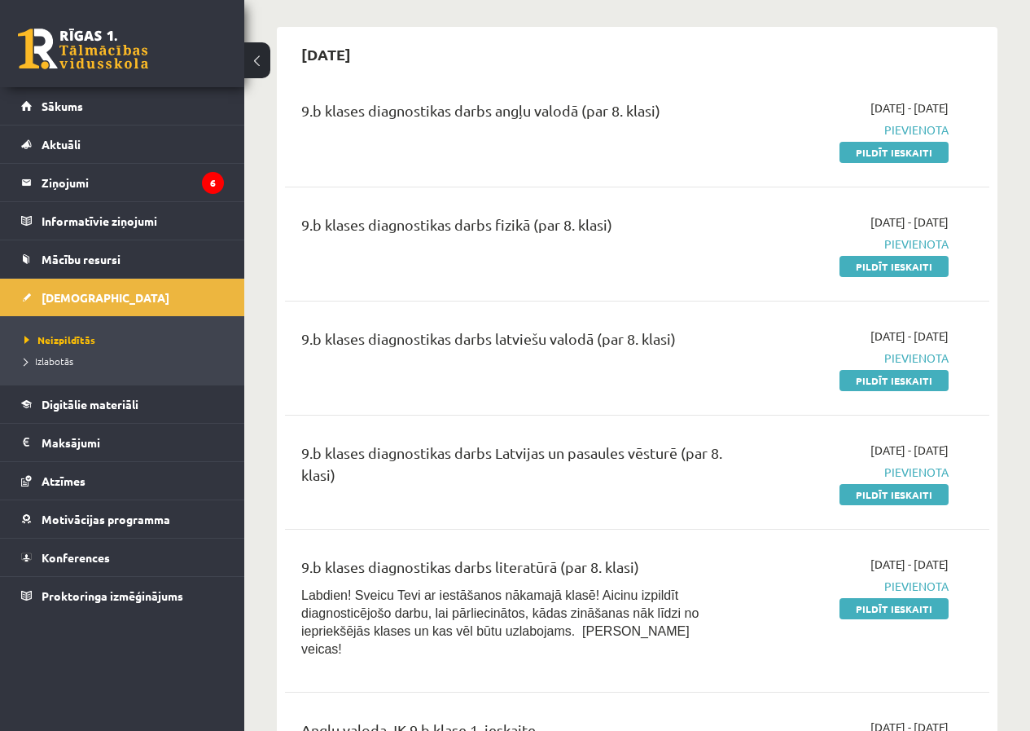
scroll to position [81, 0]
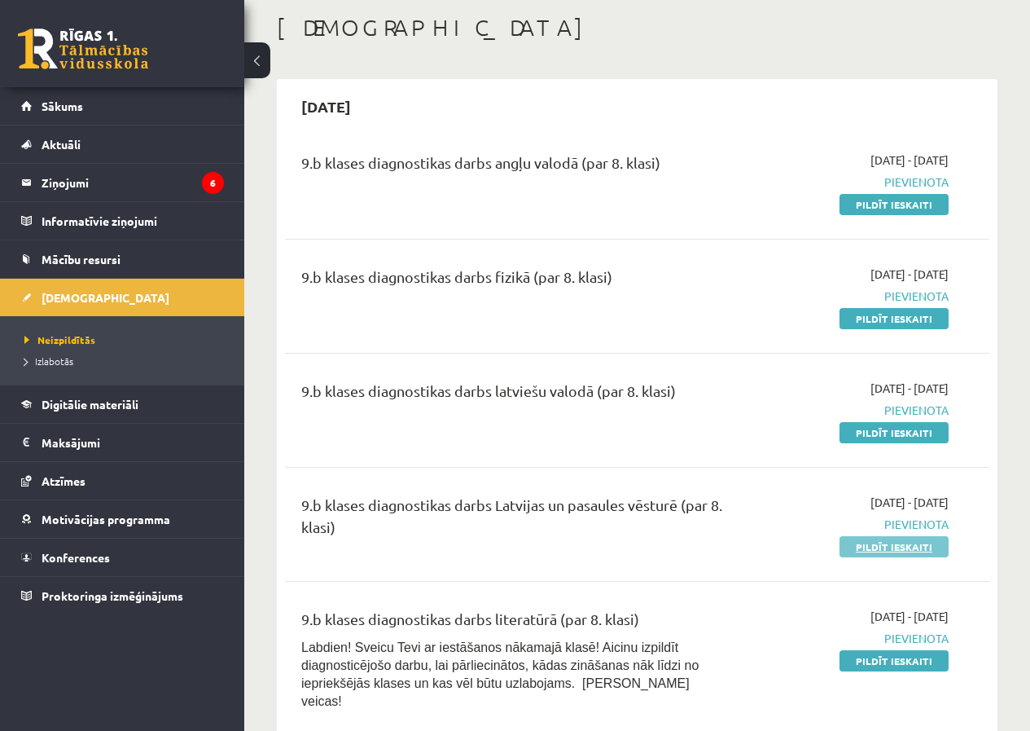
click at [902, 541] on link "Pildīt ieskaiti" at bounding box center [894, 546] width 109 height 21
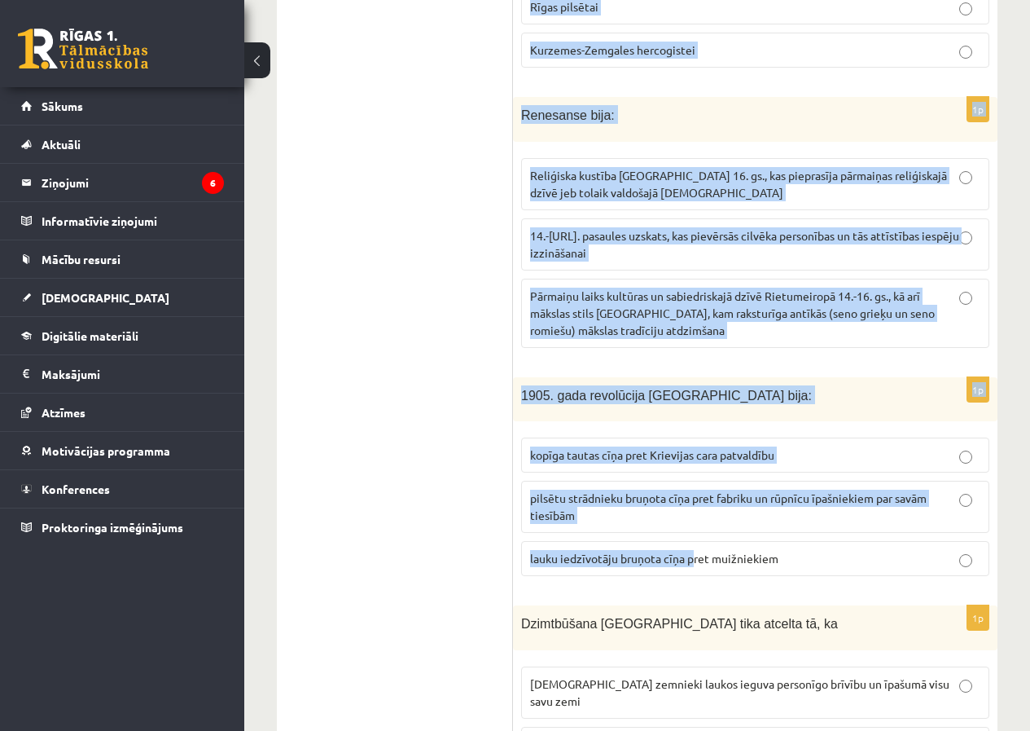
scroll to position [6335, 0]
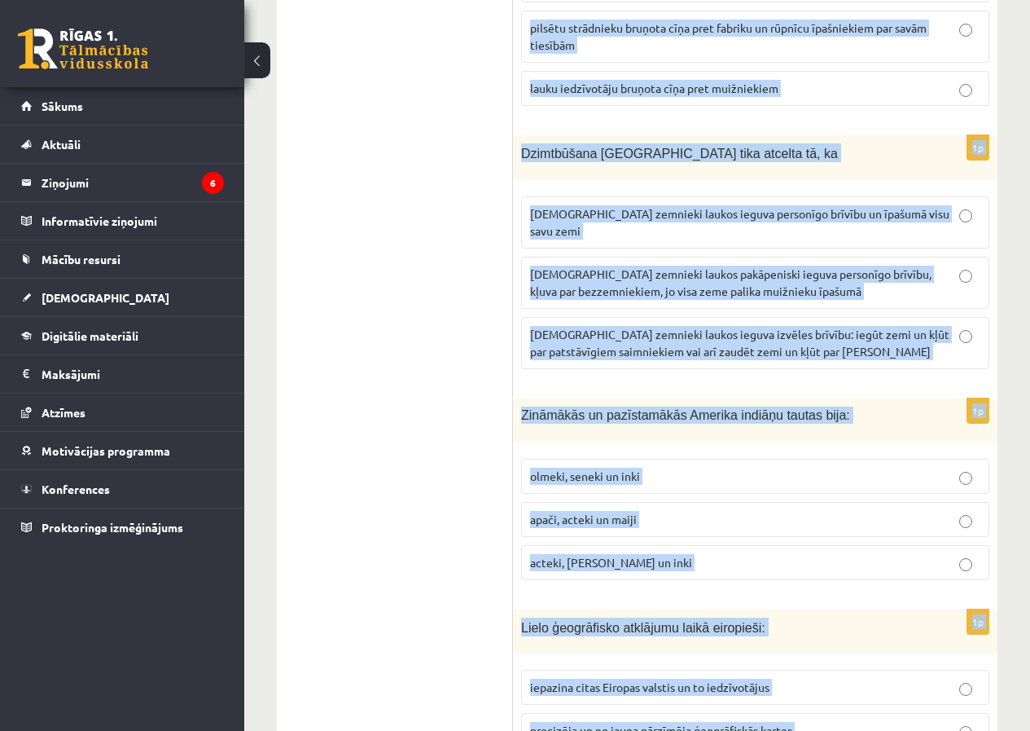
drag, startPoint x: 516, startPoint y: 323, endPoint x: 696, endPoint y: 659, distance: 381.6
copy form "Lore Ipsumdol sitametcon adip elitsedd Eiusmodte incididun utlabor: 41. et. 26.…"
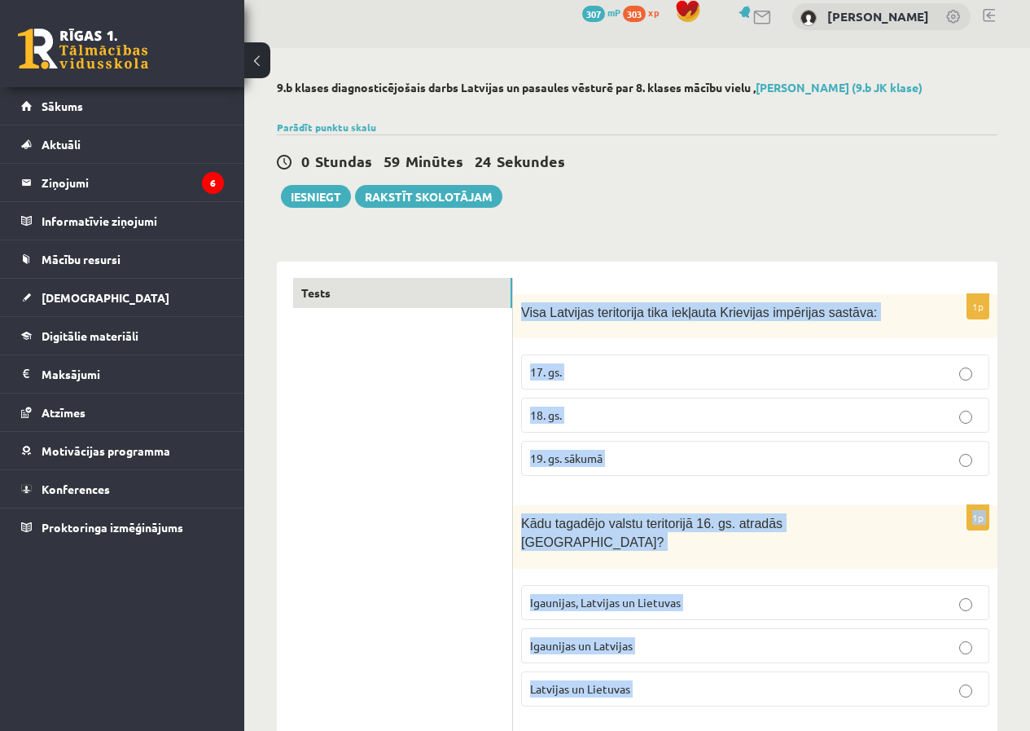
scroll to position [0, 0]
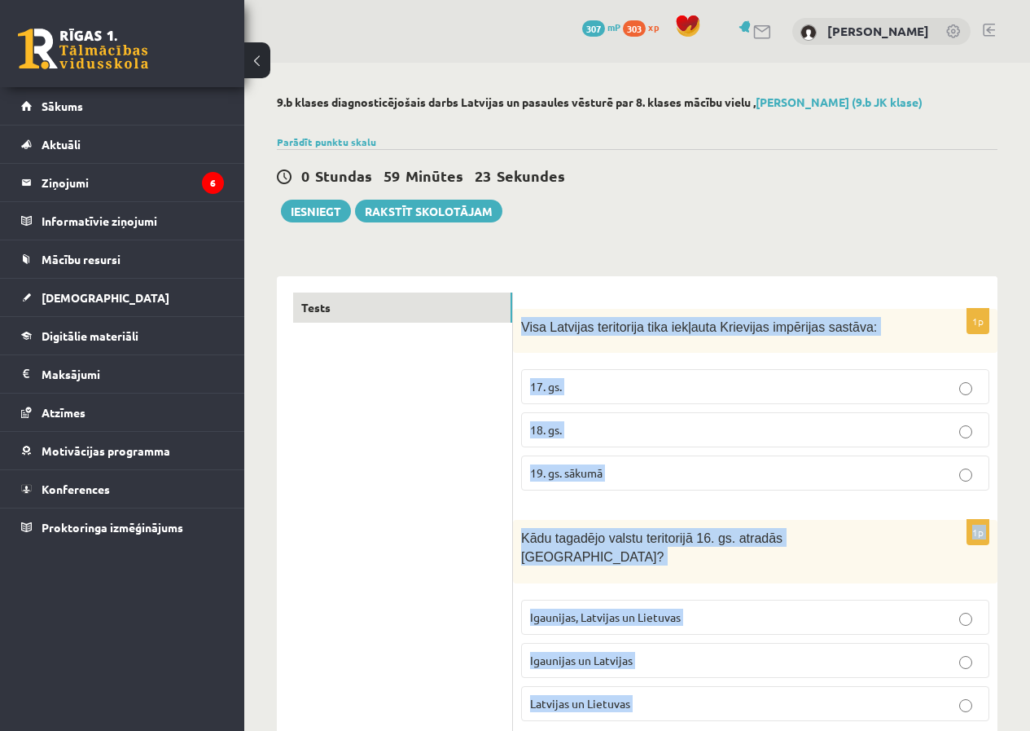
click at [613, 324] on span "Visa Latvijas teritorija tika iekļauta Krievijas impērijas sastāva:" at bounding box center [699, 327] width 356 height 14
drag, startPoint x: 601, startPoint y: 390, endPoint x: 595, endPoint y: 444, distance: 54.1
click at [601, 392] on p "17. gs." at bounding box center [755, 386] width 450 height 17
click at [595, 450] on fieldset "17. gs. 18. gs. 19. gs. sākumā" at bounding box center [755, 428] width 468 height 134
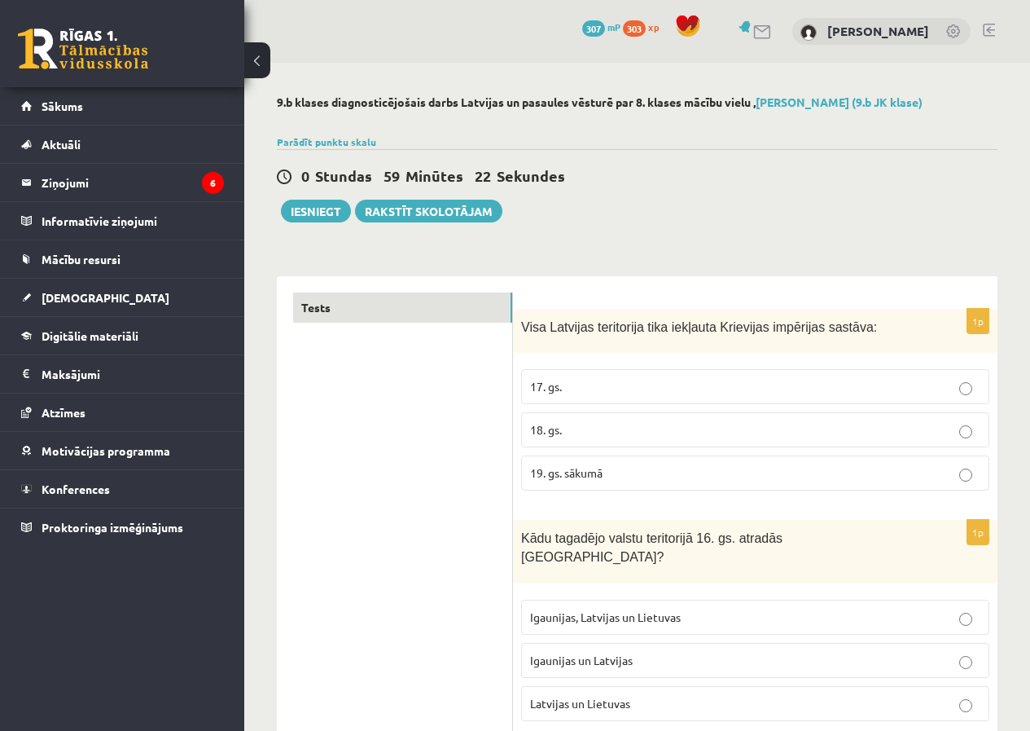
click at [606, 419] on label "18. gs." at bounding box center [755, 429] width 468 height 35
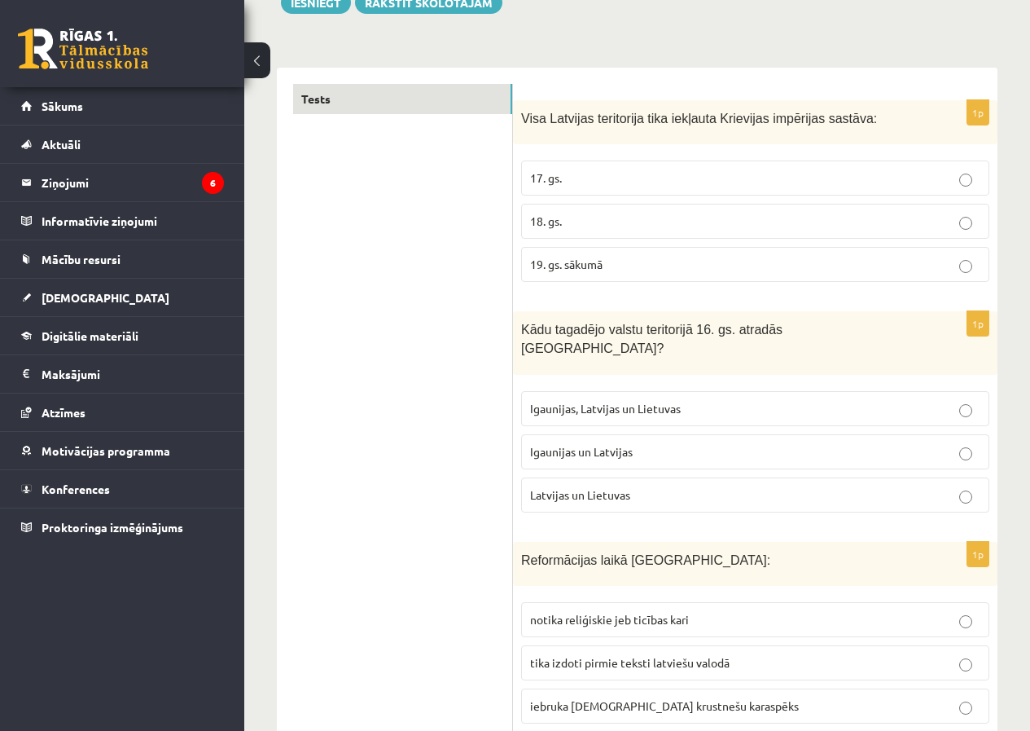
scroll to position [244, 0]
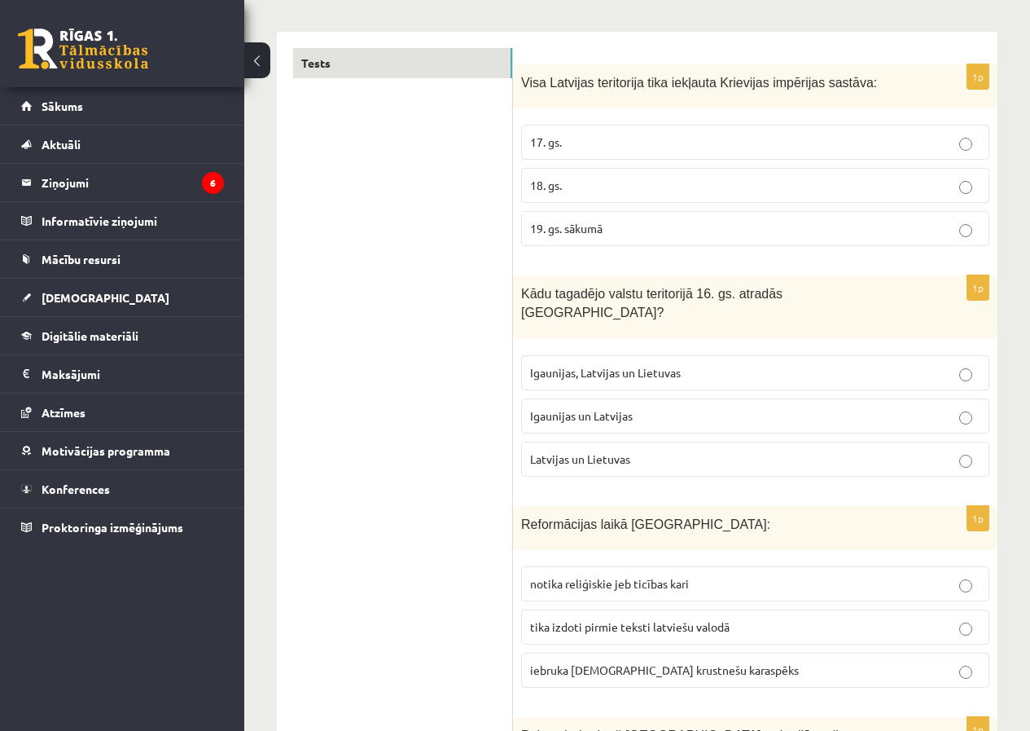
click at [614, 408] on span "Igaunijas un Latvijas" at bounding box center [581, 415] width 103 height 15
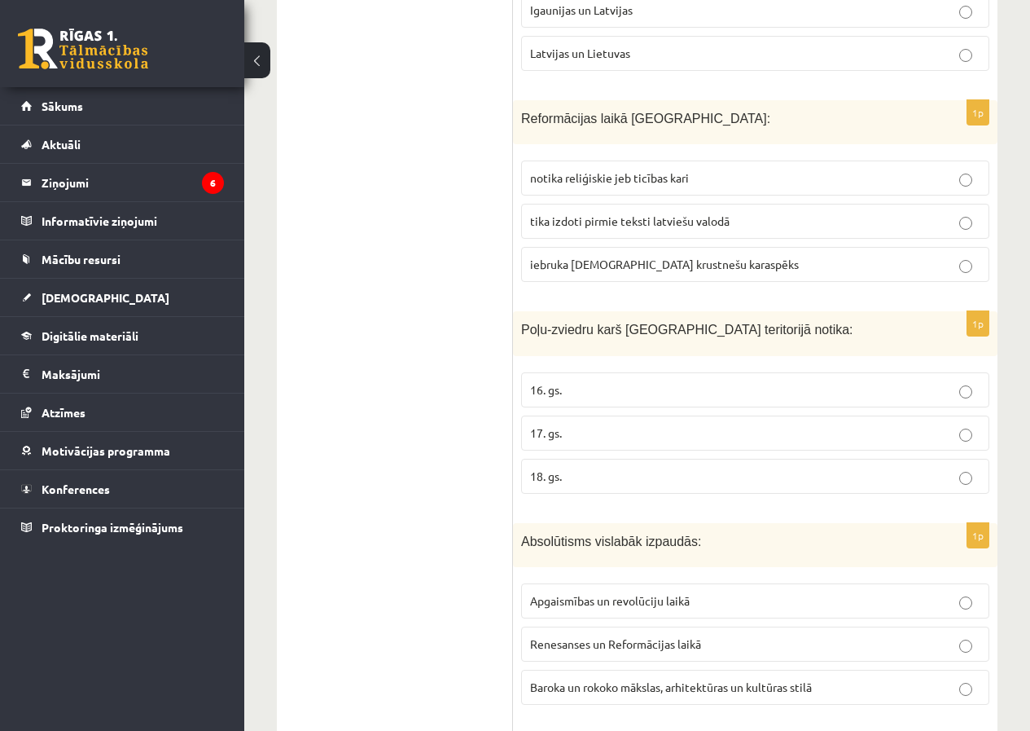
scroll to position [652, 0]
click at [616, 212] on span "tika izdoti pirmie teksti latviešu valodā" at bounding box center [630, 219] width 200 height 15
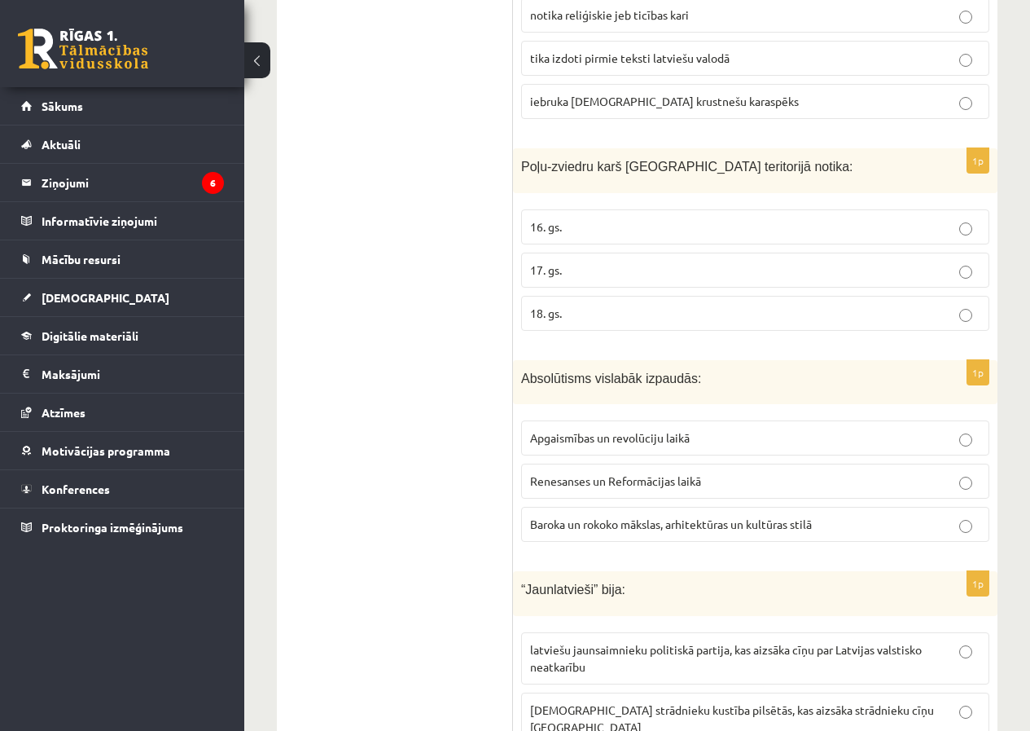
scroll to position [815, 0]
click at [614, 260] on p "17. gs." at bounding box center [755, 268] width 450 height 17
click at [646, 514] on p "Baroka un rokoko mākslas, arhitektūras un kultūras stilā" at bounding box center [755, 522] width 450 height 17
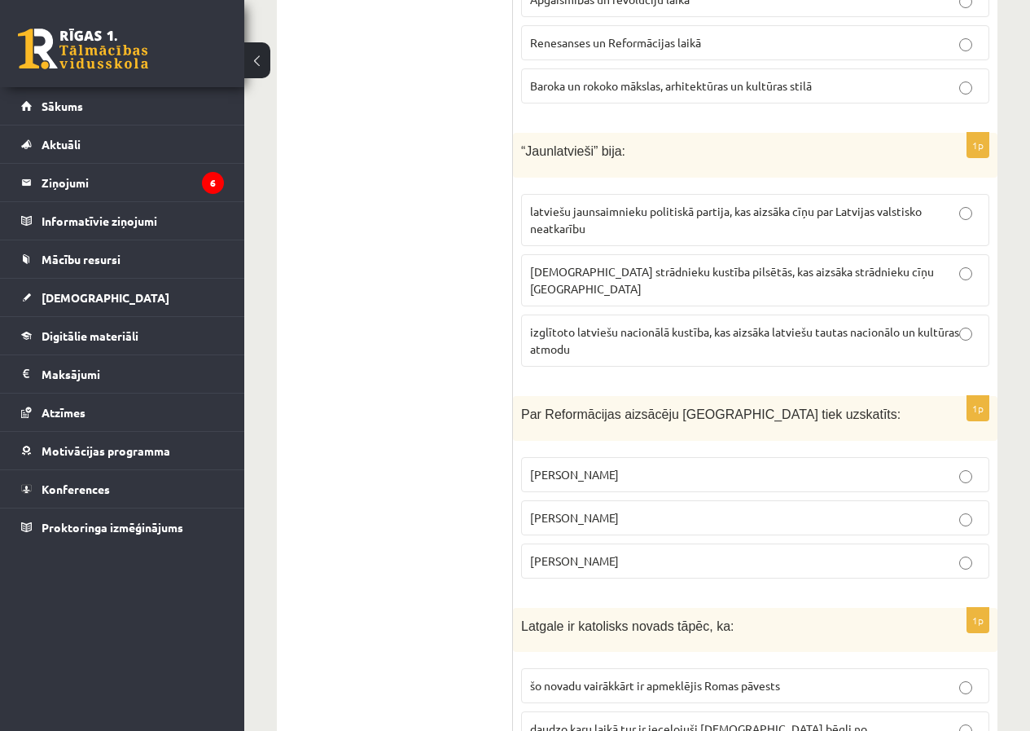
scroll to position [1303, 0]
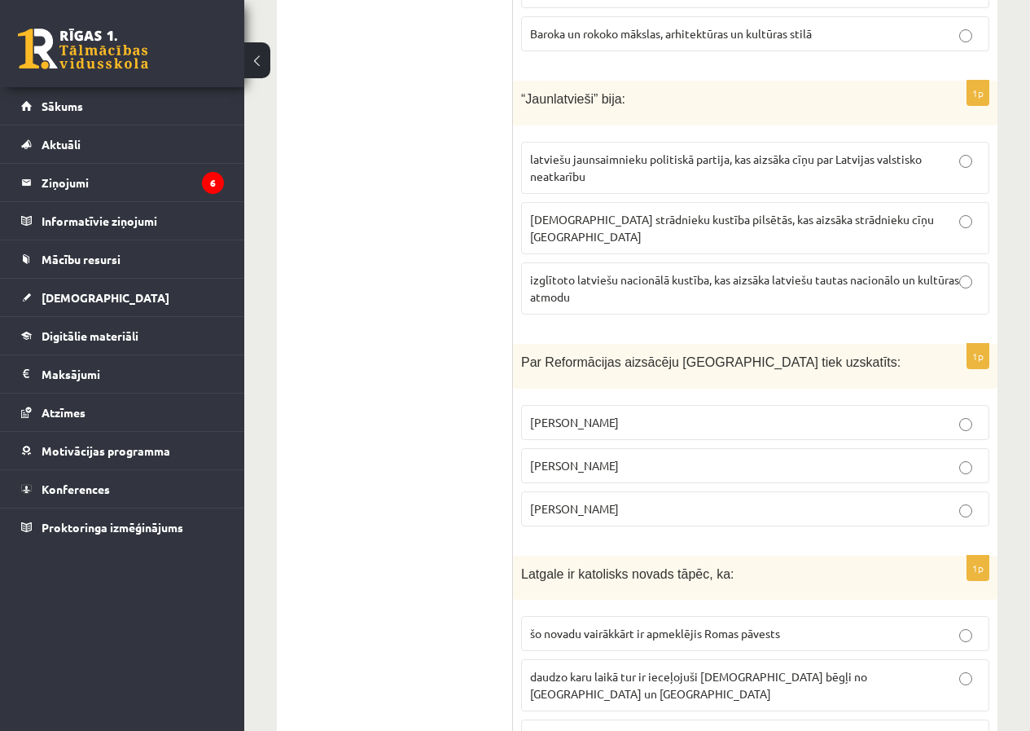
click at [547, 272] on span "izglītoto latviešu nacionālā kustība, kas aizsāka latviešu tautas nacionālo un …" at bounding box center [744, 288] width 429 height 32
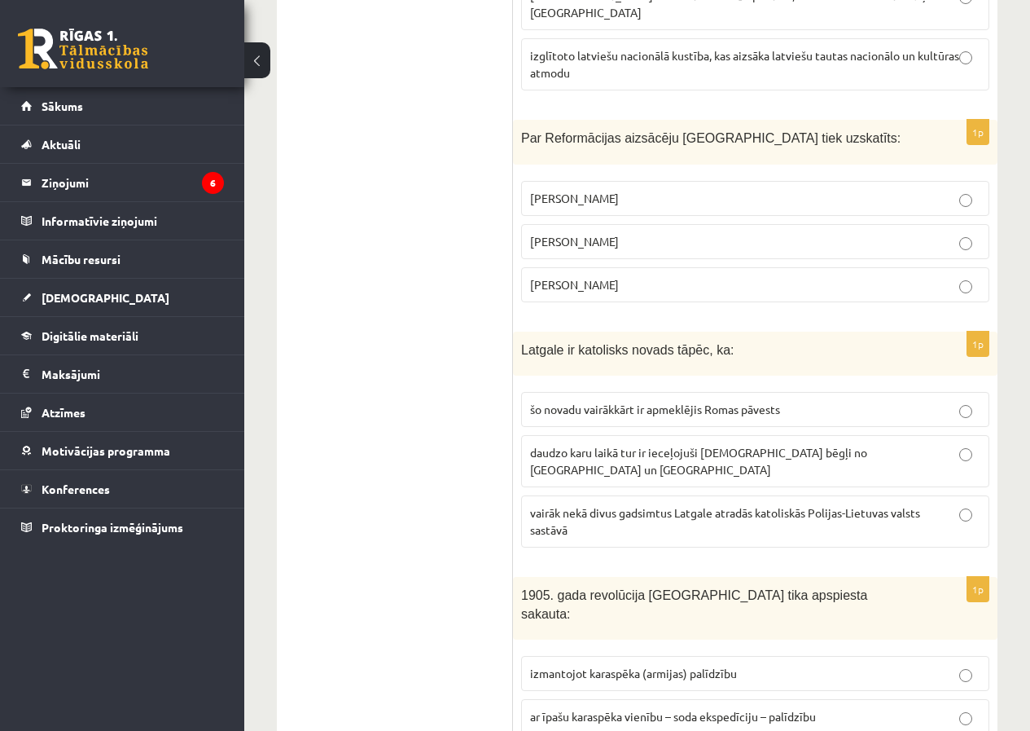
scroll to position [1548, 0]
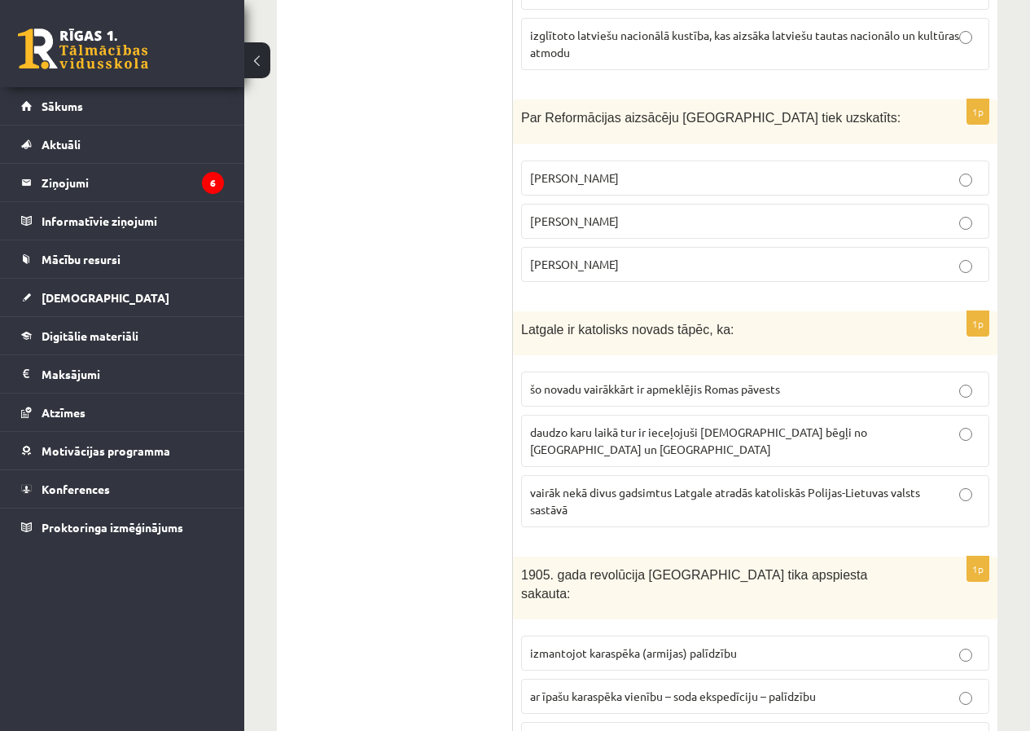
click at [592, 204] on label "Mārtiņš Luters" at bounding box center [755, 221] width 468 height 35
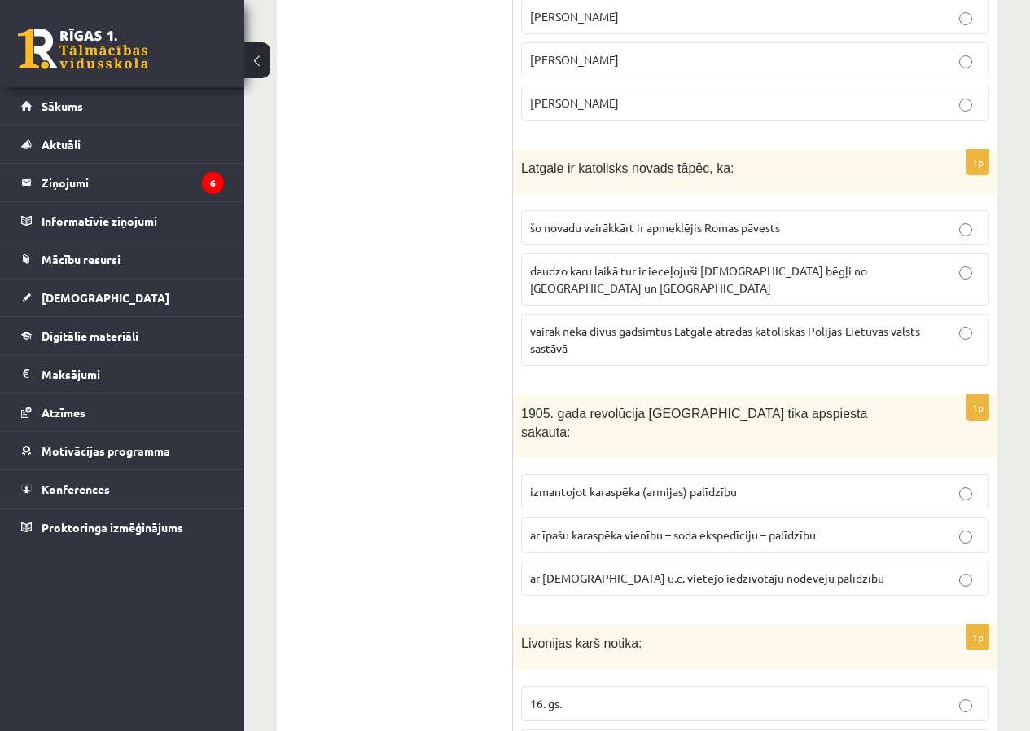
scroll to position [1711, 0]
click at [580, 321] on p "vairāk nekā divus gadsimtus Latgale atradās katoliskās Polijas-Lietuvas valsts …" at bounding box center [755, 338] width 450 height 34
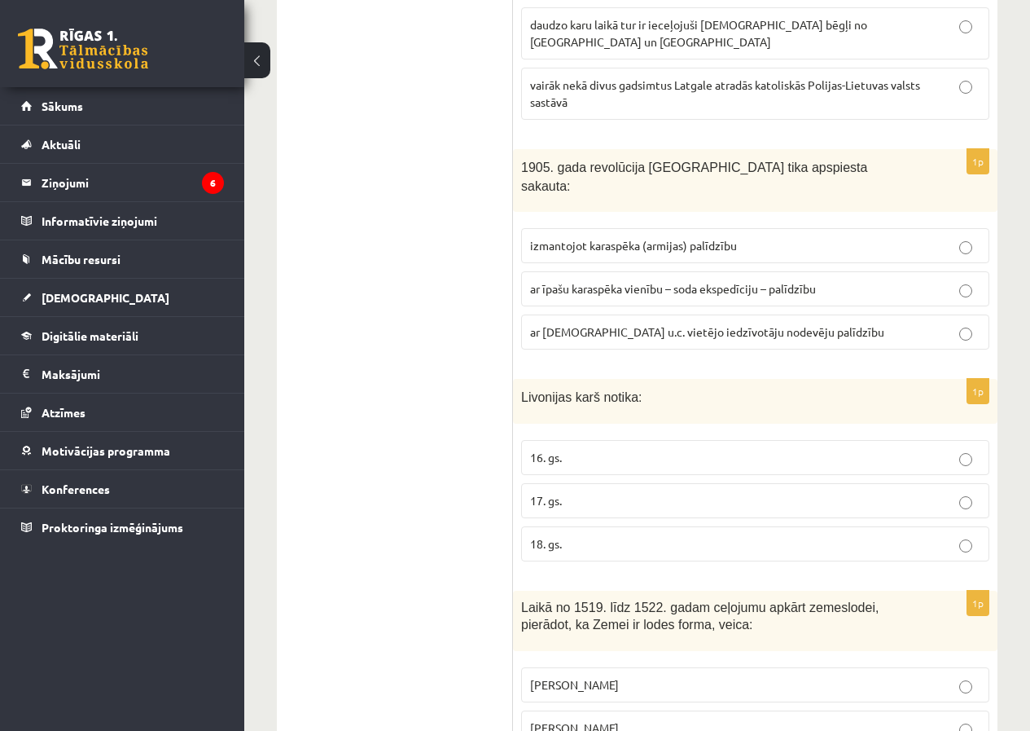
scroll to position [2036, 0]
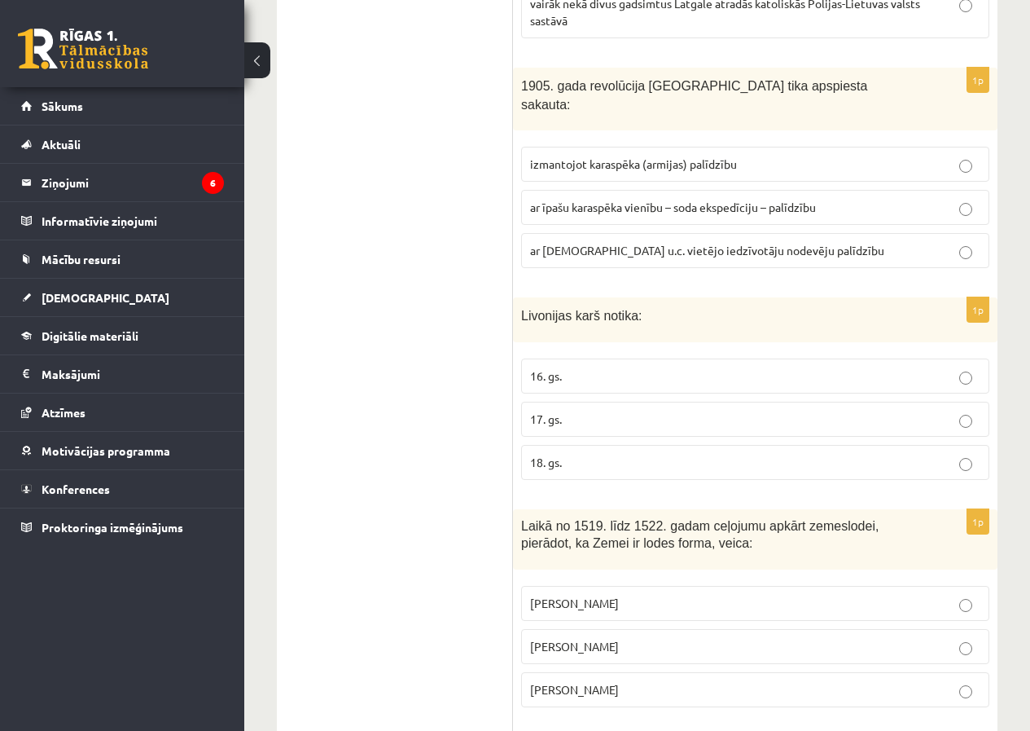
click at [558, 200] on span "ar īpašu karaspēka vienību – soda ekspedīciju – palīdzību" at bounding box center [673, 207] width 286 height 15
click at [576, 358] on label "16. gs." at bounding box center [755, 375] width 468 height 35
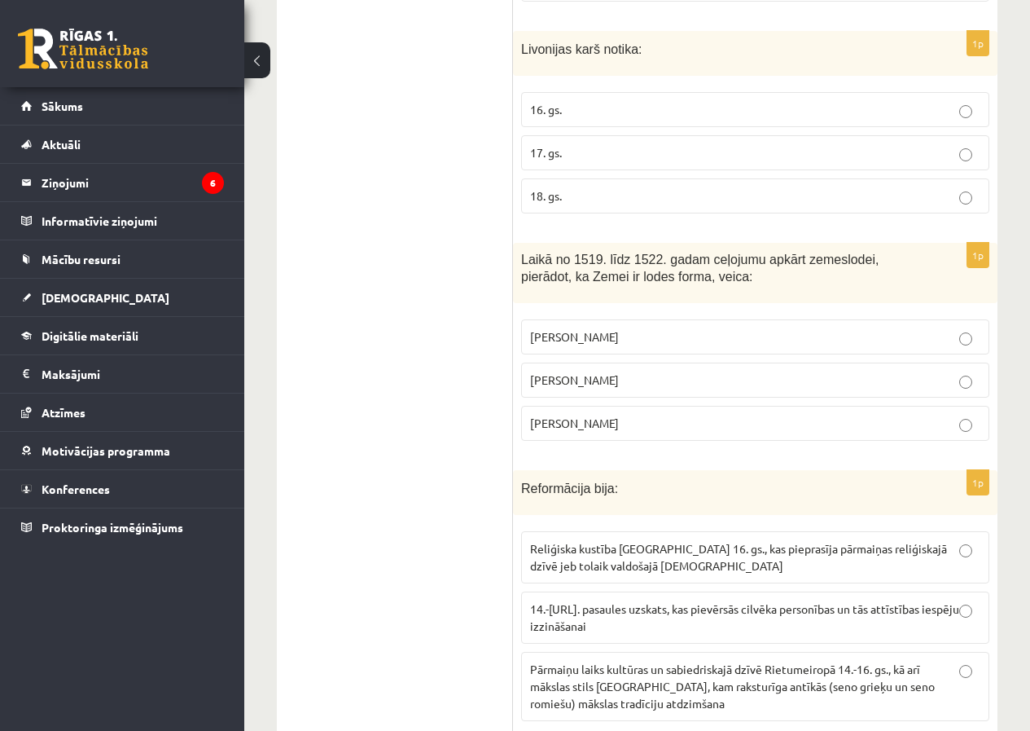
scroll to position [2362, 0]
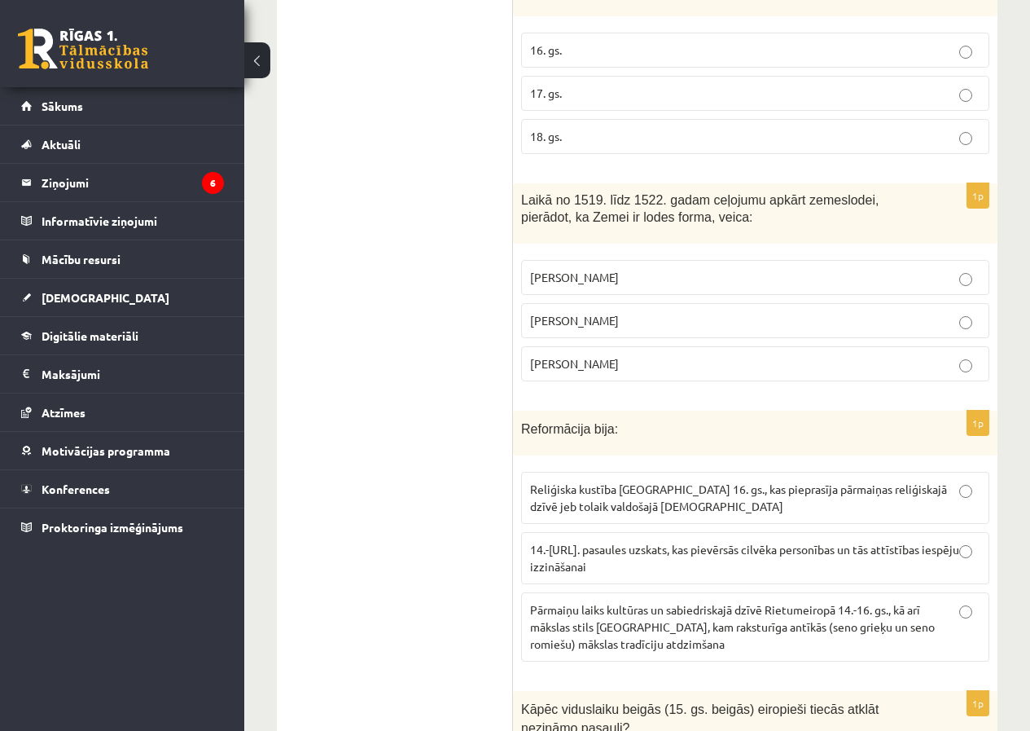
click at [563, 356] on span "[PERSON_NAME]" at bounding box center [574, 363] width 89 height 15
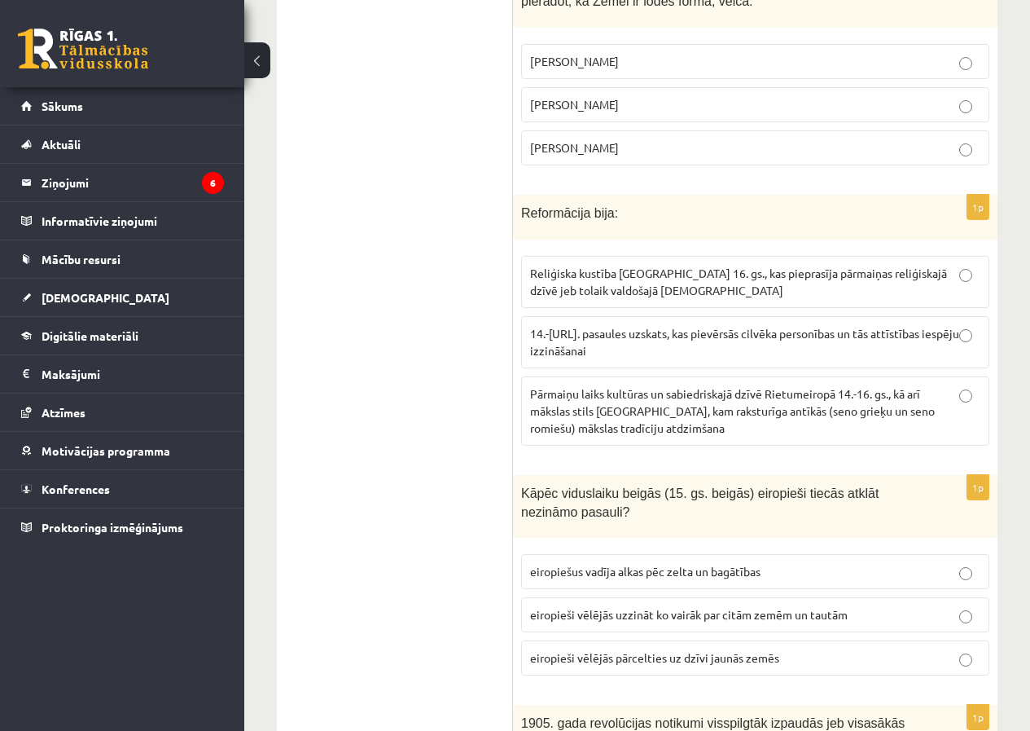
scroll to position [2607, 0]
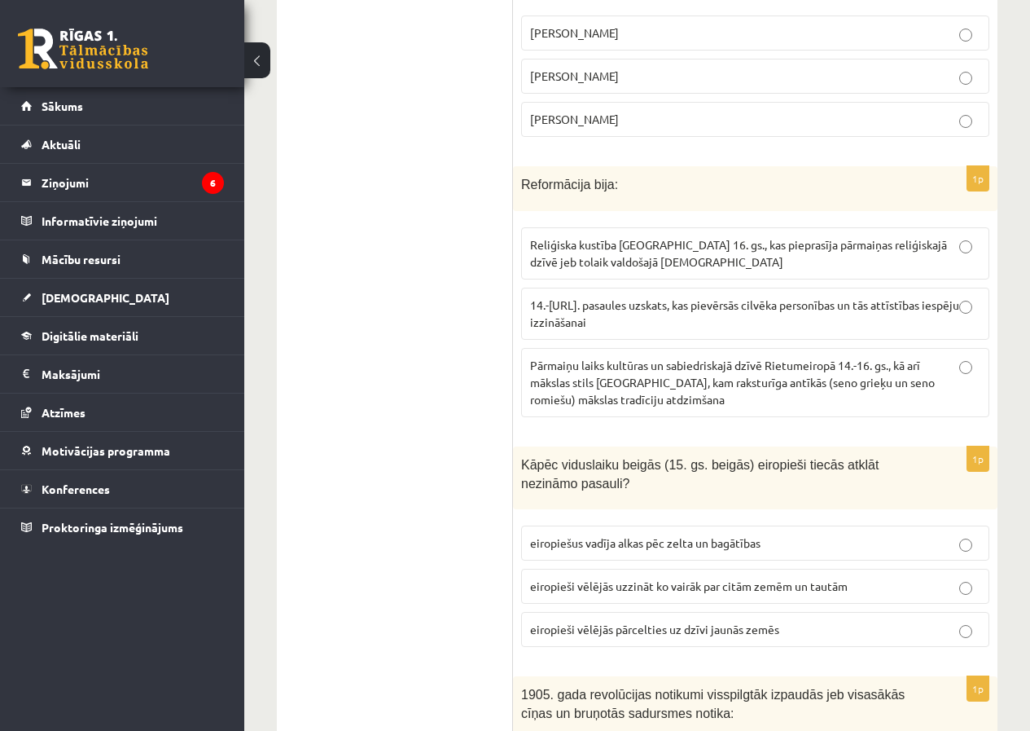
click at [601, 237] on span "Reliģiska kustība [GEOGRAPHIC_DATA] 16. gs., kas pieprasīja pārmaiņas reliģiska…" at bounding box center [738, 253] width 417 height 32
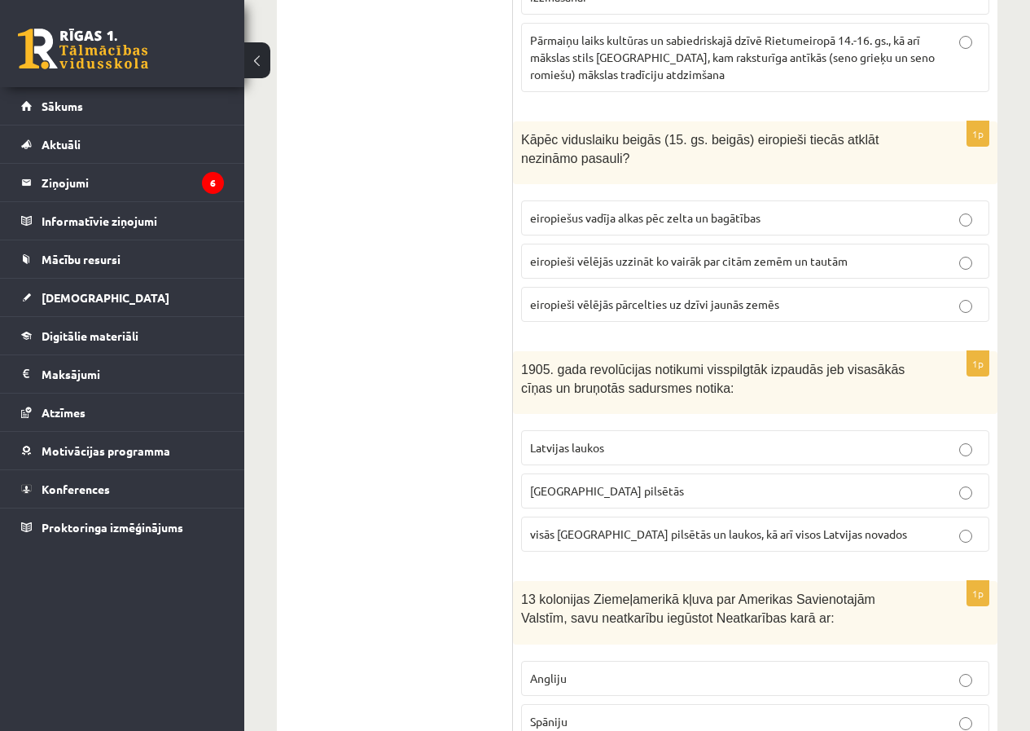
scroll to position [2933, 0]
click at [600, 209] on span "eiropiešus vadīja alkas pēc zelta un bagātības" at bounding box center [645, 216] width 231 height 15
click at [622, 525] on span "visās [GEOGRAPHIC_DATA] pilsētās un laukos, kā arī visos Latvijas novados" at bounding box center [718, 532] width 377 height 15
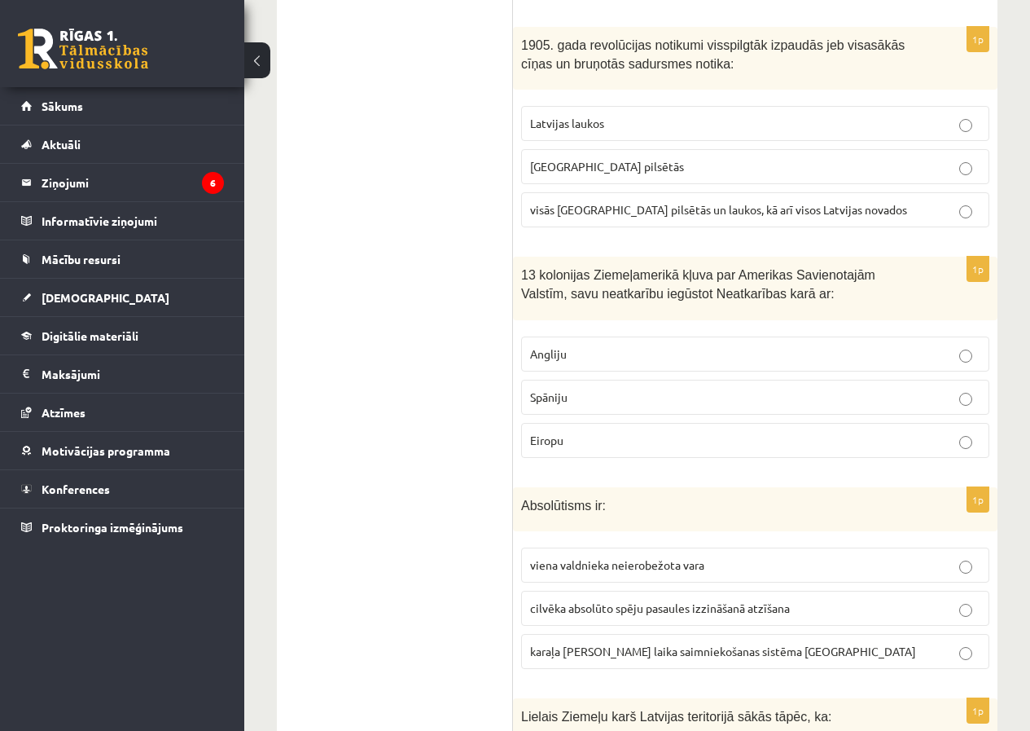
scroll to position [3258, 0]
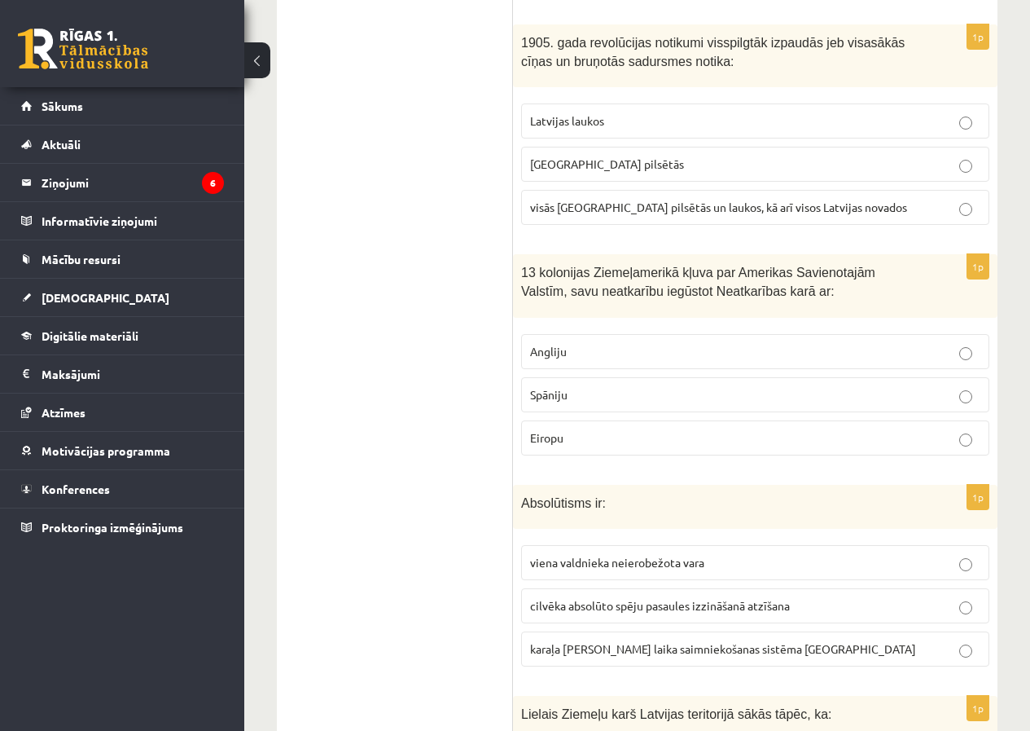
click at [613, 343] on p "Angliju" at bounding box center [755, 351] width 450 height 17
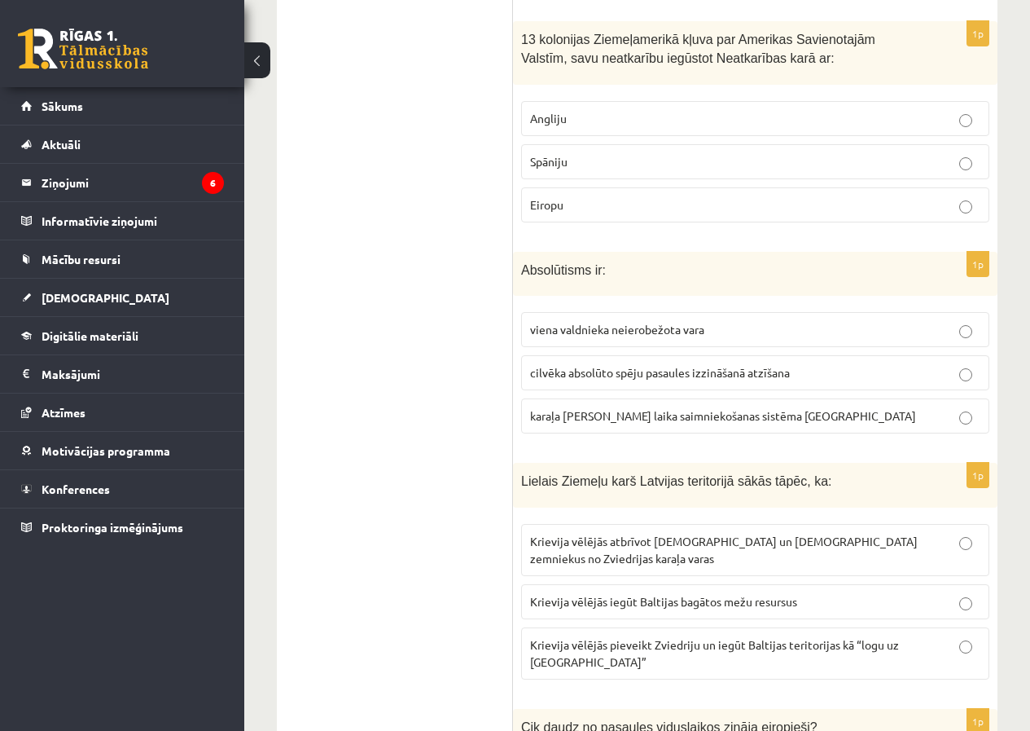
scroll to position [3584, 0]
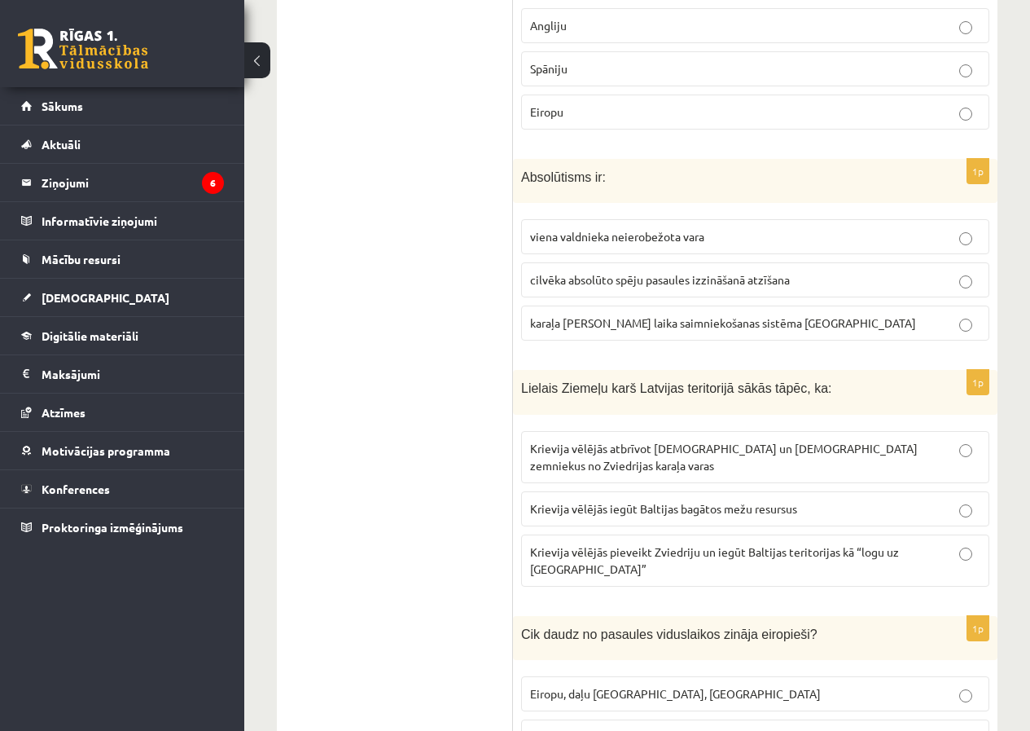
click at [578, 228] on p "viena valdnieka neierobežota vara" at bounding box center [755, 236] width 450 height 17
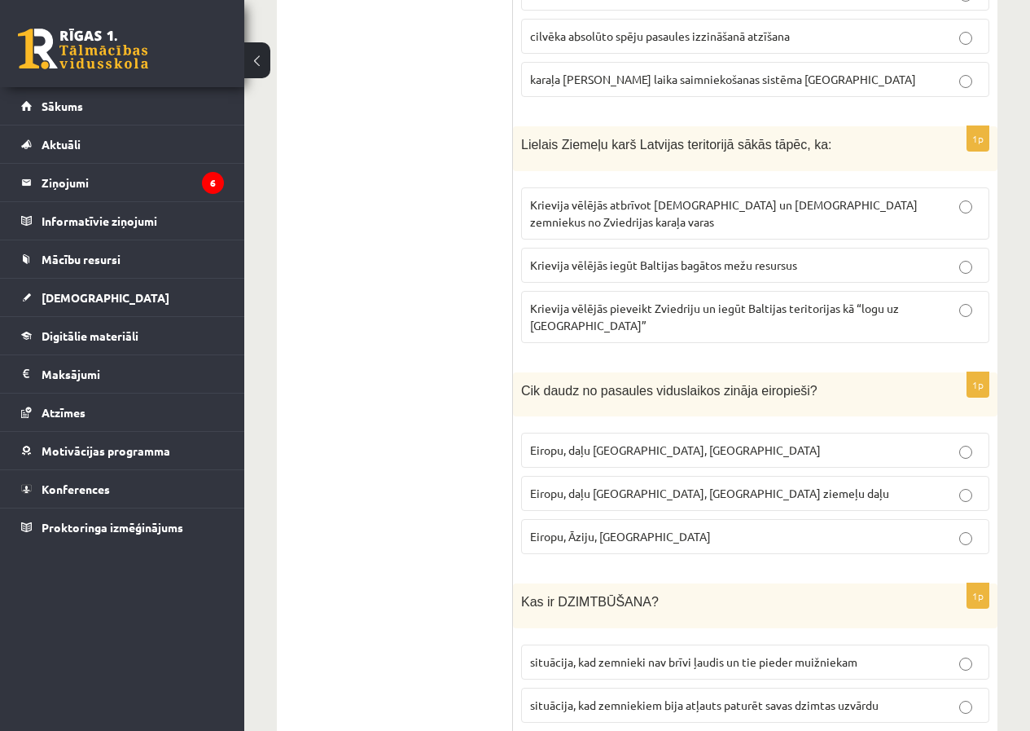
scroll to position [3829, 0]
click at [610, 290] on label "Krievija vēlējās pieveikt Zviedriju un iegūt Baltijas teritorijas kā “logu uz […" at bounding box center [755, 316] width 468 height 52
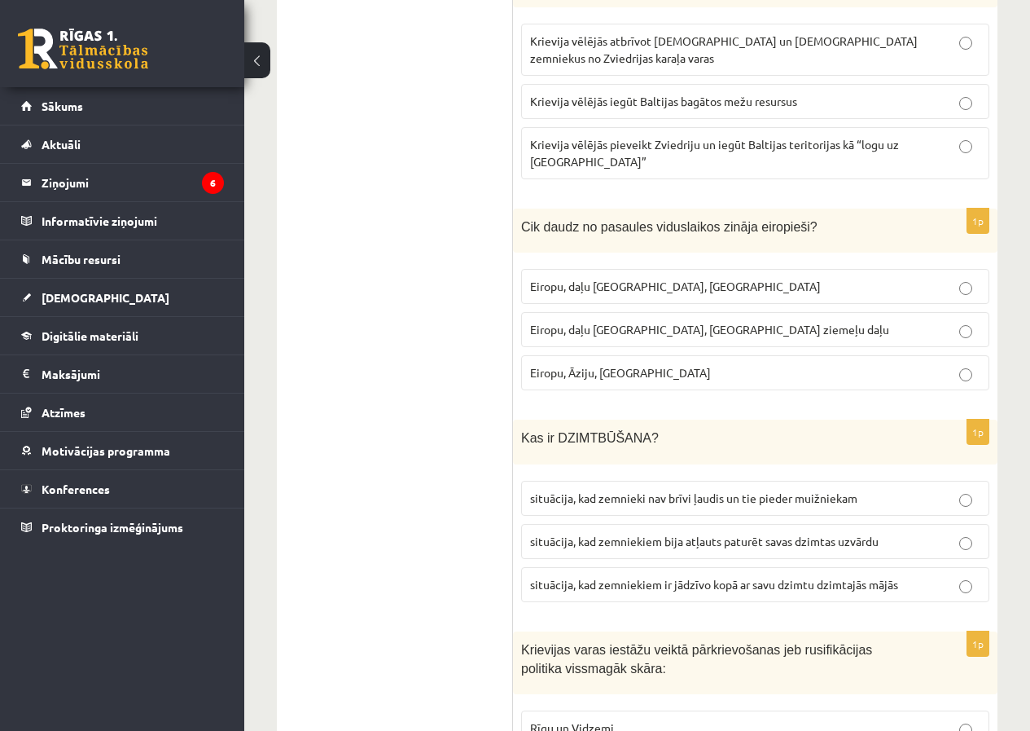
scroll to position [4073, 0]
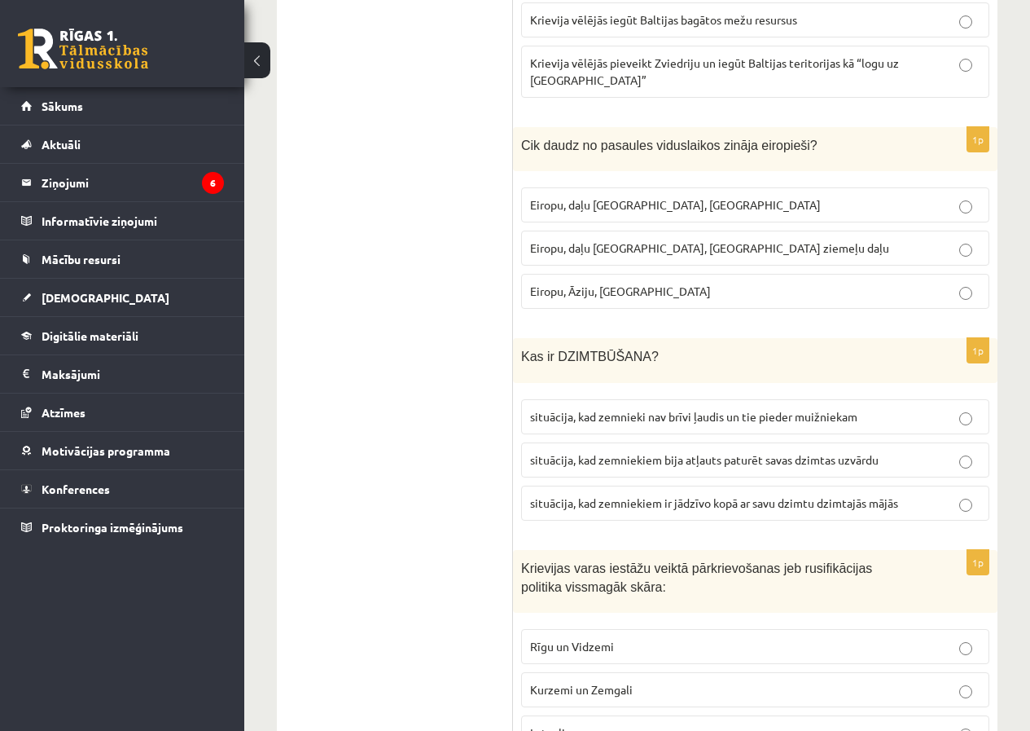
click at [613, 240] on span "Eiropu, daļu [GEOGRAPHIC_DATA], [GEOGRAPHIC_DATA] ziemeļu daļu" at bounding box center [709, 247] width 359 height 15
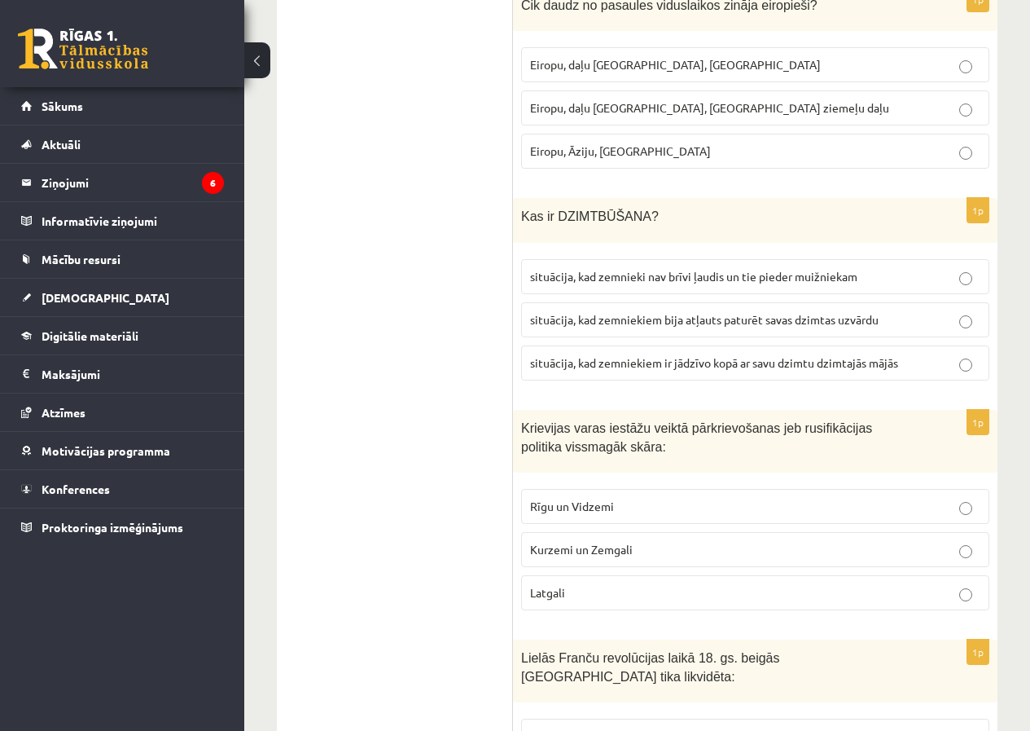
scroll to position [4317, 0]
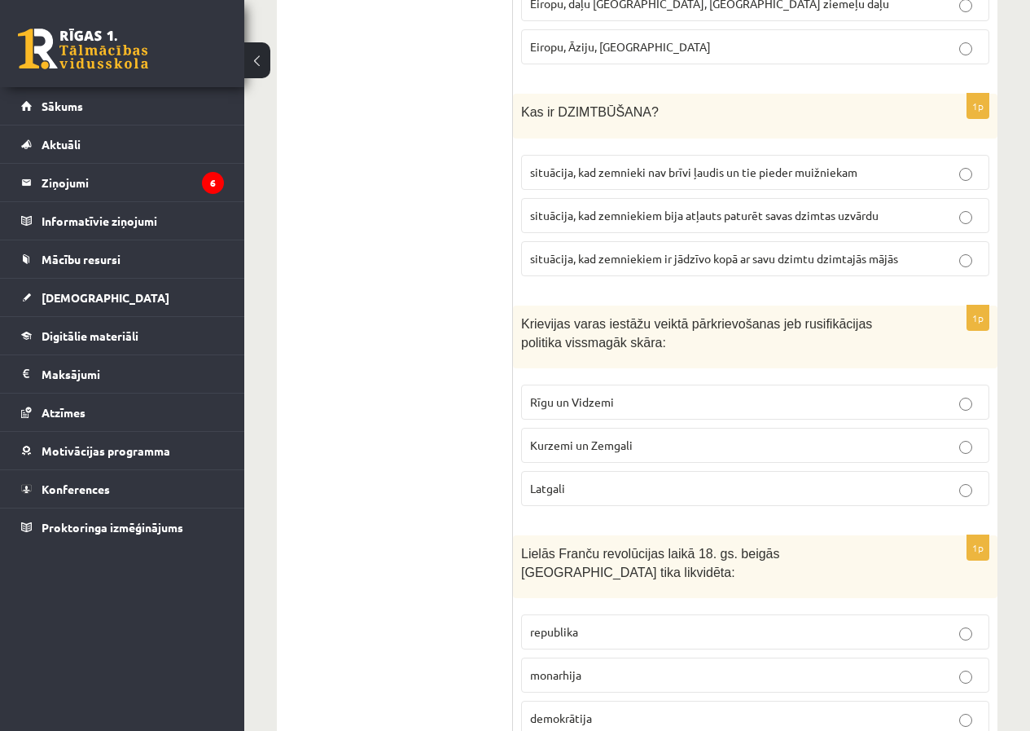
click at [668, 164] on p "situācija, kad zemnieki nav brīvi ļaudis un tie pieder muižniekam" at bounding box center [755, 172] width 450 height 17
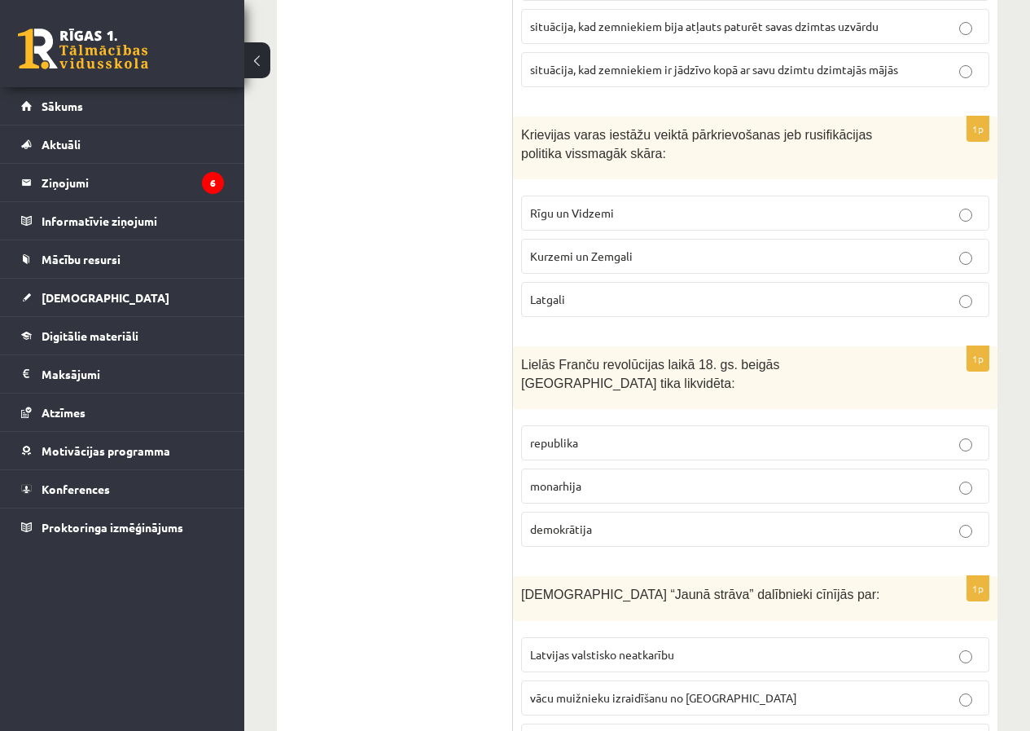
scroll to position [4480, 0]
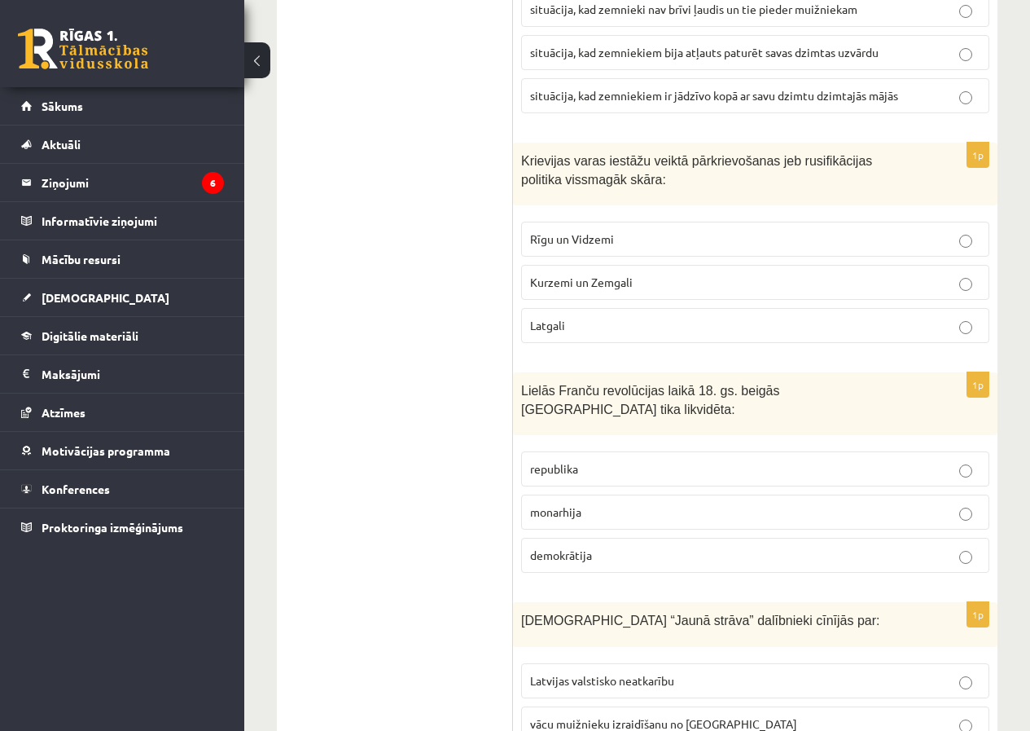
click at [582, 317] on p "Latgali" at bounding box center [755, 325] width 450 height 17
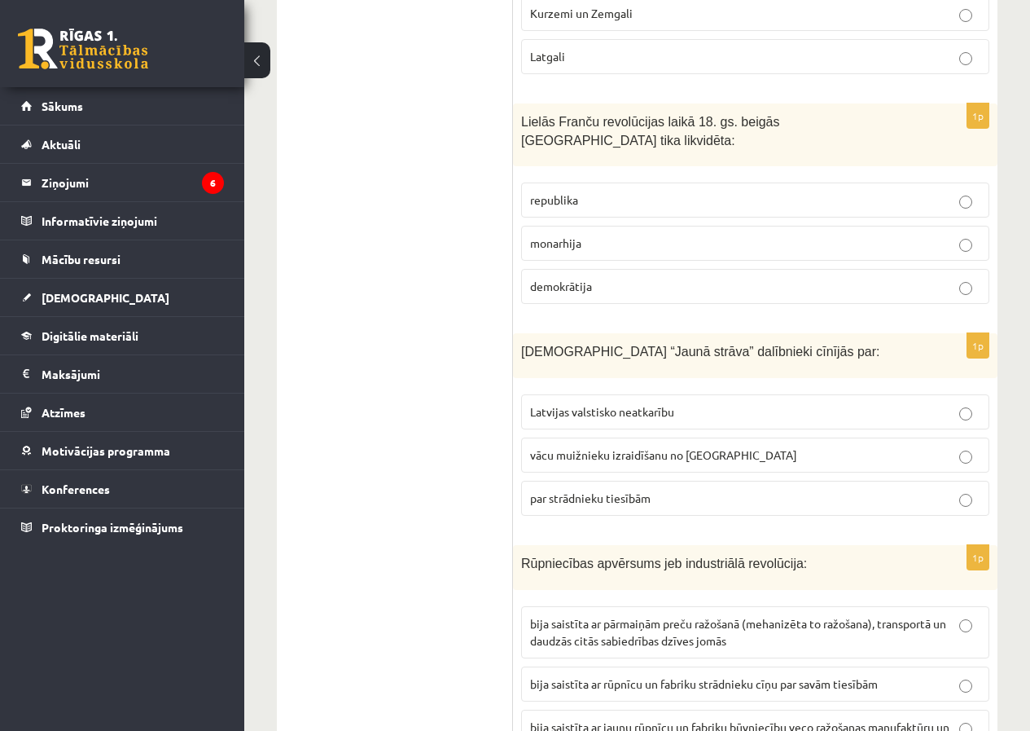
scroll to position [4725, 0]
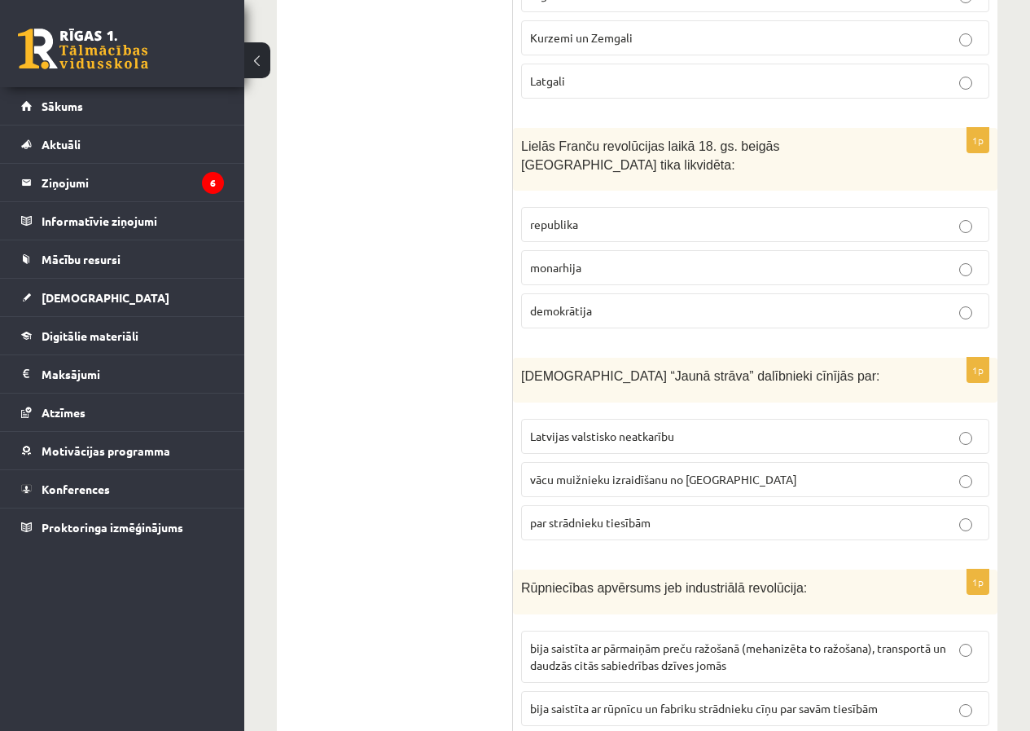
click at [580, 260] on span "monarhija" at bounding box center [555, 267] width 51 height 15
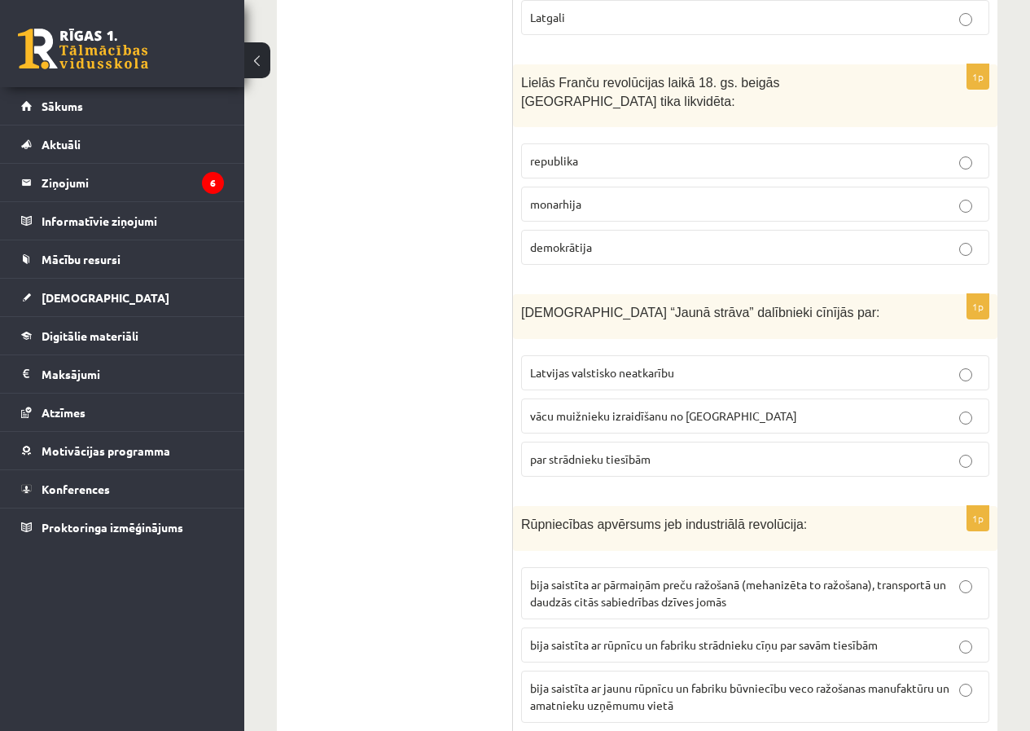
scroll to position [4888, 0]
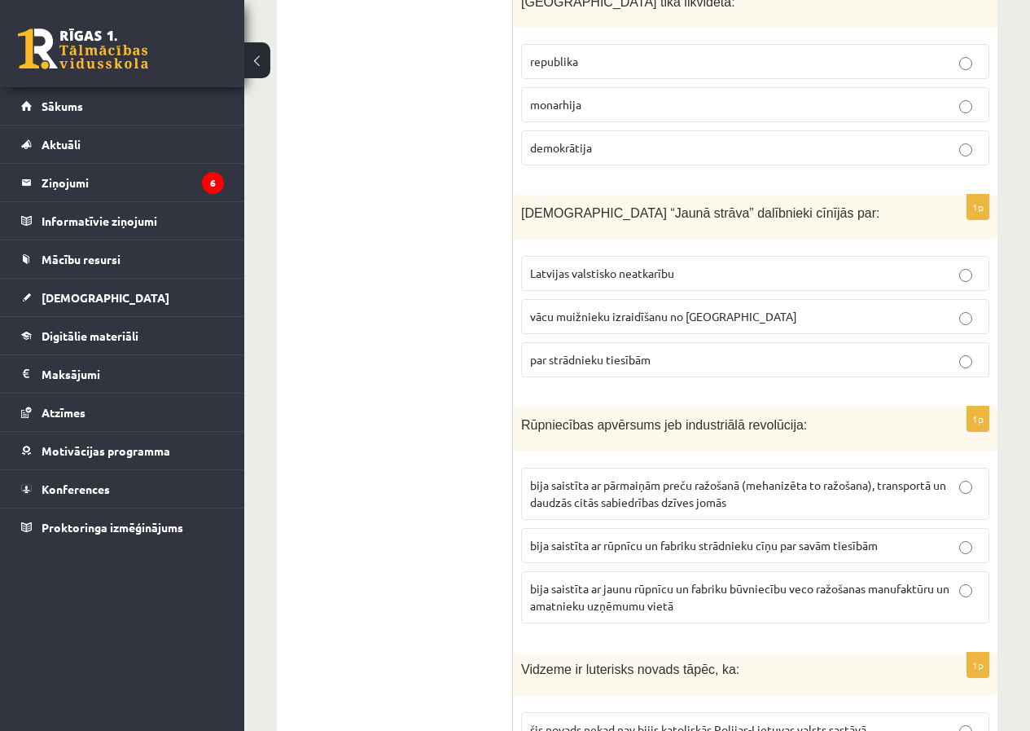
click at [573, 352] on span "par strādnieku tiesībām" at bounding box center [590, 359] width 121 height 15
click at [587, 477] on span "bija saistīta ar pārmaiņām preču ražošanā (mehanizēta to ražošana), transportā …" at bounding box center [738, 493] width 416 height 32
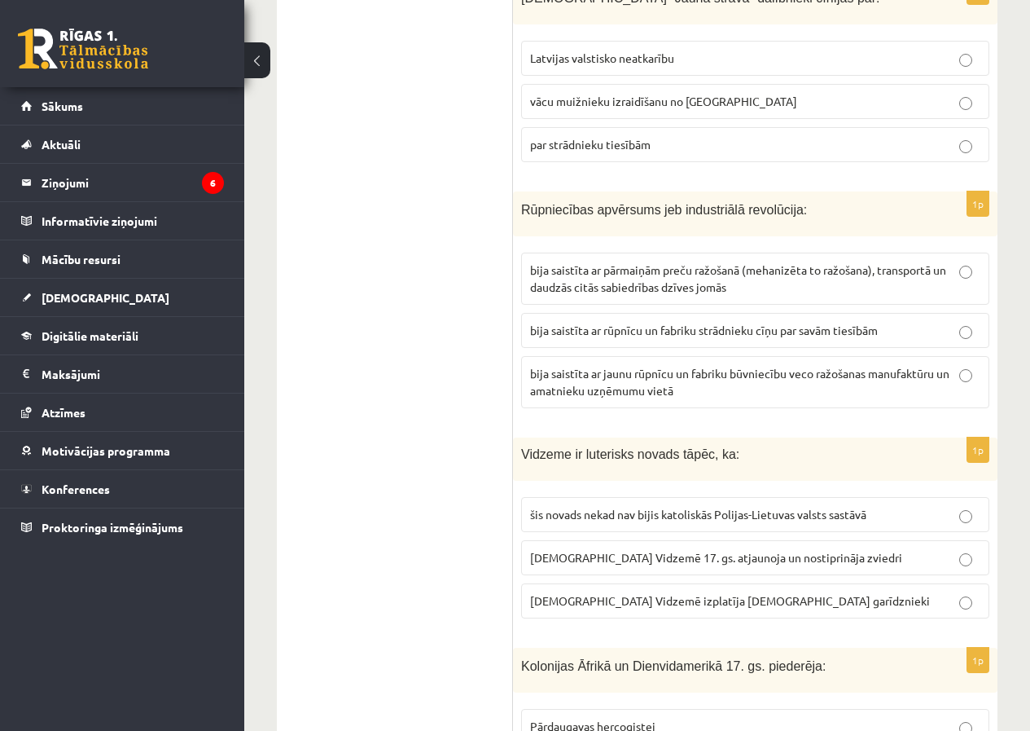
scroll to position [5132, 0]
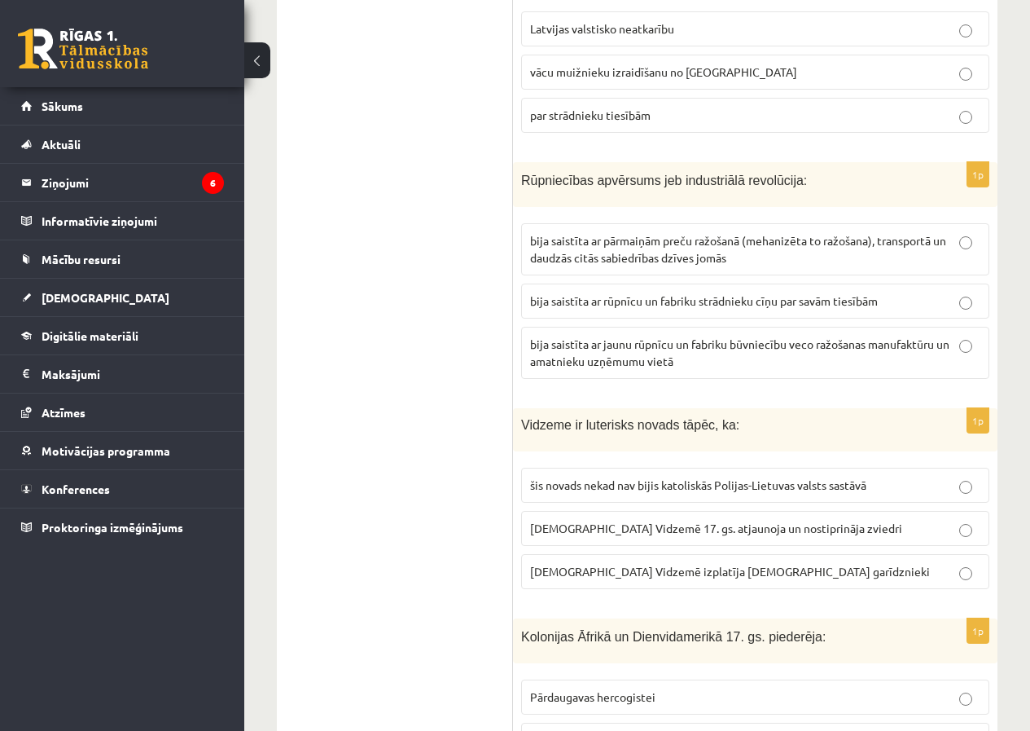
click at [547, 564] on span "[DEMOGRAPHIC_DATA] Vidzemē izplatīja [DEMOGRAPHIC_DATA] garīdznieki" at bounding box center [730, 571] width 400 height 15
click at [647, 511] on label "[DEMOGRAPHIC_DATA] Vidzemē 17. gs. atjaunoja un nostiprināja zviedri" at bounding box center [755, 528] width 468 height 35
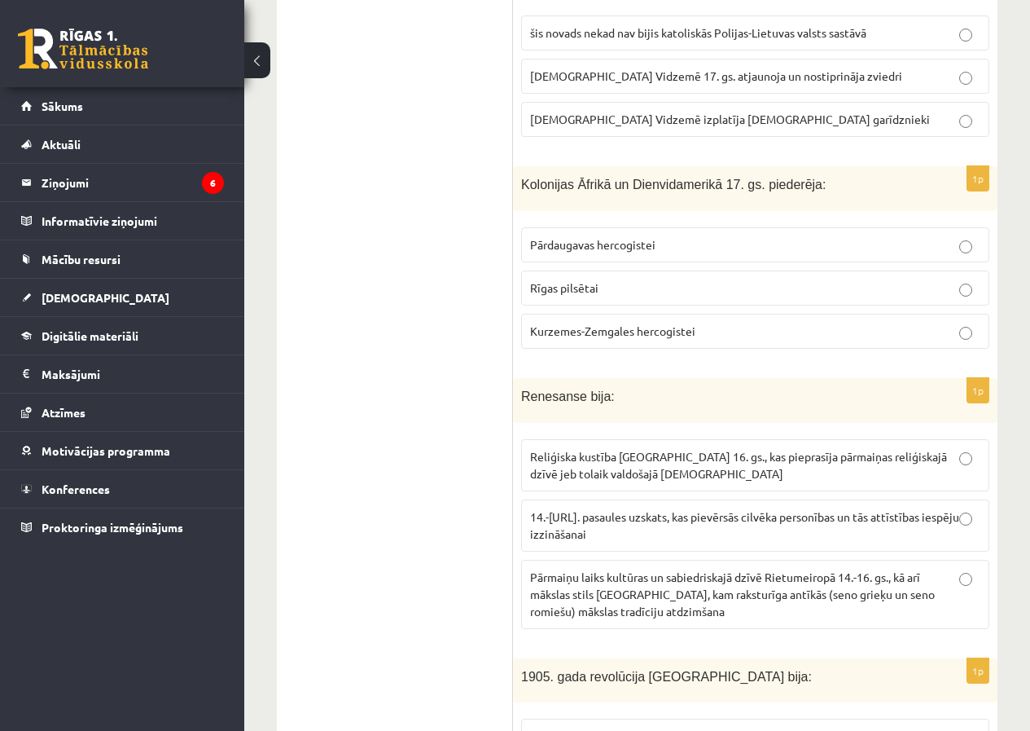
scroll to position [5621, 0]
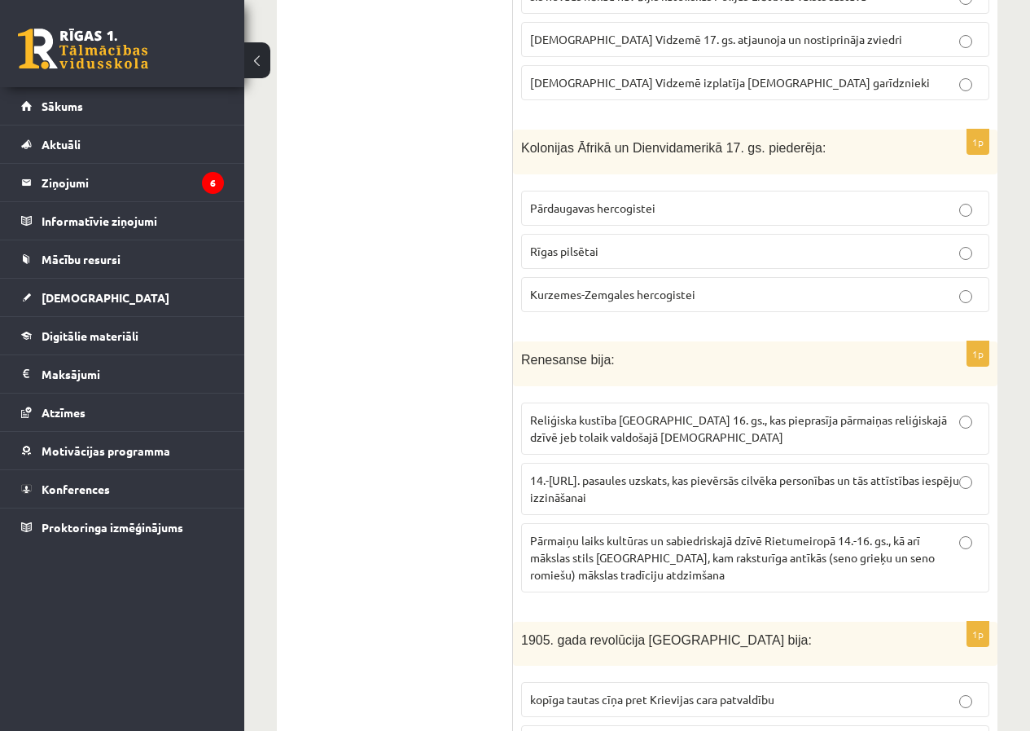
click at [594, 287] on span "Kurzemes-Zemgales hercogistei" at bounding box center [612, 294] width 165 height 15
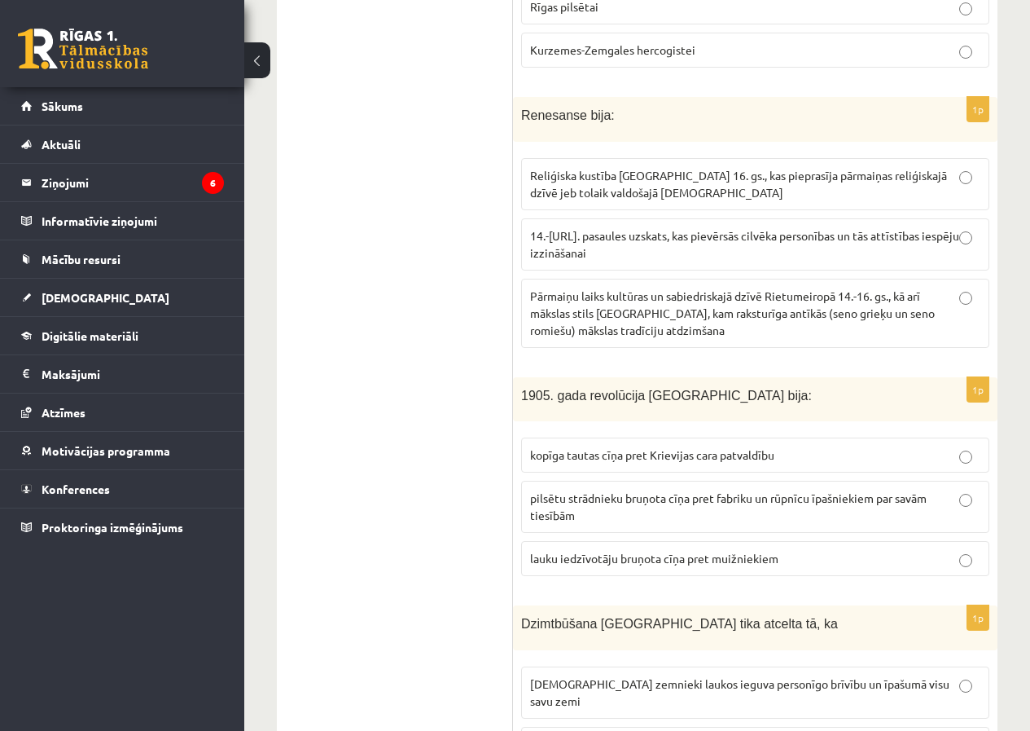
scroll to position [5784, 0]
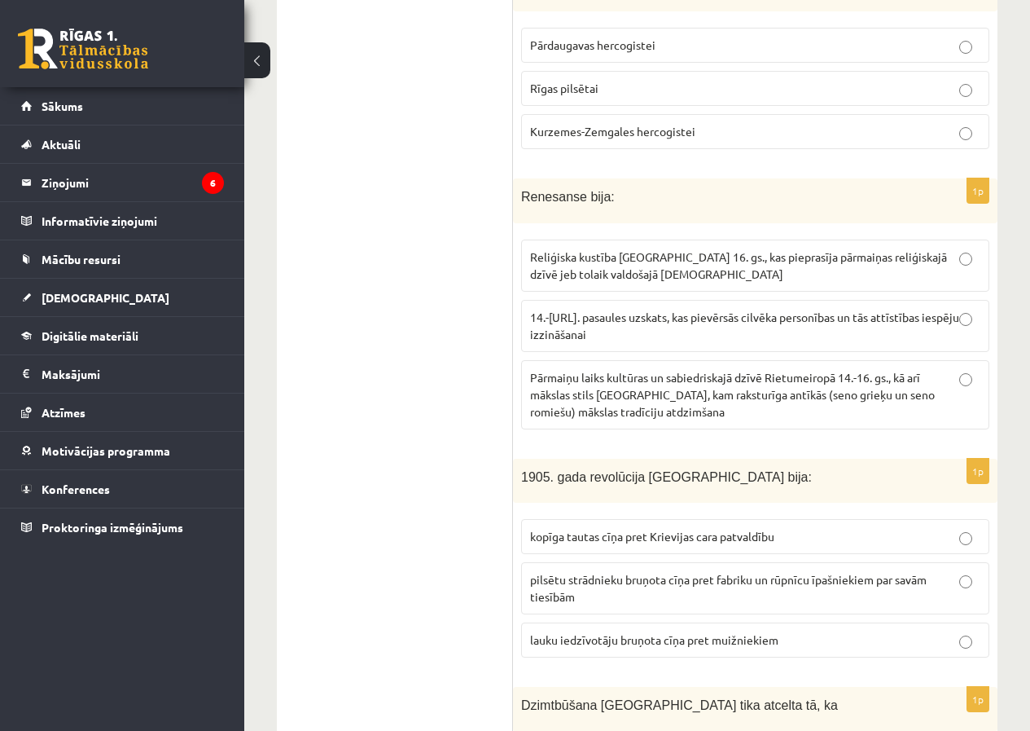
click at [592, 369] on p "Pārmaiņu laiks kultūras un sabiedriskajā dzīvē Rietumeiropā 14.-16. gs., kā arī…" at bounding box center [755, 394] width 450 height 51
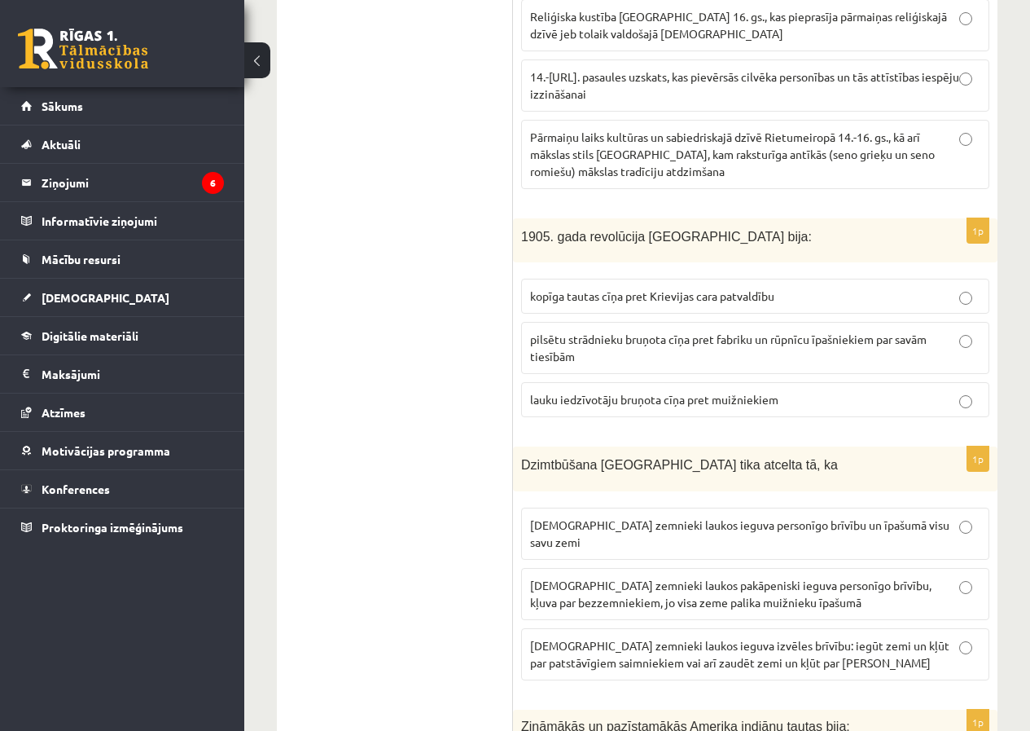
scroll to position [6028, 0]
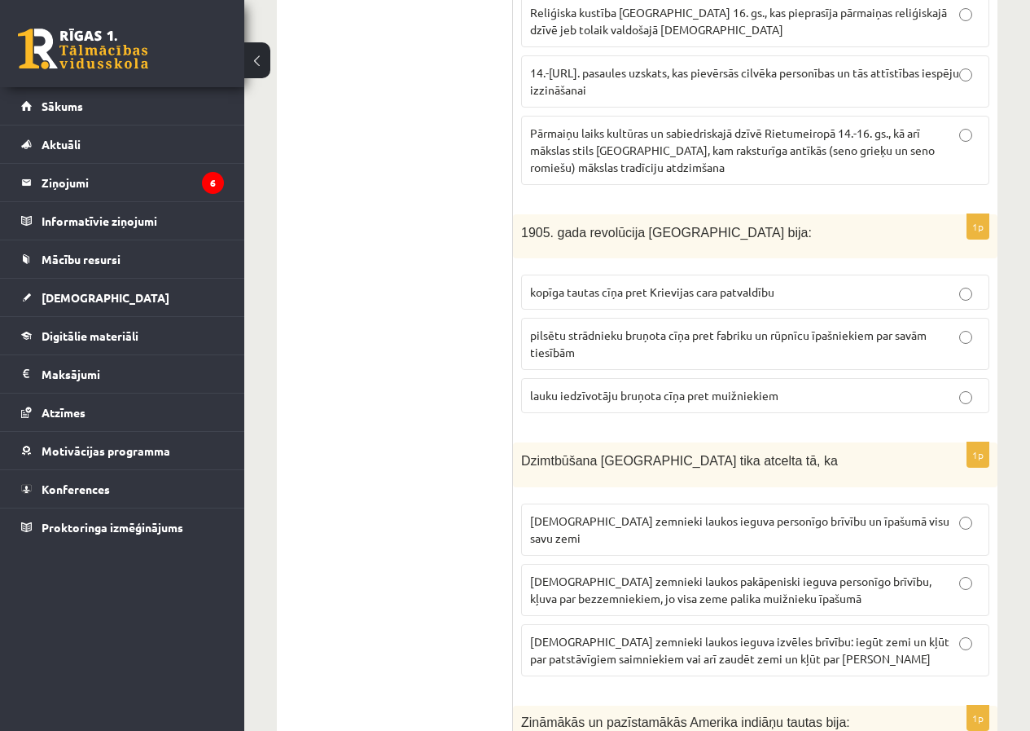
click at [666, 284] on span "kopīga tautas cīņa pret Krievijas cara patvaldību" at bounding box center [652, 291] width 244 height 15
click at [644, 503] on label "[DEMOGRAPHIC_DATA] zemnieki laukos ieguva personīgo brīvību un īpašumā visu sav…" at bounding box center [755, 529] width 468 height 52
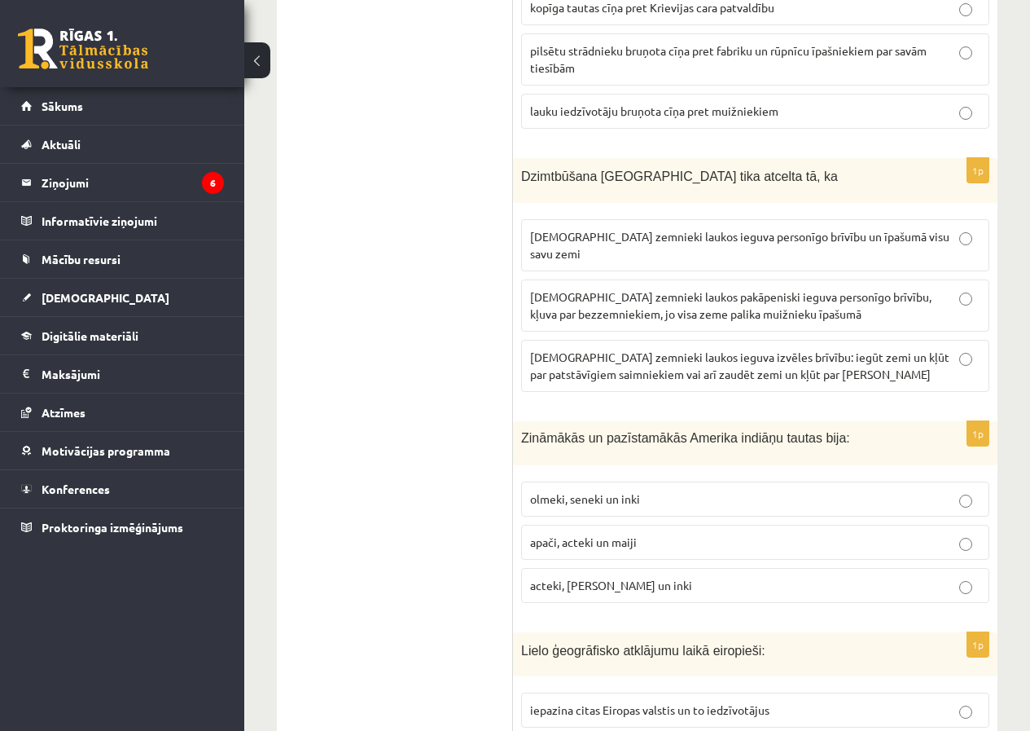
scroll to position [6335, 0]
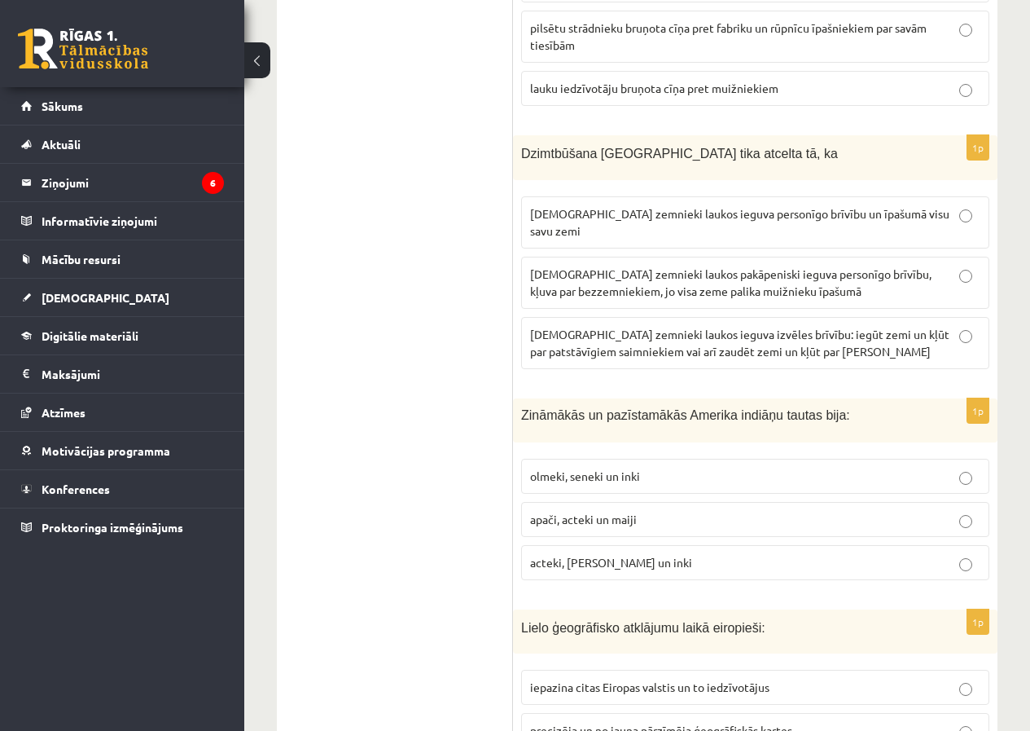
click at [567, 545] on label "acteki, [PERSON_NAME] un inki" at bounding box center [755, 562] width 468 height 35
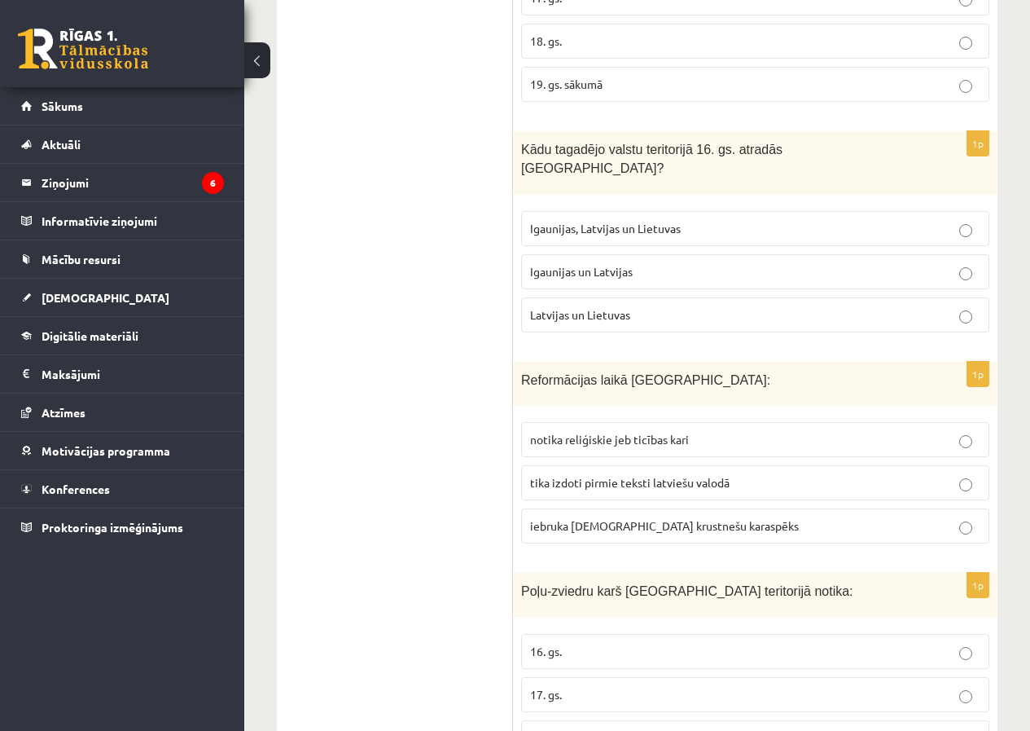
scroll to position [0, 0]
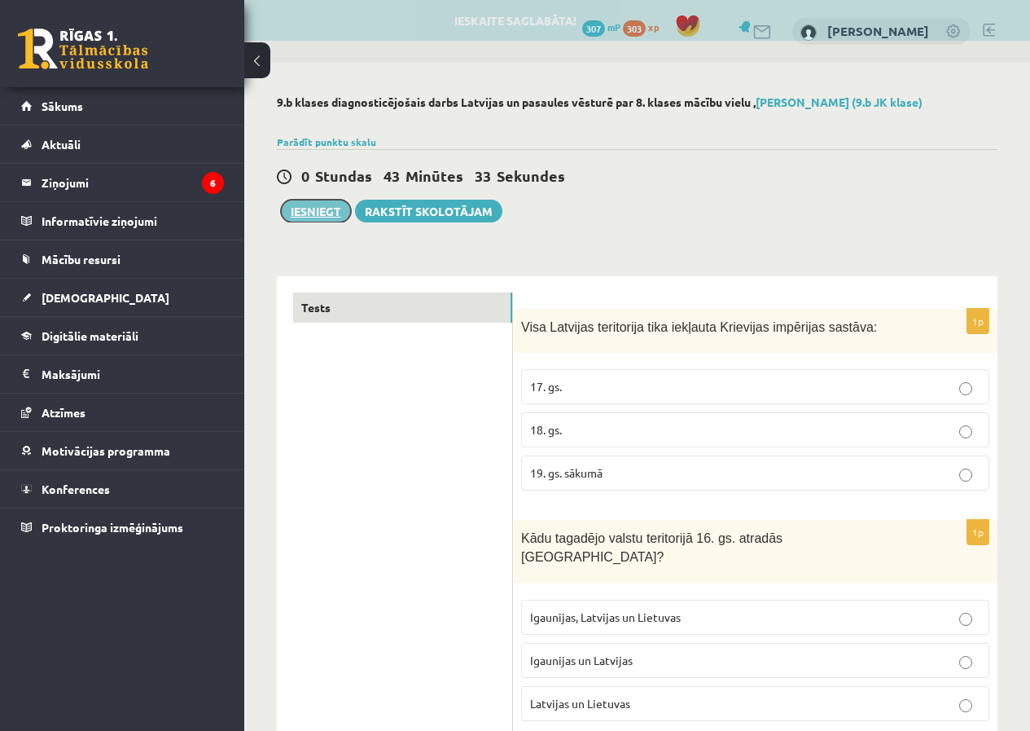
click at [310, 211] on button "Iesniegt" at bounding box center [316, 211] width 70 height 23
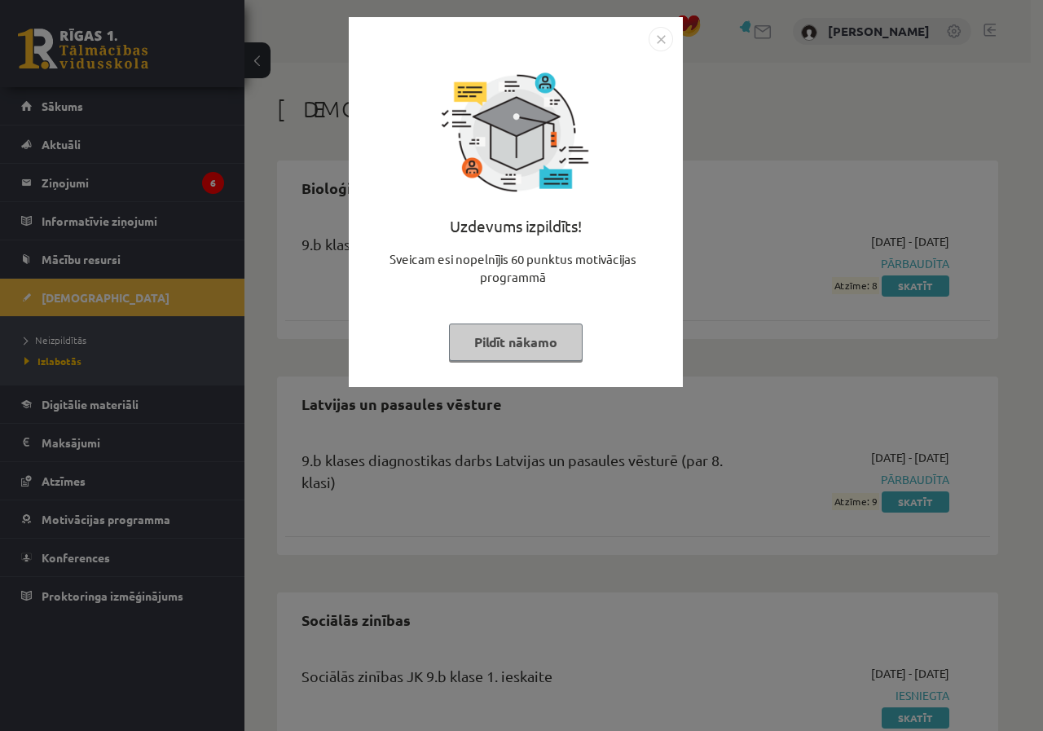
click at [485, 340] on button "Pildīt nākamo" at bounding box center [516, 341] width 134 height 37
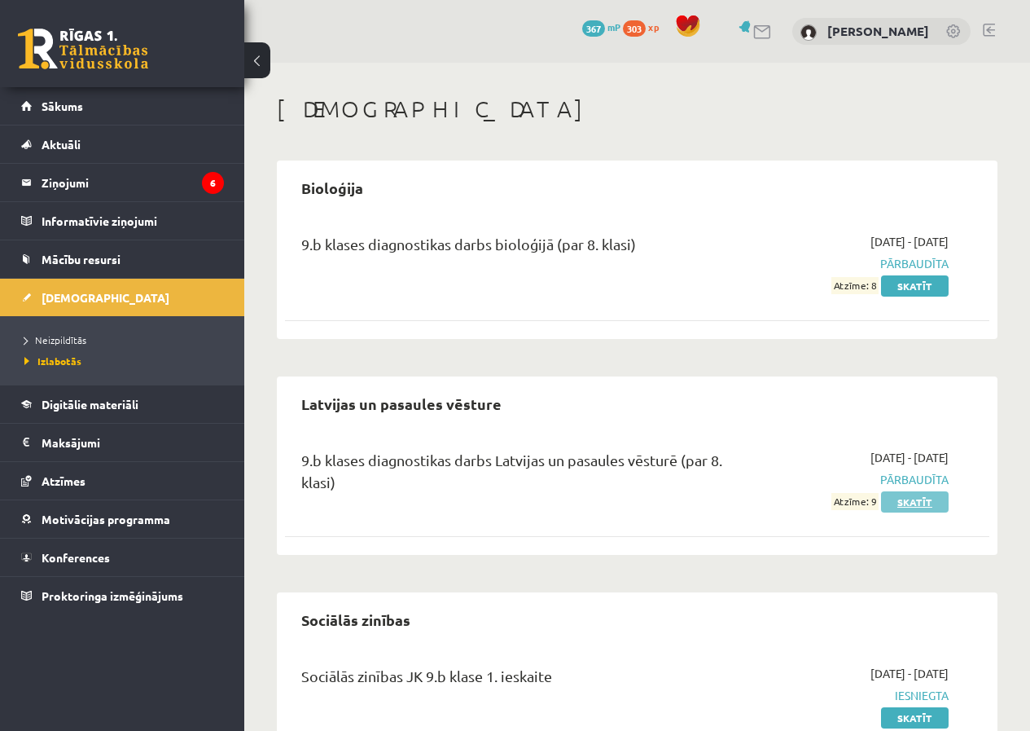
click at [901, 500] on link "Skatīt" at bounding box center [915, 501] width 68 height 21
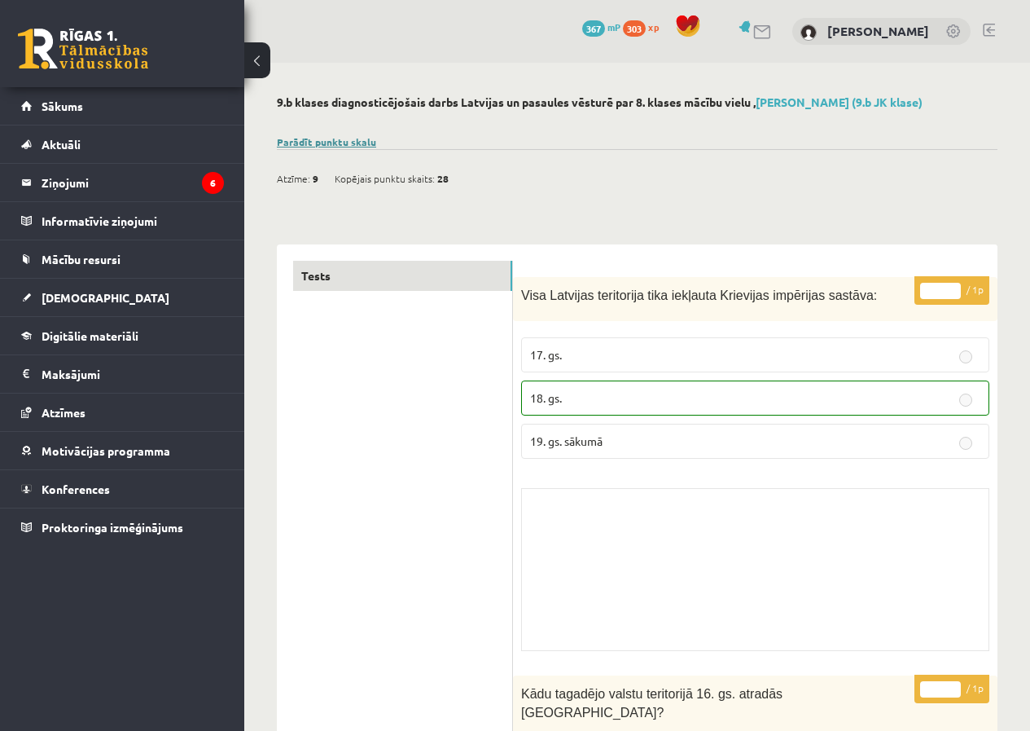
click at [353, 143] on link "Parādīt punktu skalu" at bounding box center [326, 141] width 99 height 13
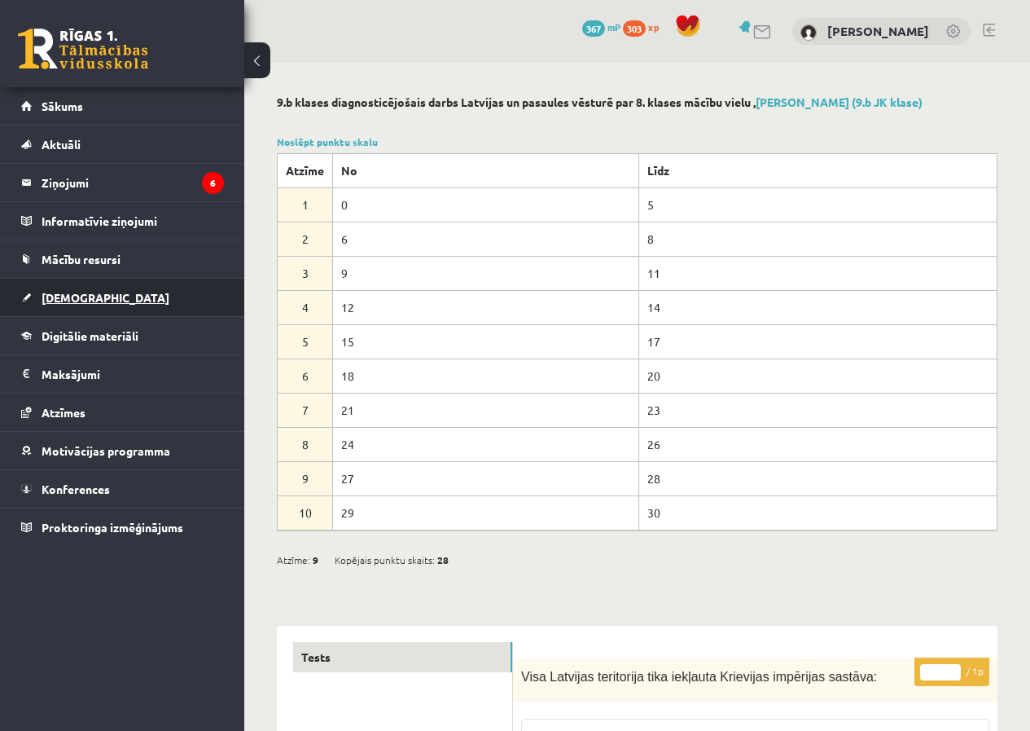
click at [103, 301] on link "[DEMOGRAPHIC_DATA]" at bounding box center [122, 297] width 203 height 37
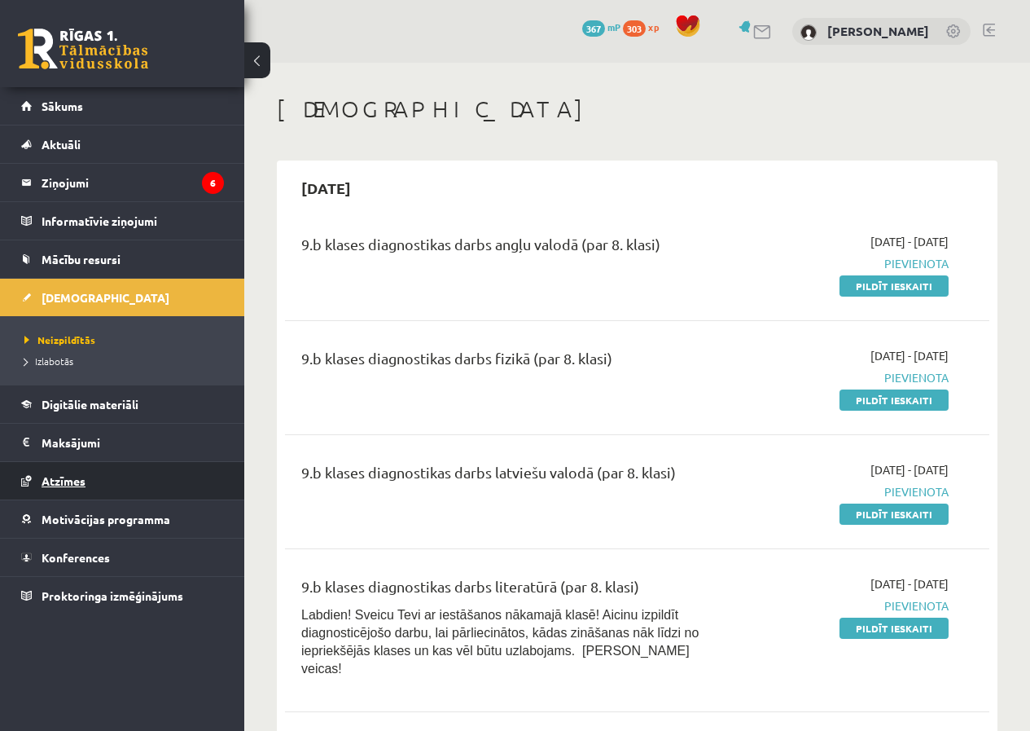
click at [92, 489] on link "Atzīmes" at bounding box center [122, 480] width 203 height 37
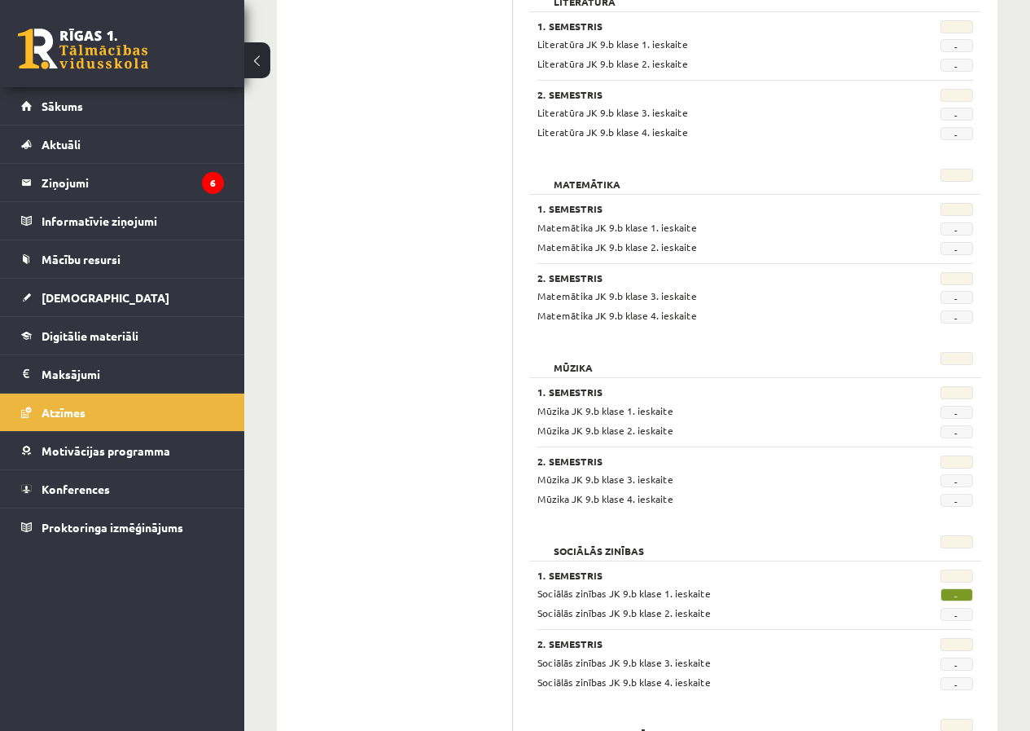
scroll to position [2444, 0]
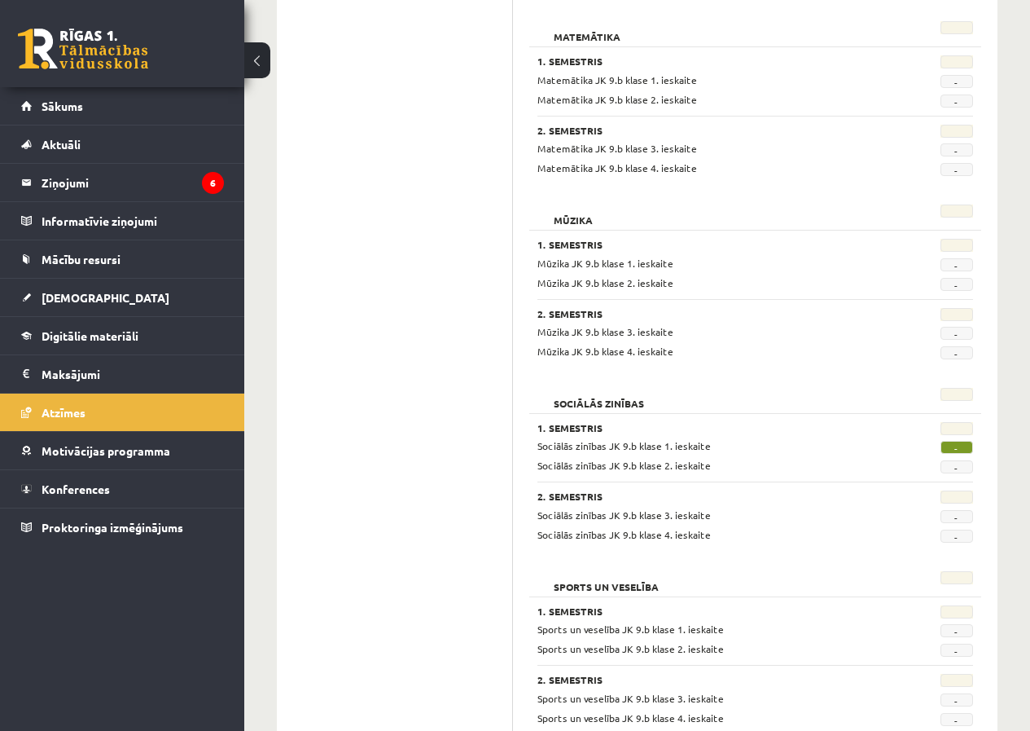
click at [959, 453] on span "-" at bounding box center [957, 447] width 33 height 13
click at [918, 497] on div at bounding box center [947, 498] width 77 height 16
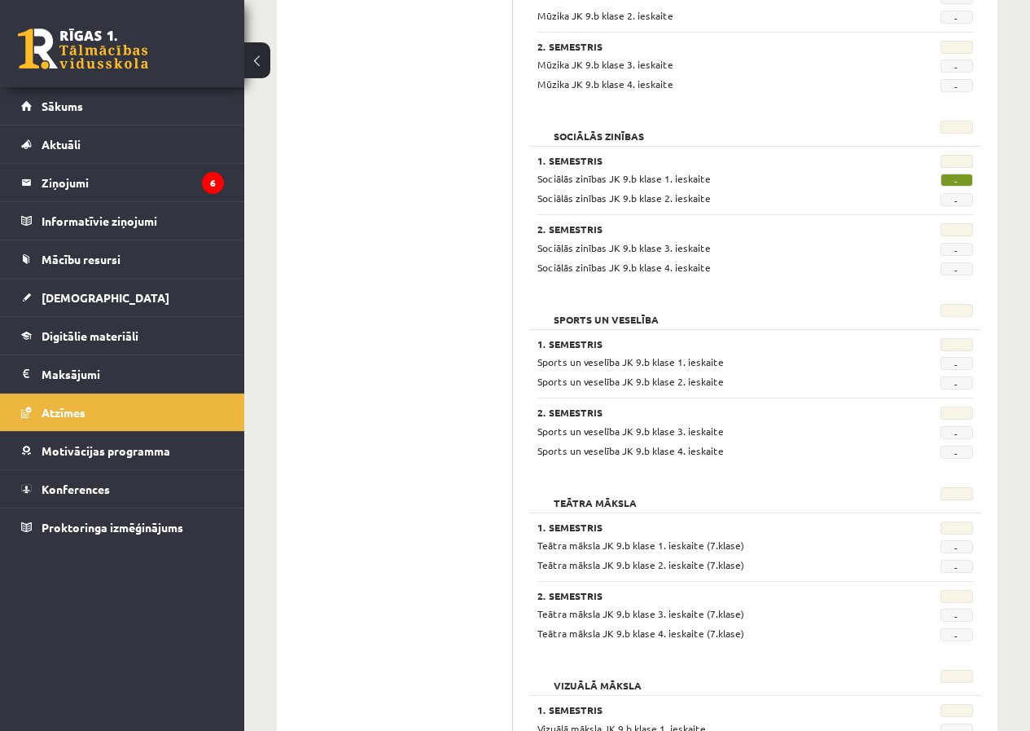
scroll to position [2874, 0]
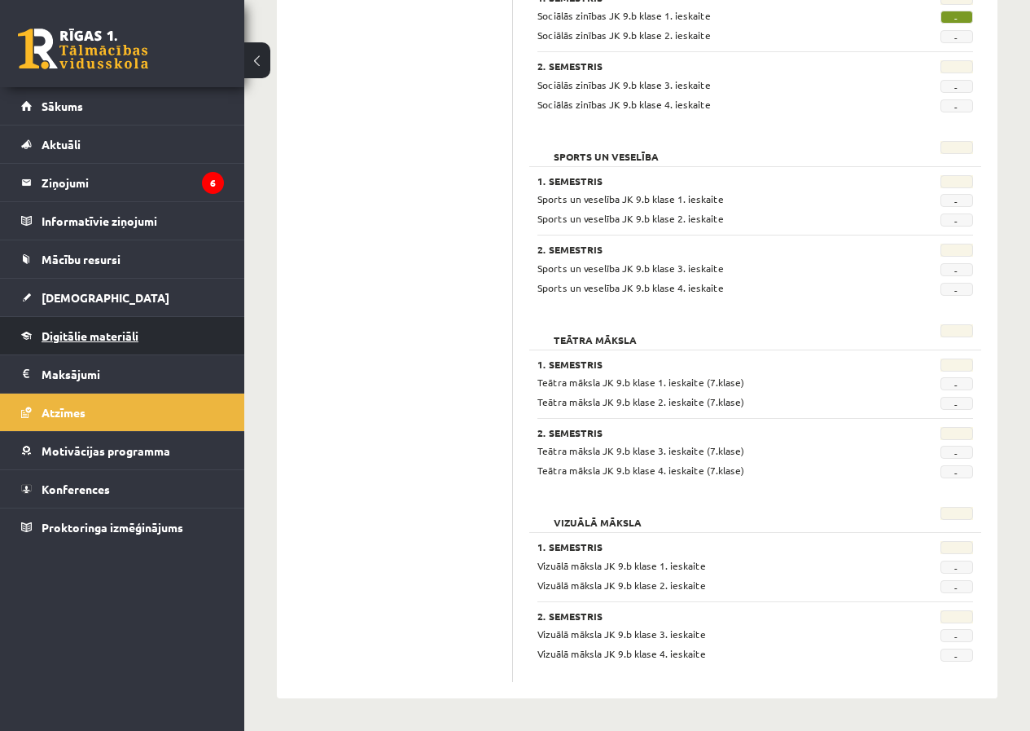
click at [56, 345] on link "Digitālie materiāli" at bounding box center [122, 335] width 203 height 37
